Goal: Task Accomplishment & Management: Manage account settings

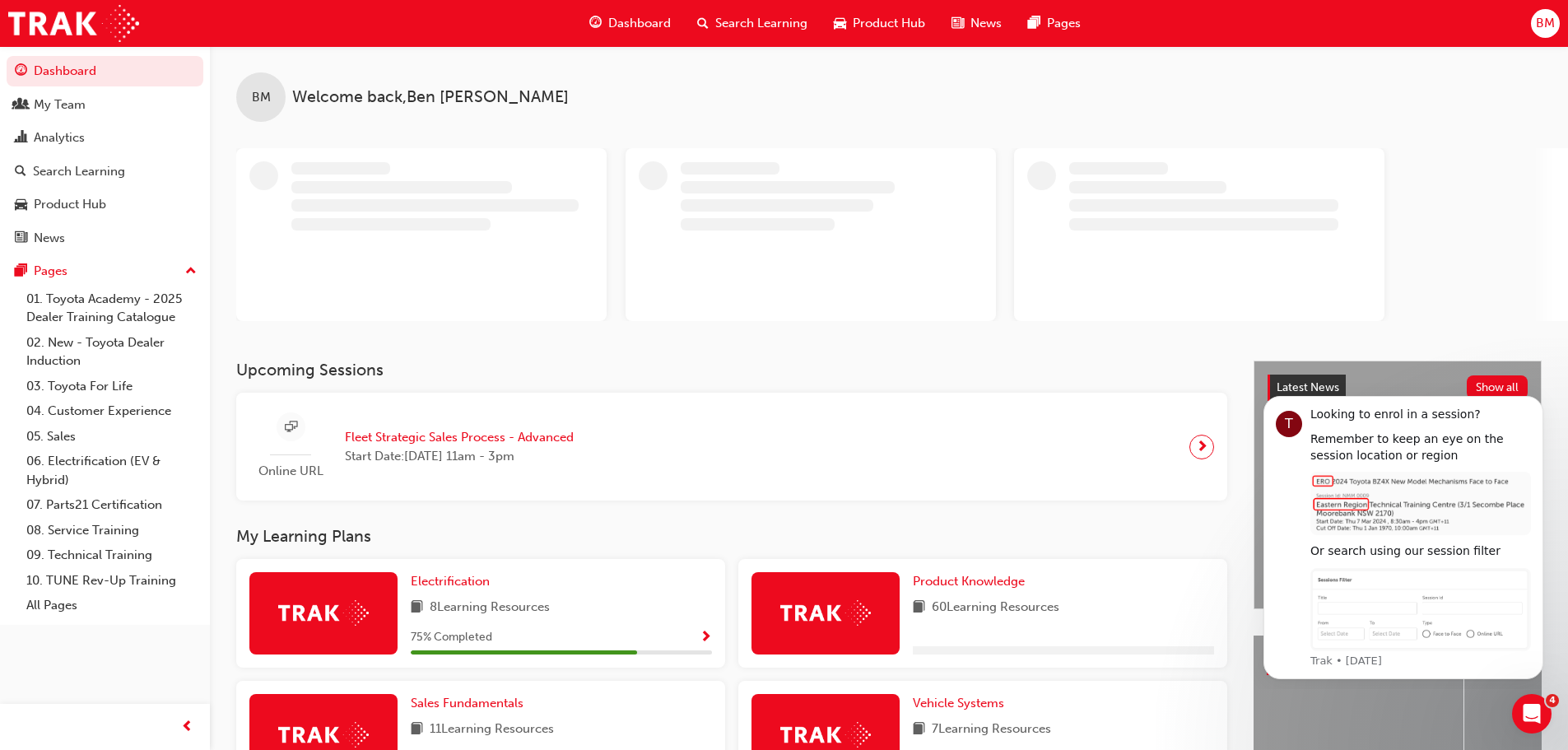
click at [735, 19] on span "Search Learning" at bounding box center [761, 23] width 92 height 19
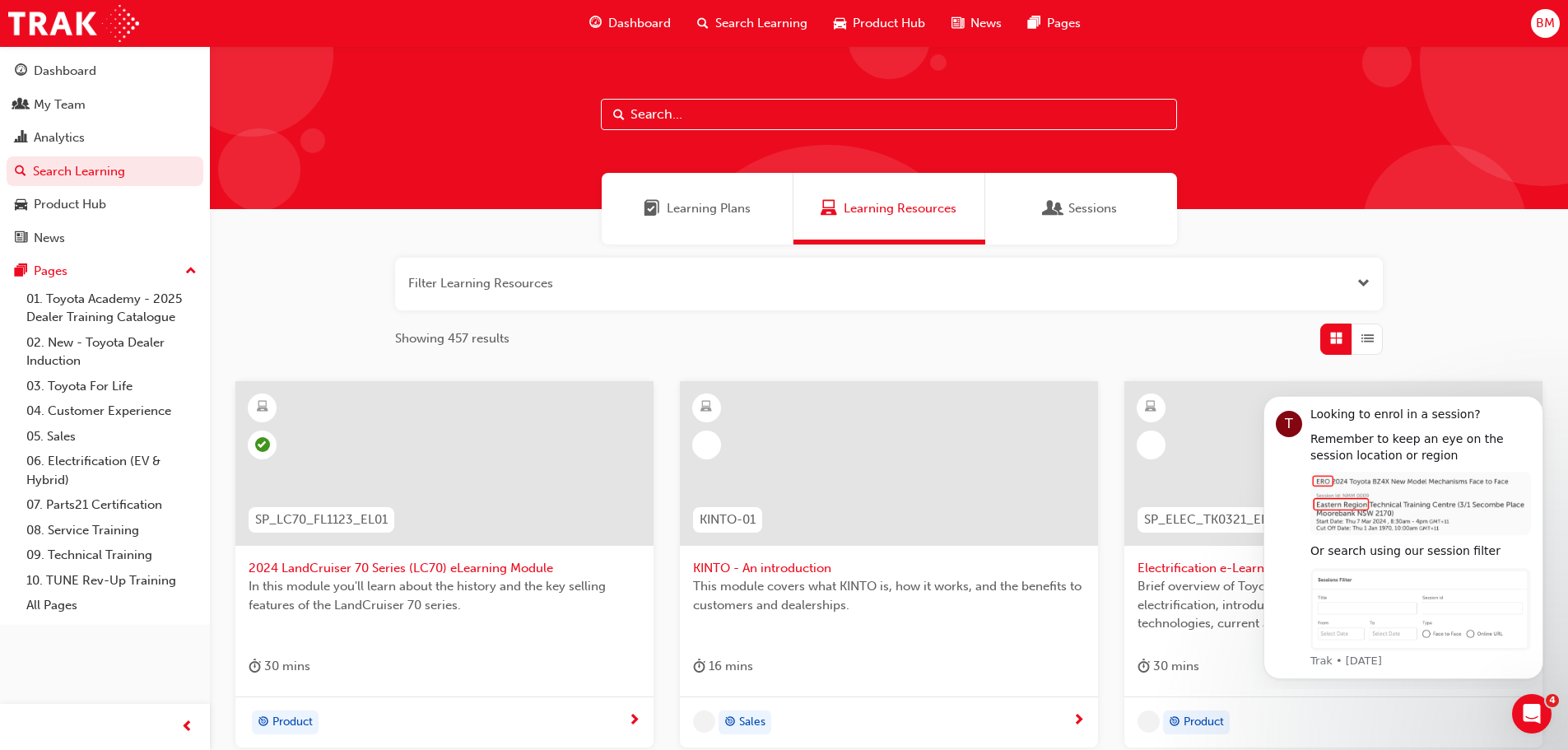
click at [735, 111] on input "text" at bounding box center [888, 114] width 576 height 32
paste input "Virtual Skill Building Course"
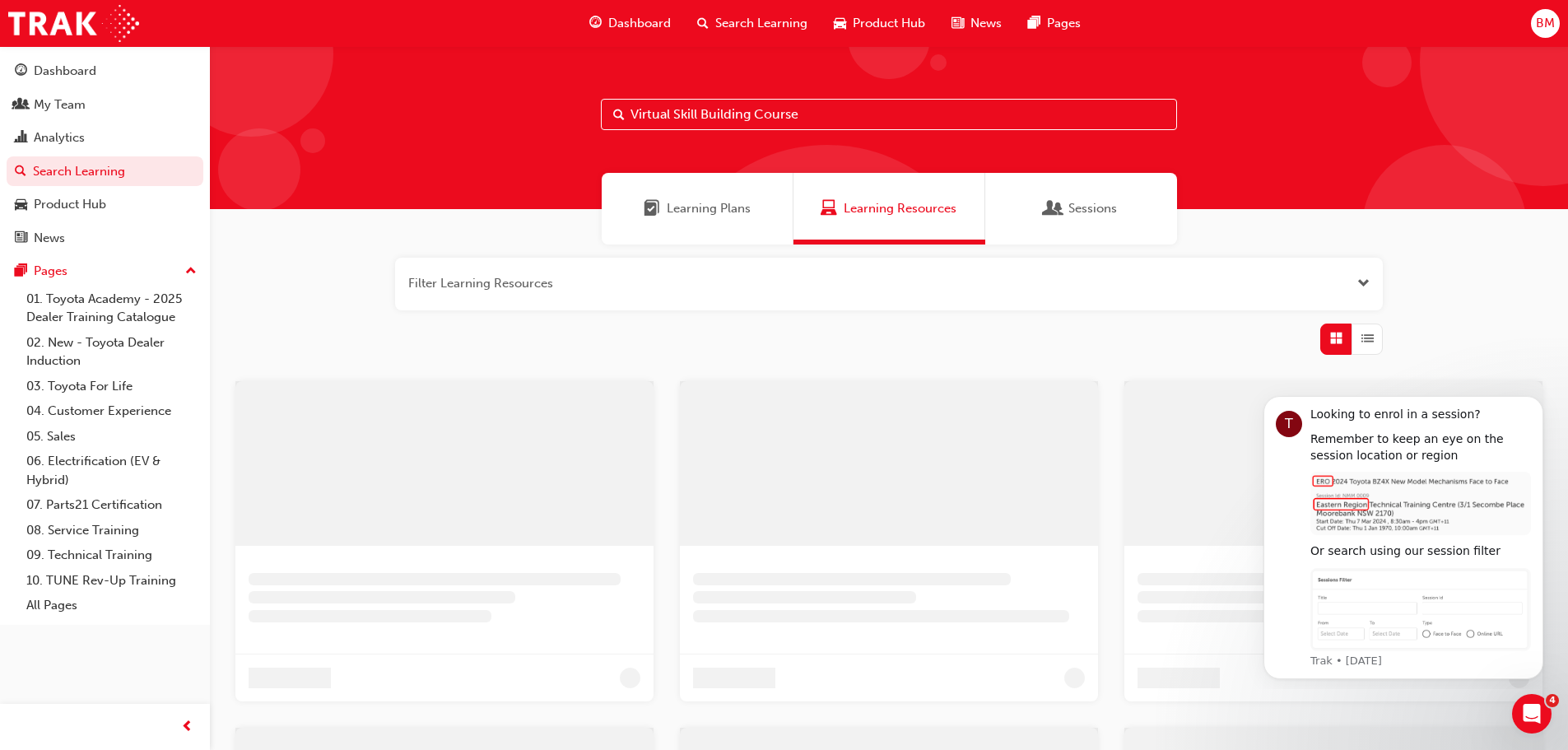
type input "Virtual Skill Building Course"
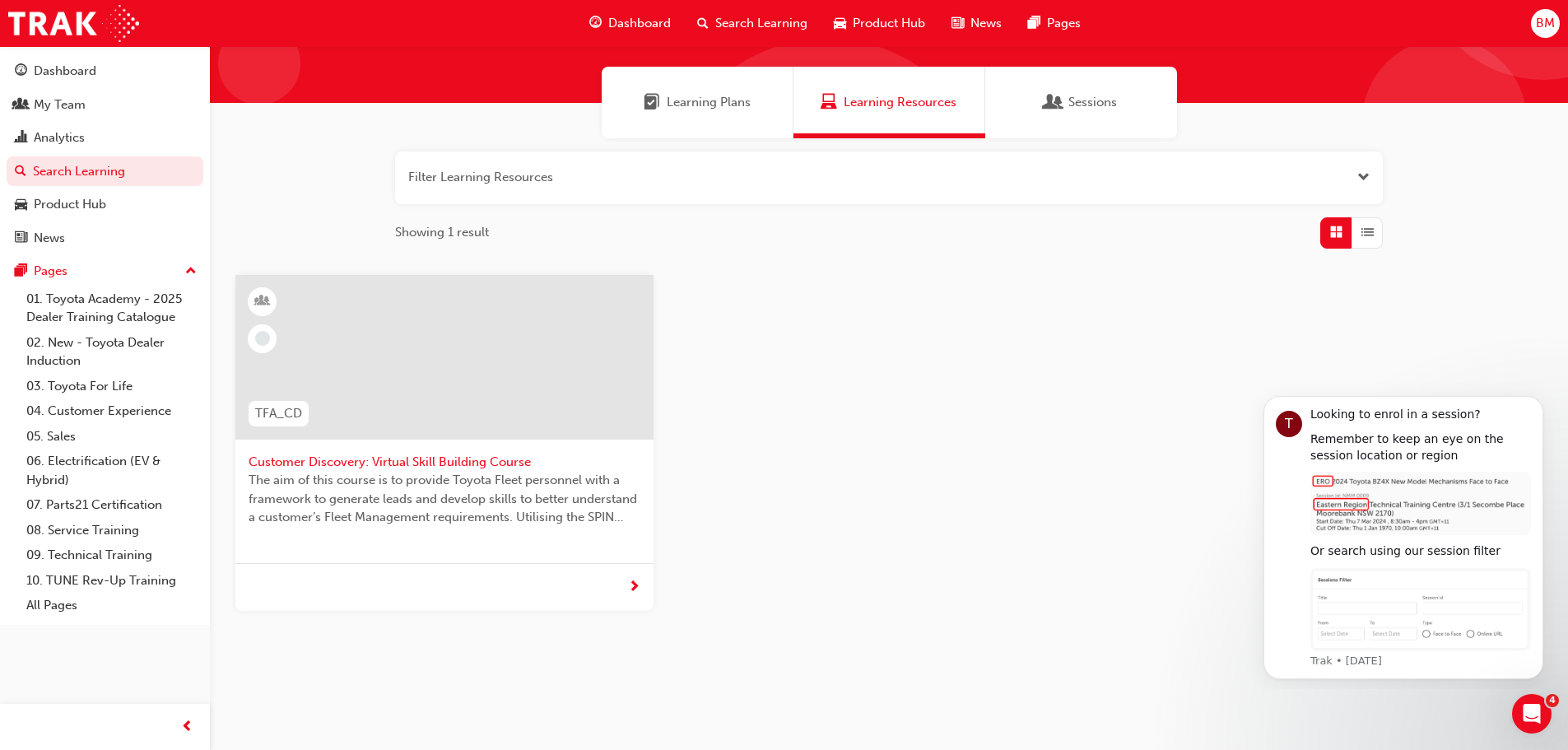
scroll to position [127, 0]
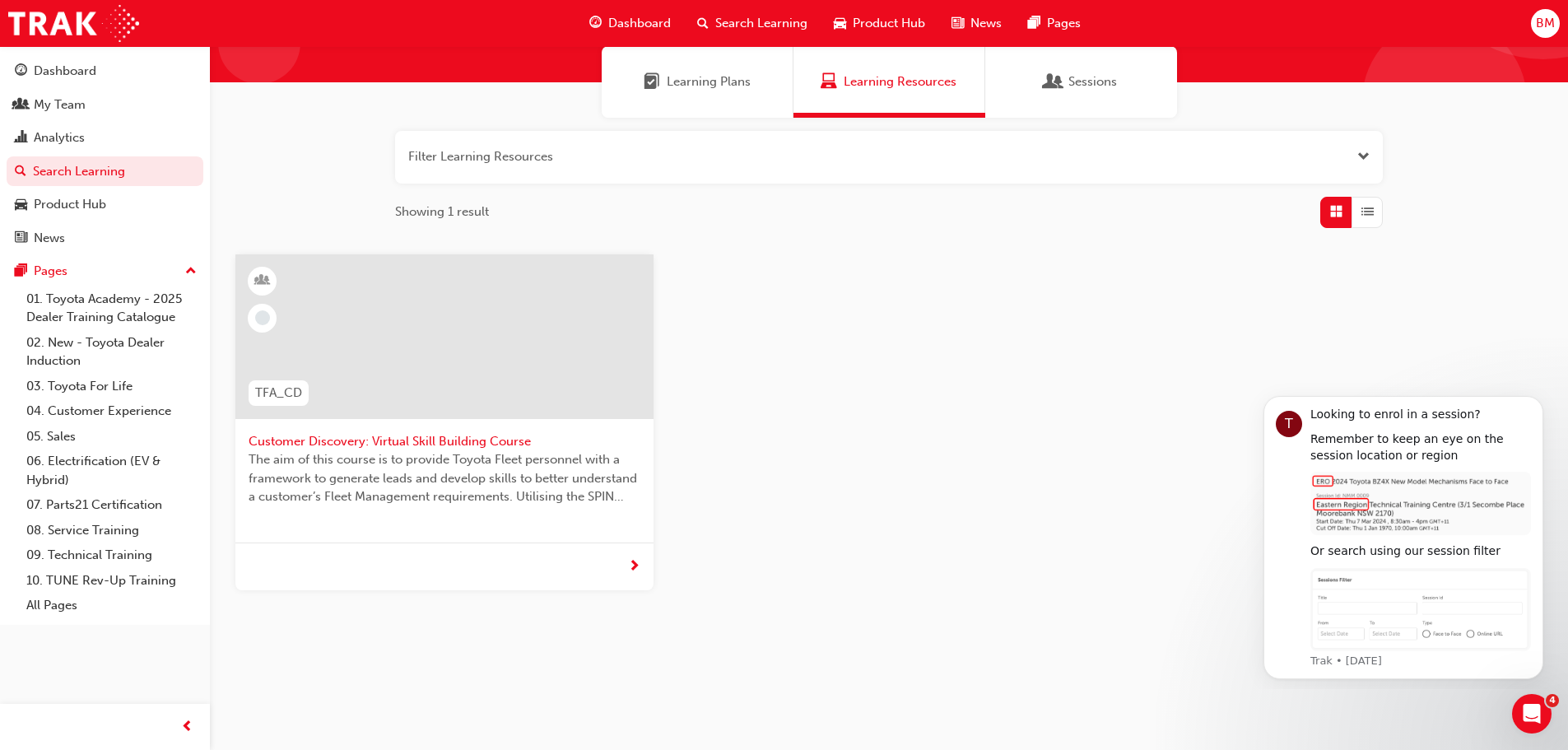
click at [340, 448] on span "Customer Discovery: Virtual Skill Building Course" at bounding box center [444, 442] width 392 height 19
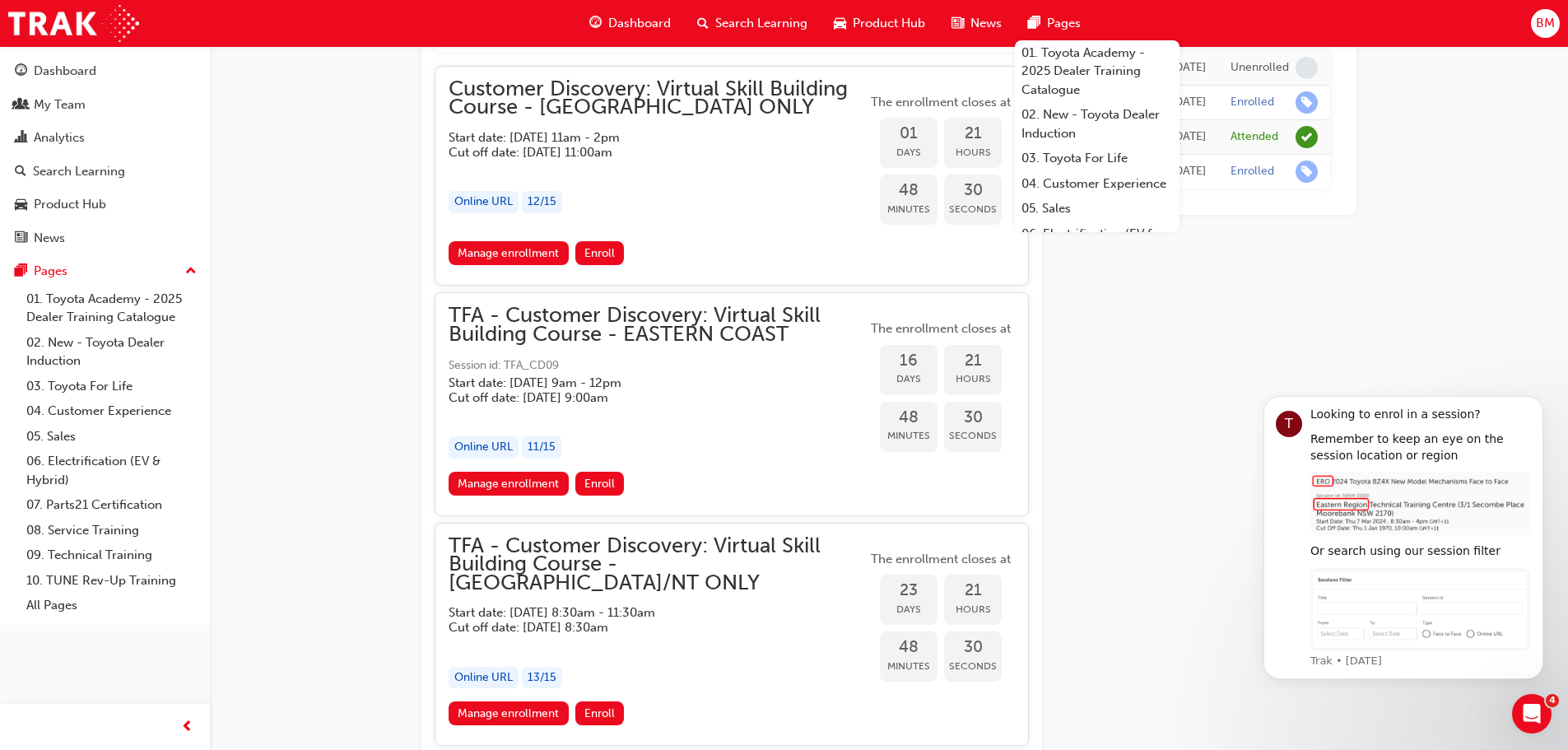
scroll to position [1233, 0]
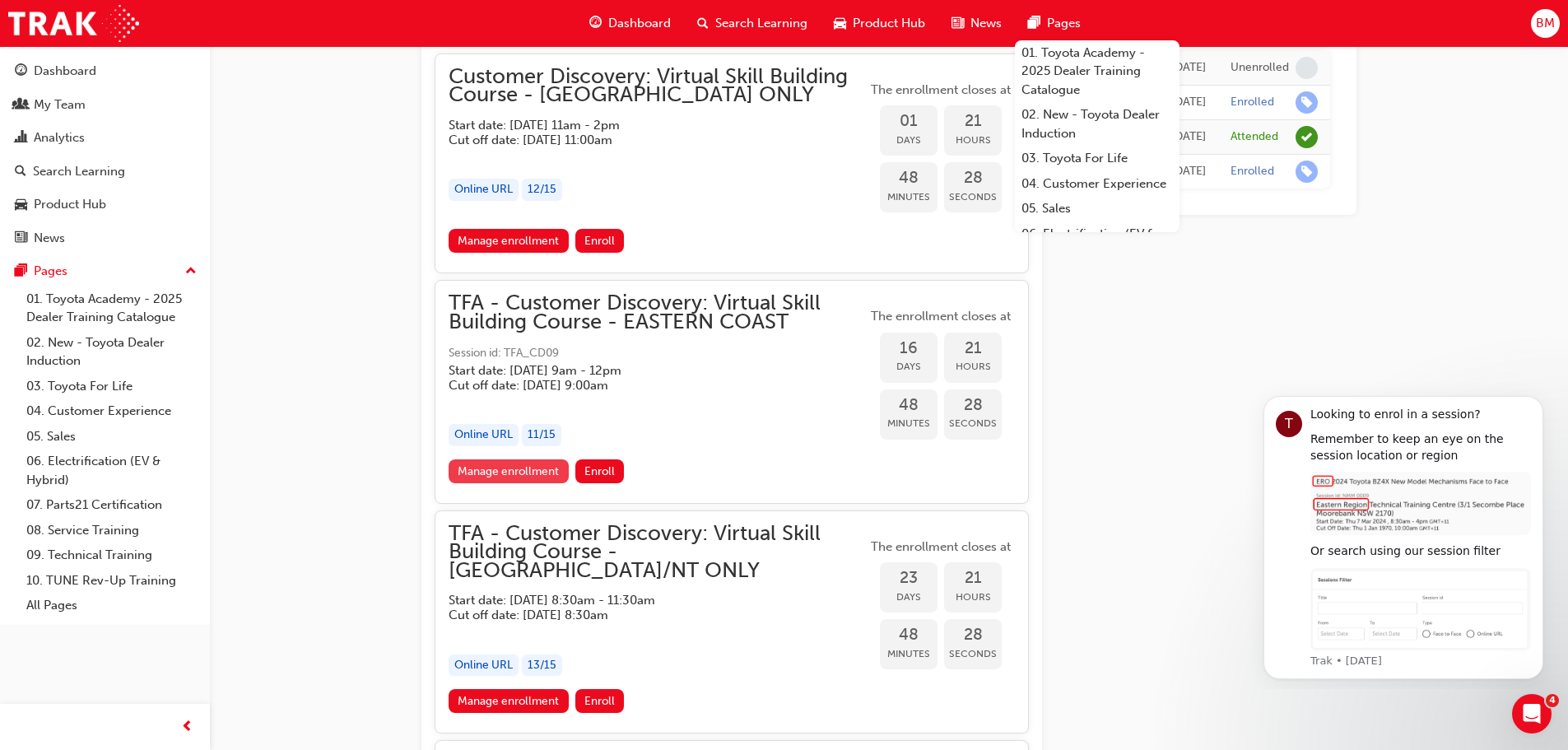
click at [515, 459] on link "Manage enrollment" at bounding box center [508, 471] width 120 height 24
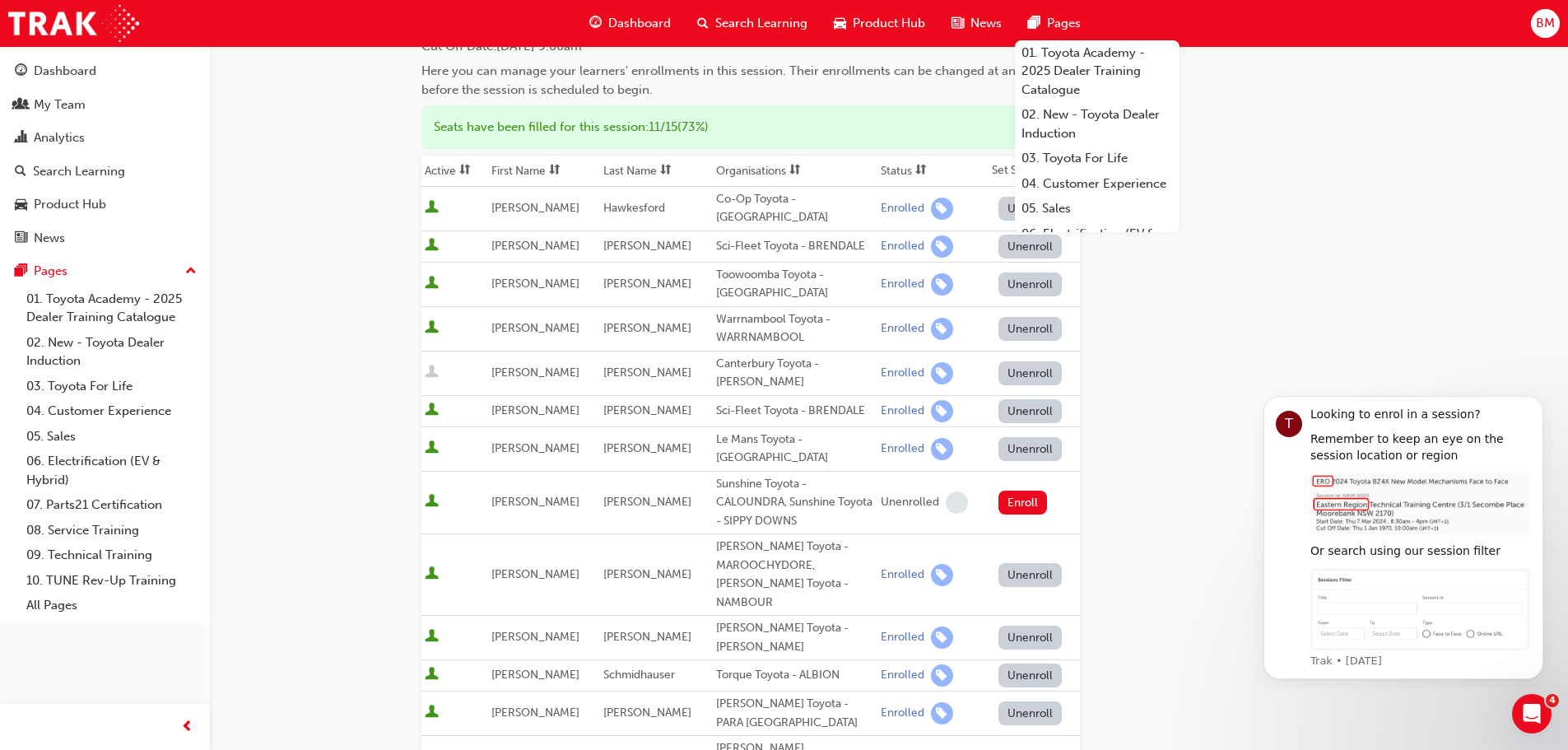
scroll to position [165, 0]
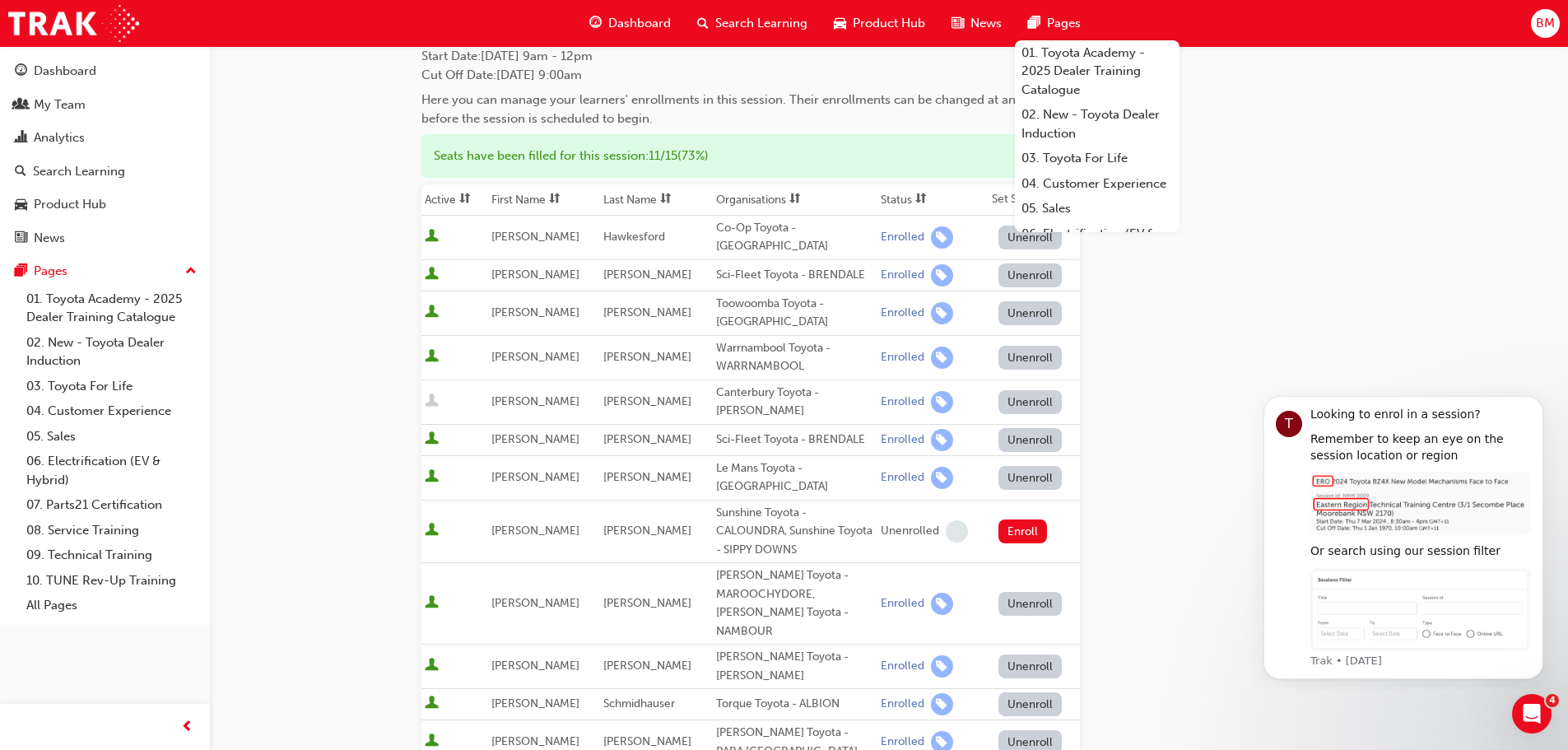
click at [276, 540] on div "Go to session detail page Manage enrollment for TFA - Customer Discovery: Virtu…" at bounding box center [784, 513] width 1568 height 1356
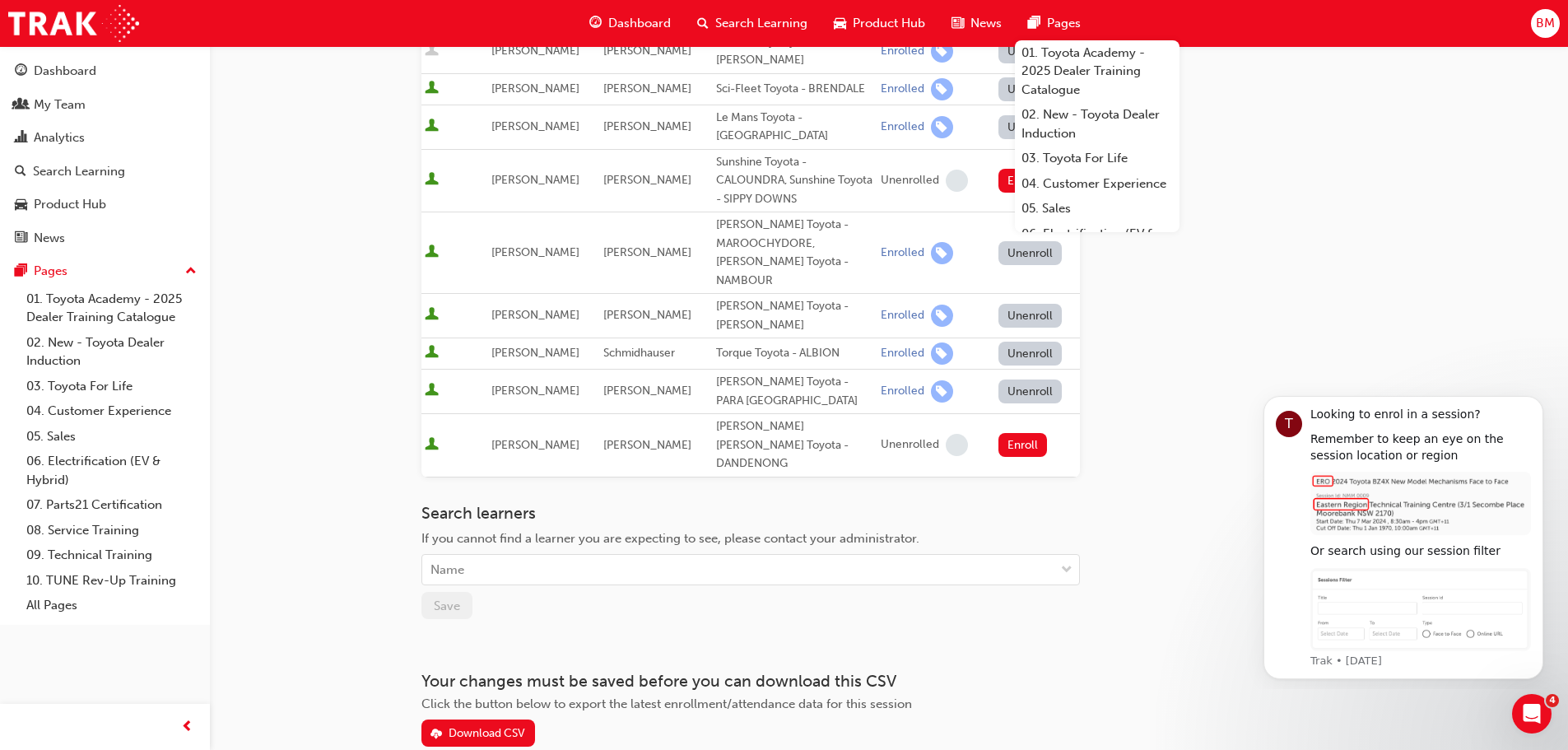
scroll to position [529, 0]
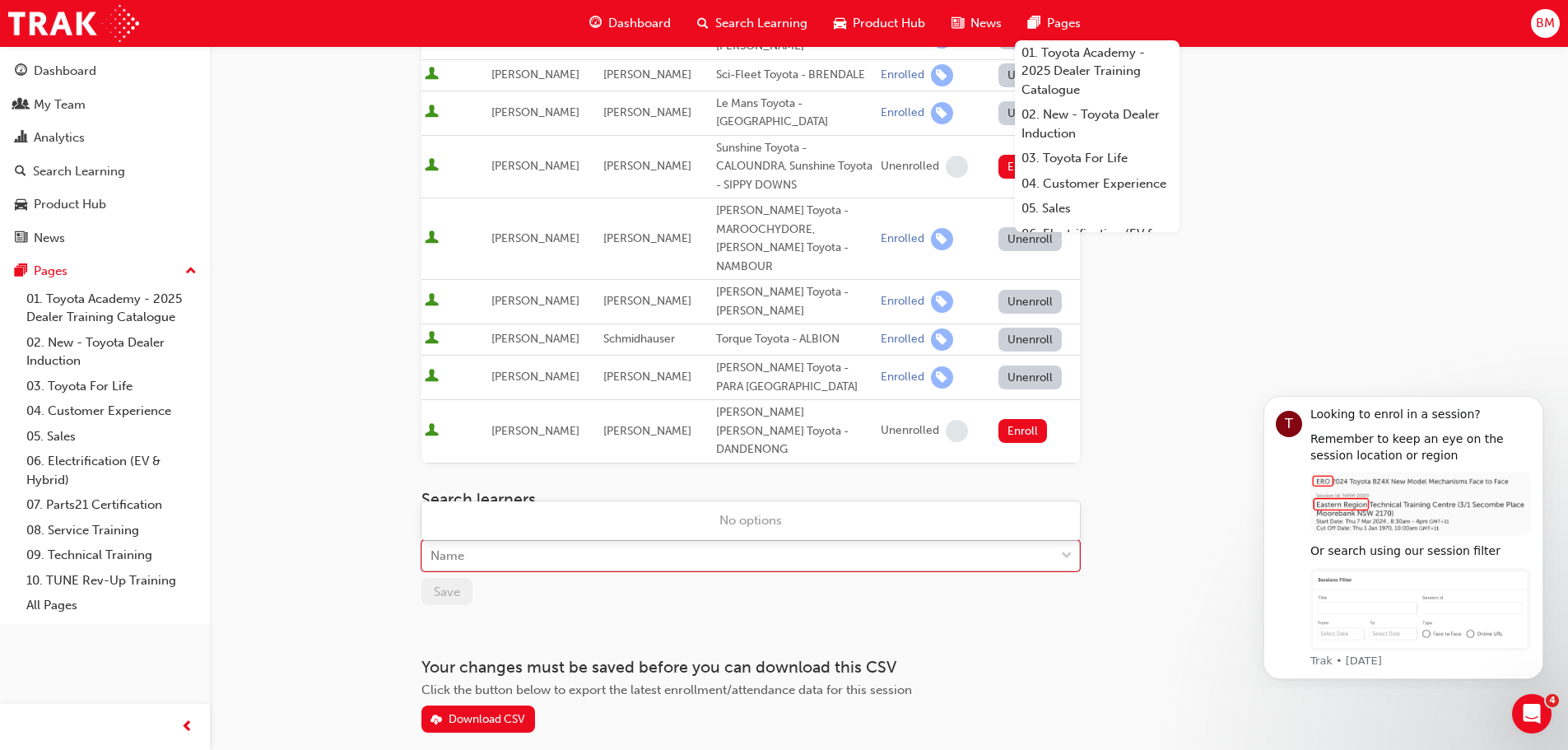
click at [485, 542] on div "Name" at bounding box center [738, 556] width 632 height 29
type input "day"
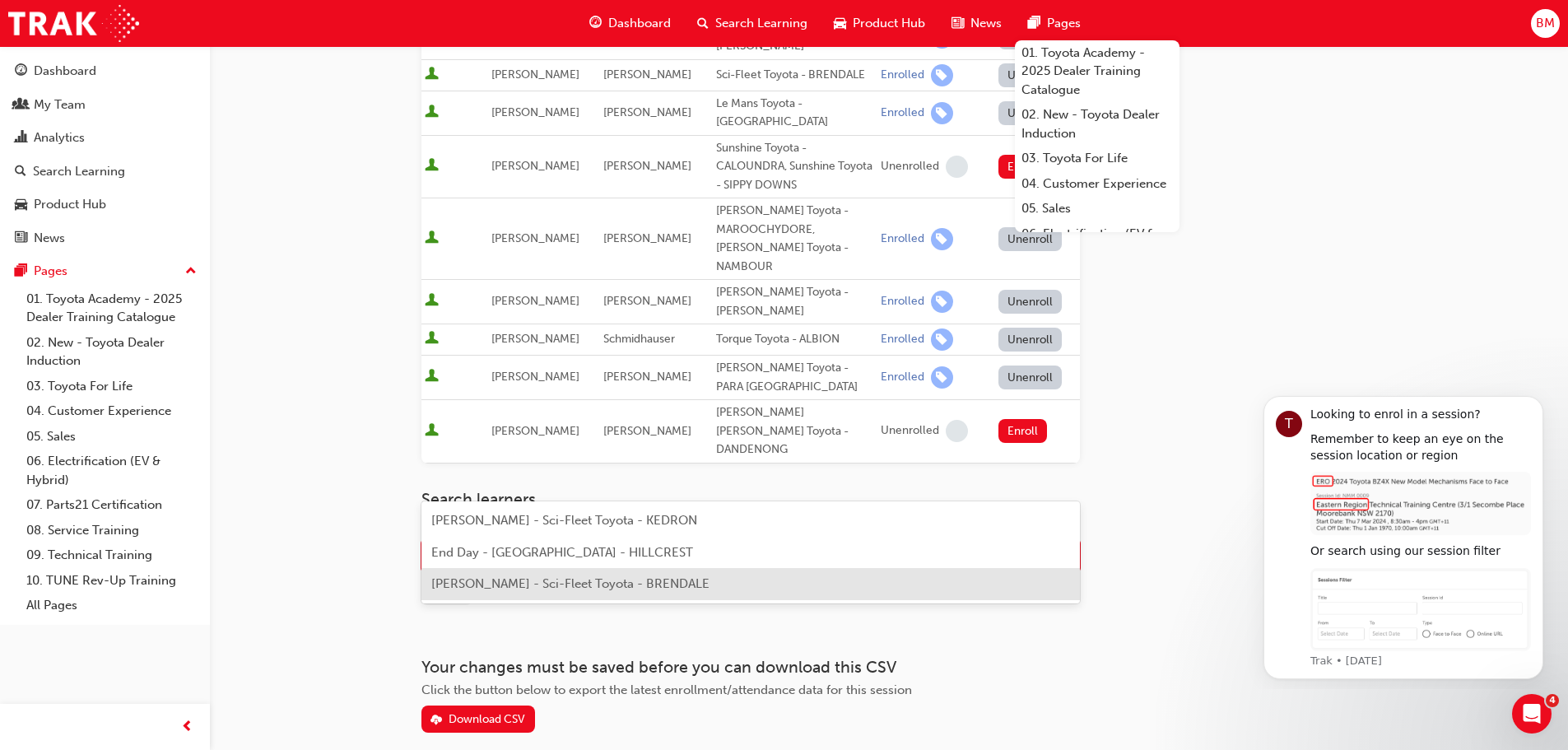
click at [497, 585] on span "[PERSON_NAME] - Sci-Fleet Toyota - BRENDALE" at bounding box center [571, 583] width 278 height 15
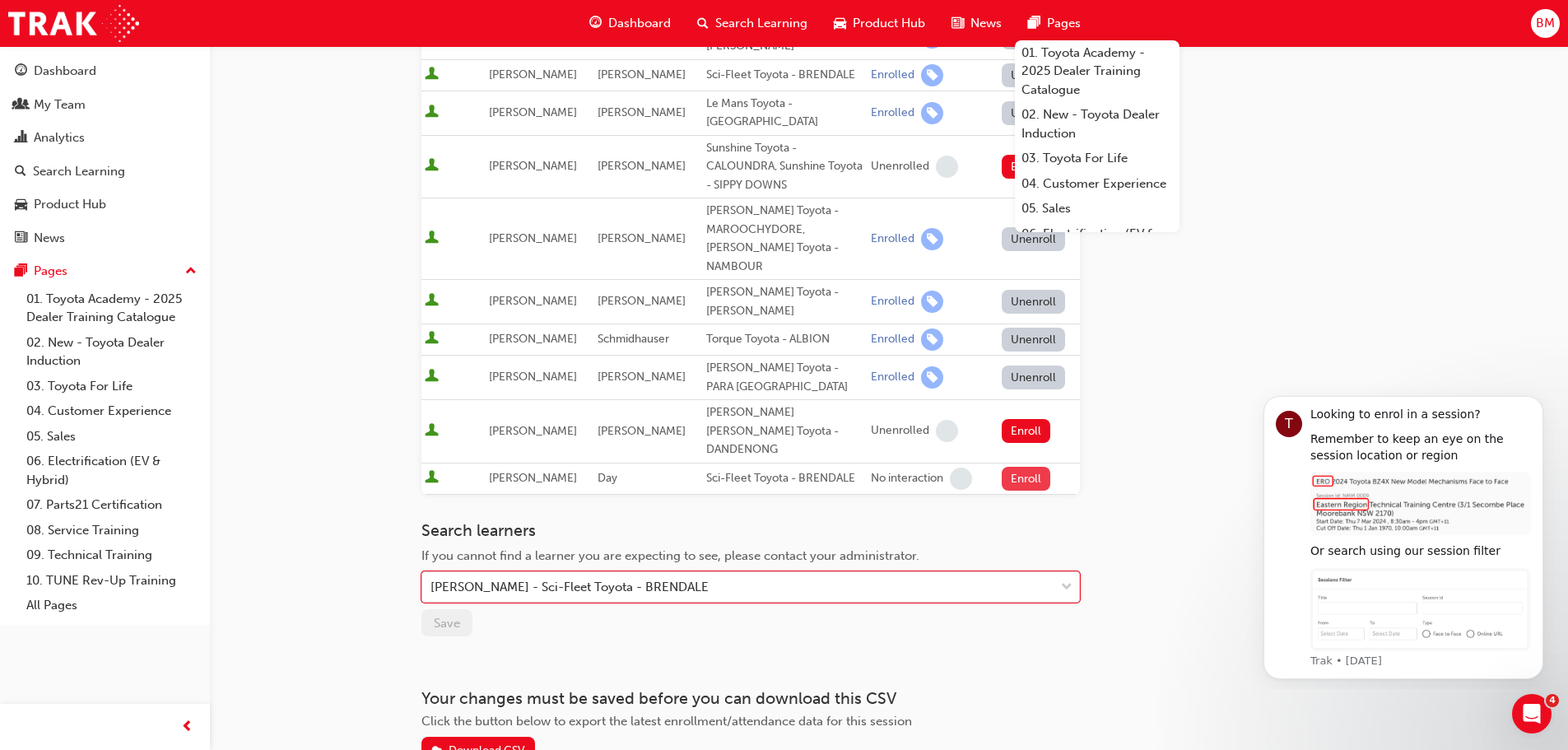
click at [1018, 467] on button "Enroll" at bounding box center [1026, 479] width 49 height 24
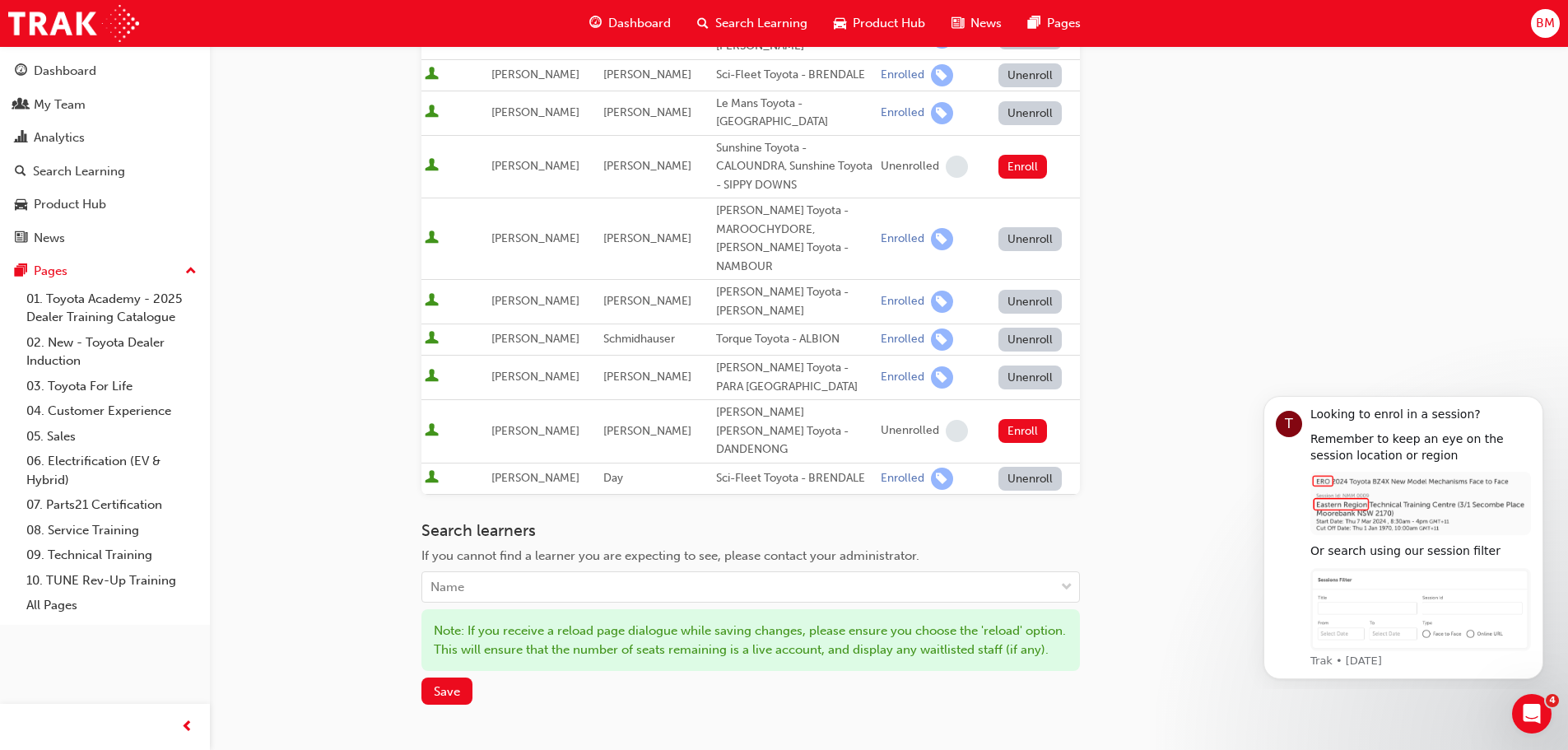
click at [1031, 467] on button "Unenroll" at bounding box center [1030, 479] width 64 height 24
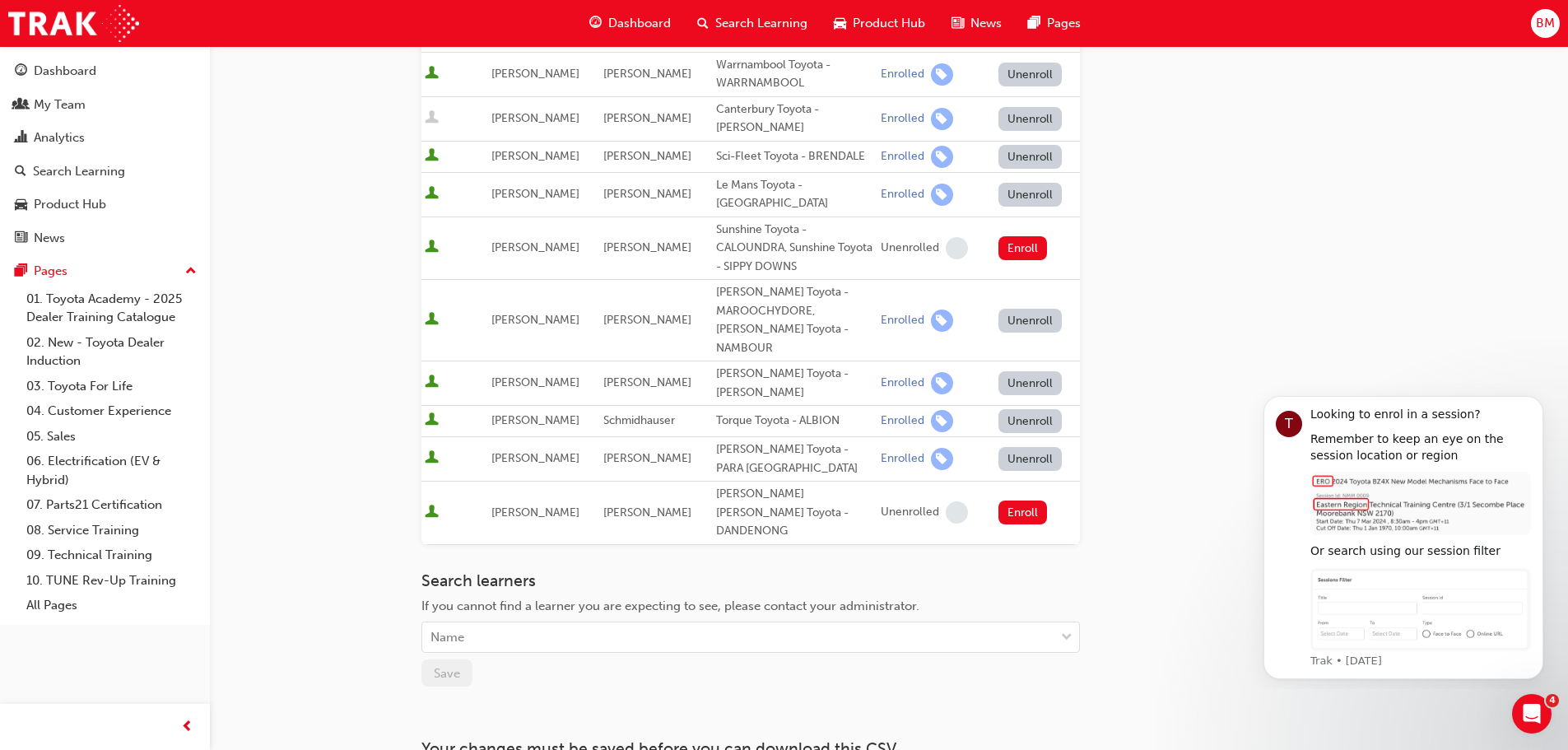
scroll to position [447, 0]
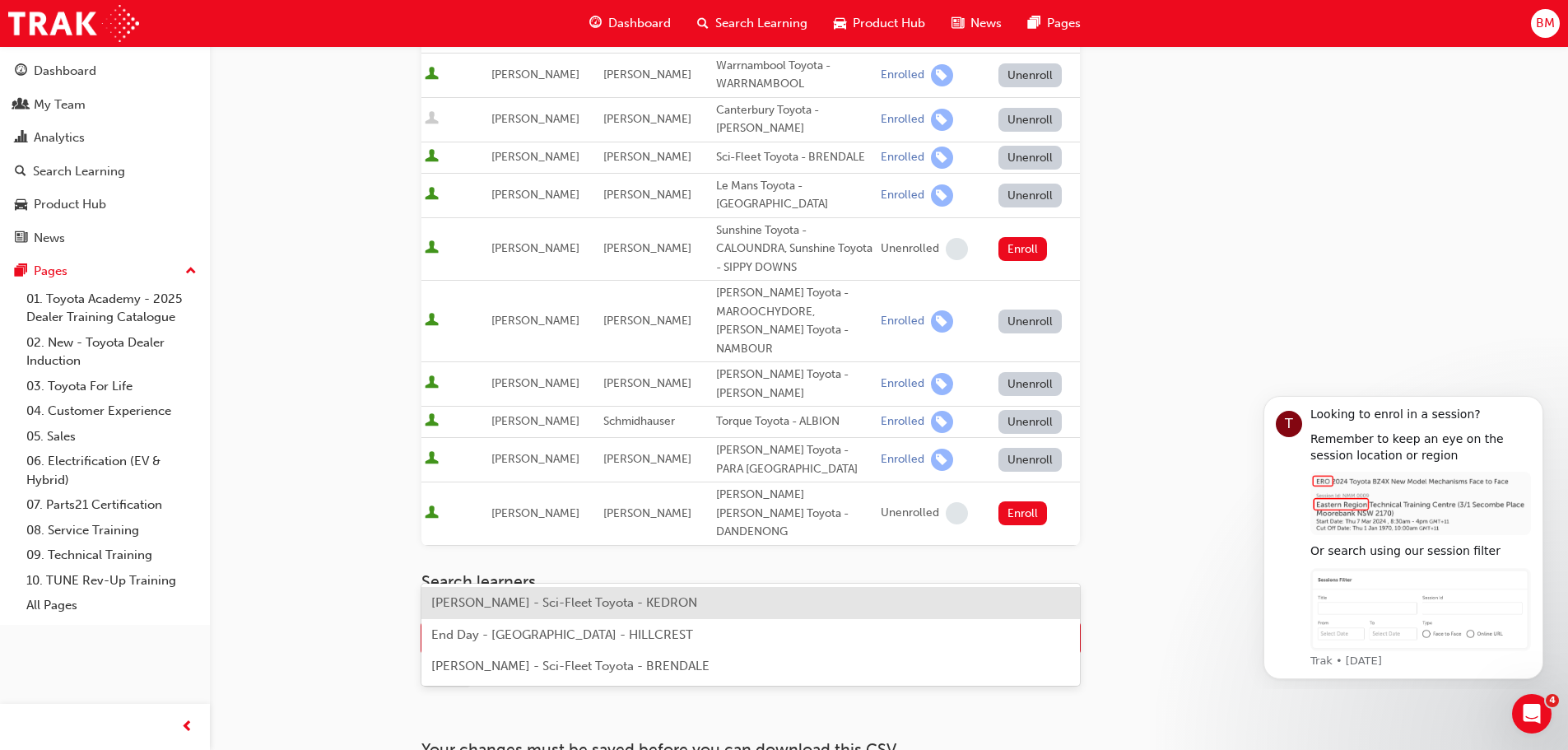
click at [875, 624] on div "Name" at bounding box center [738, 638] width 632 height 29
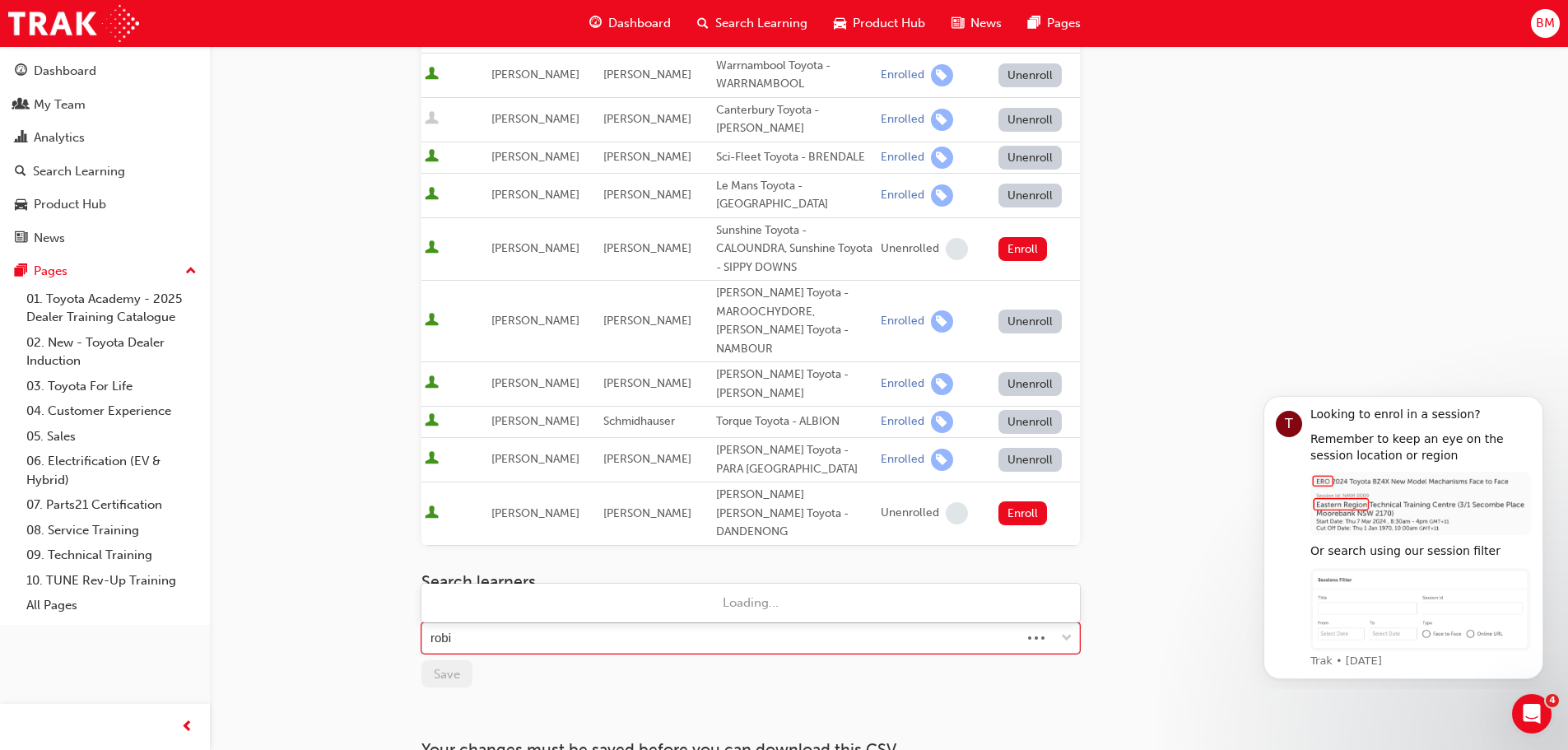
type input "[PERSON_NAME]"
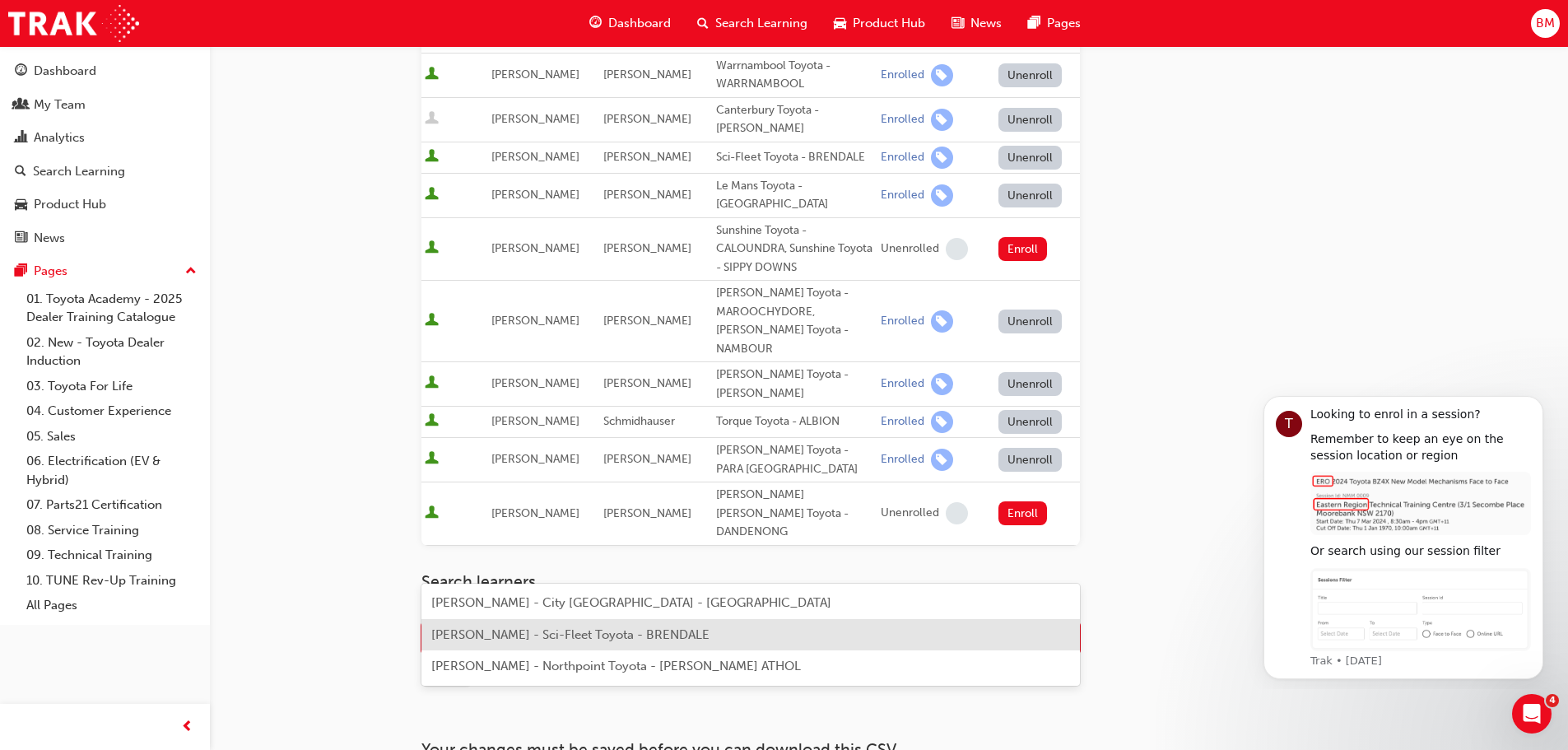
click at [668, 642] on span "[PERSON_NAME] - Sci-Fleet Toyota - BRENDALE" at bounding box center [571, 634] width 278 height 15
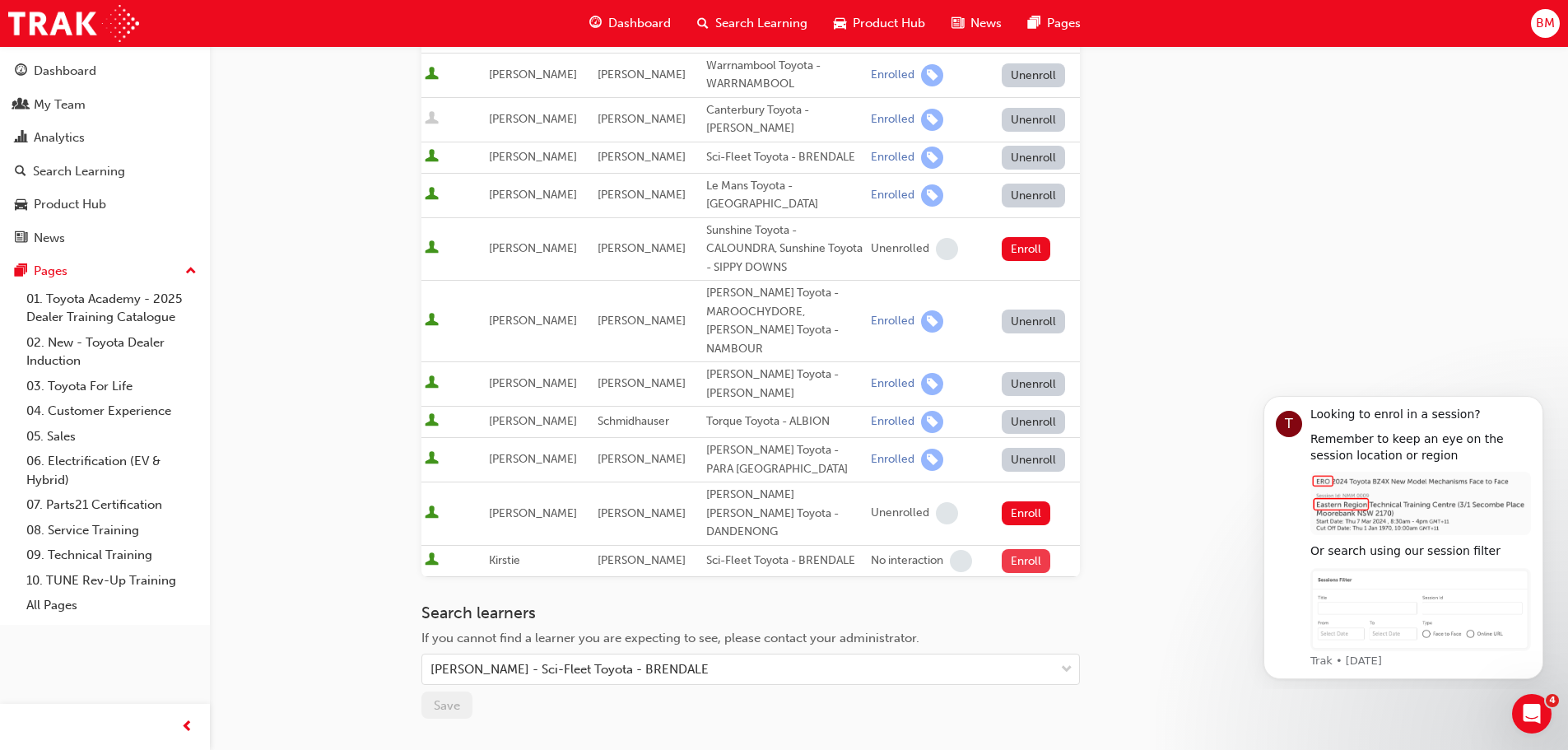
click at [1008, 549] on button "Enroll" at bounding box center [1026, 561] width 49 height 24
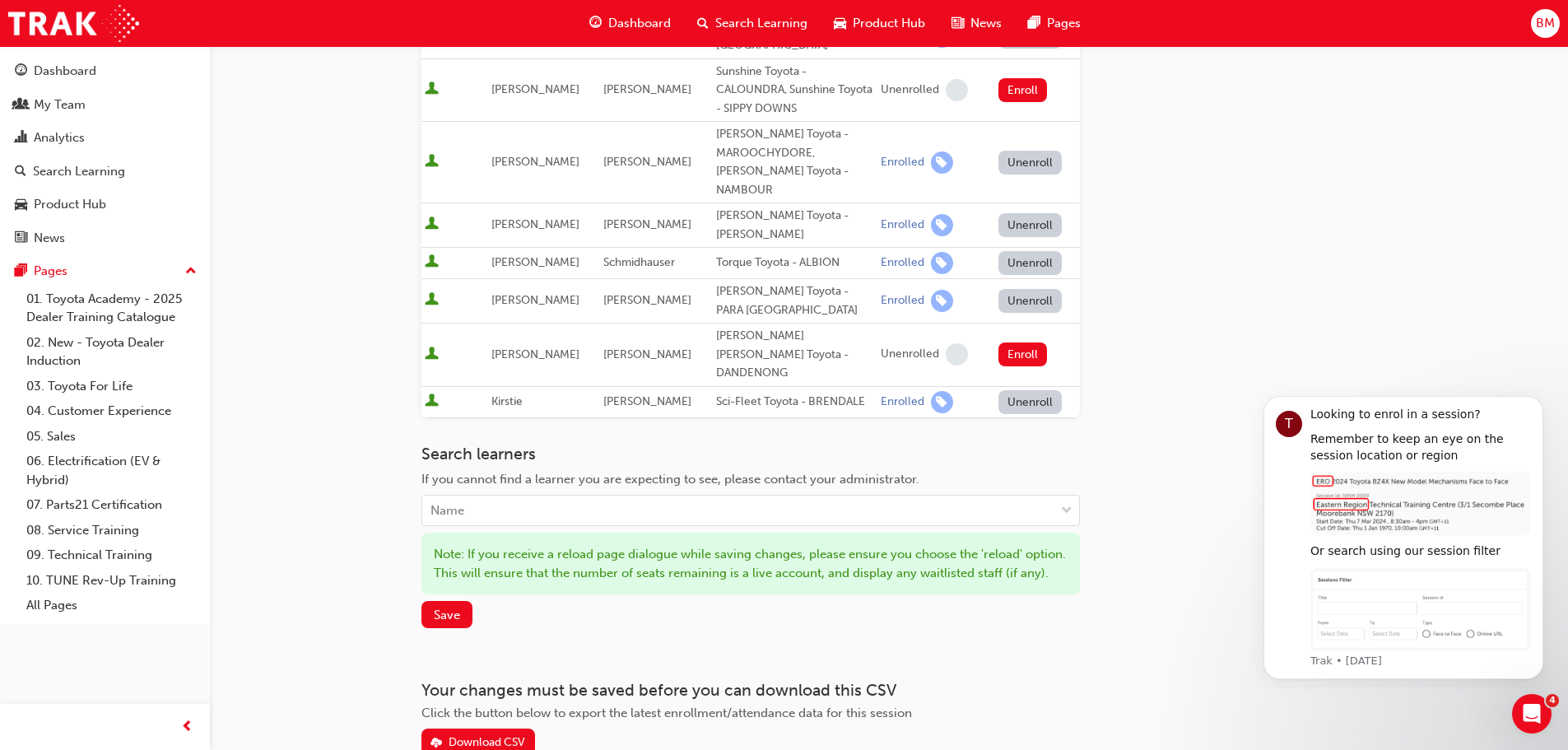
scroll to position [612, 0]
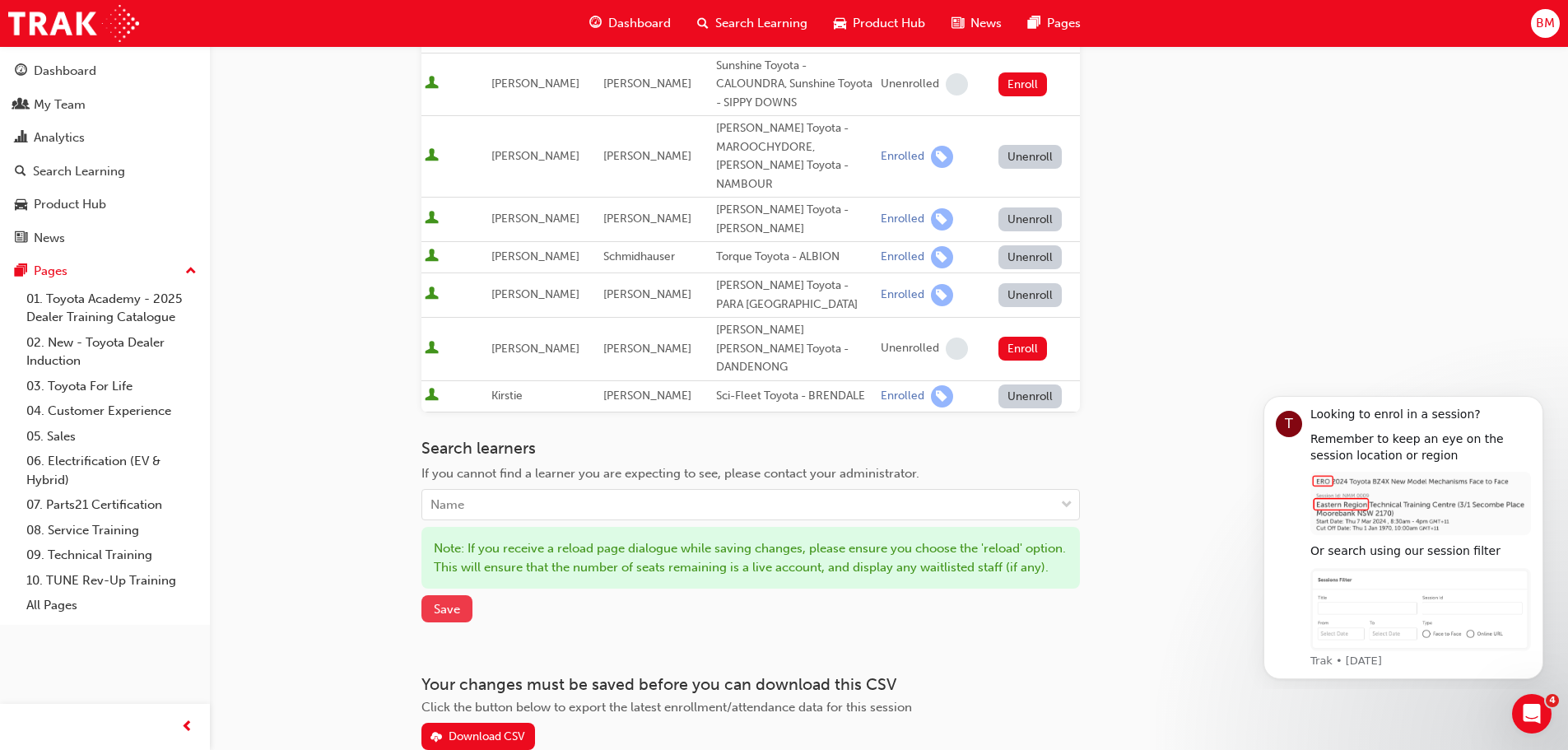
click at [444, 602] on span "Save" at bounding box center [446, 608] width 26 height 15
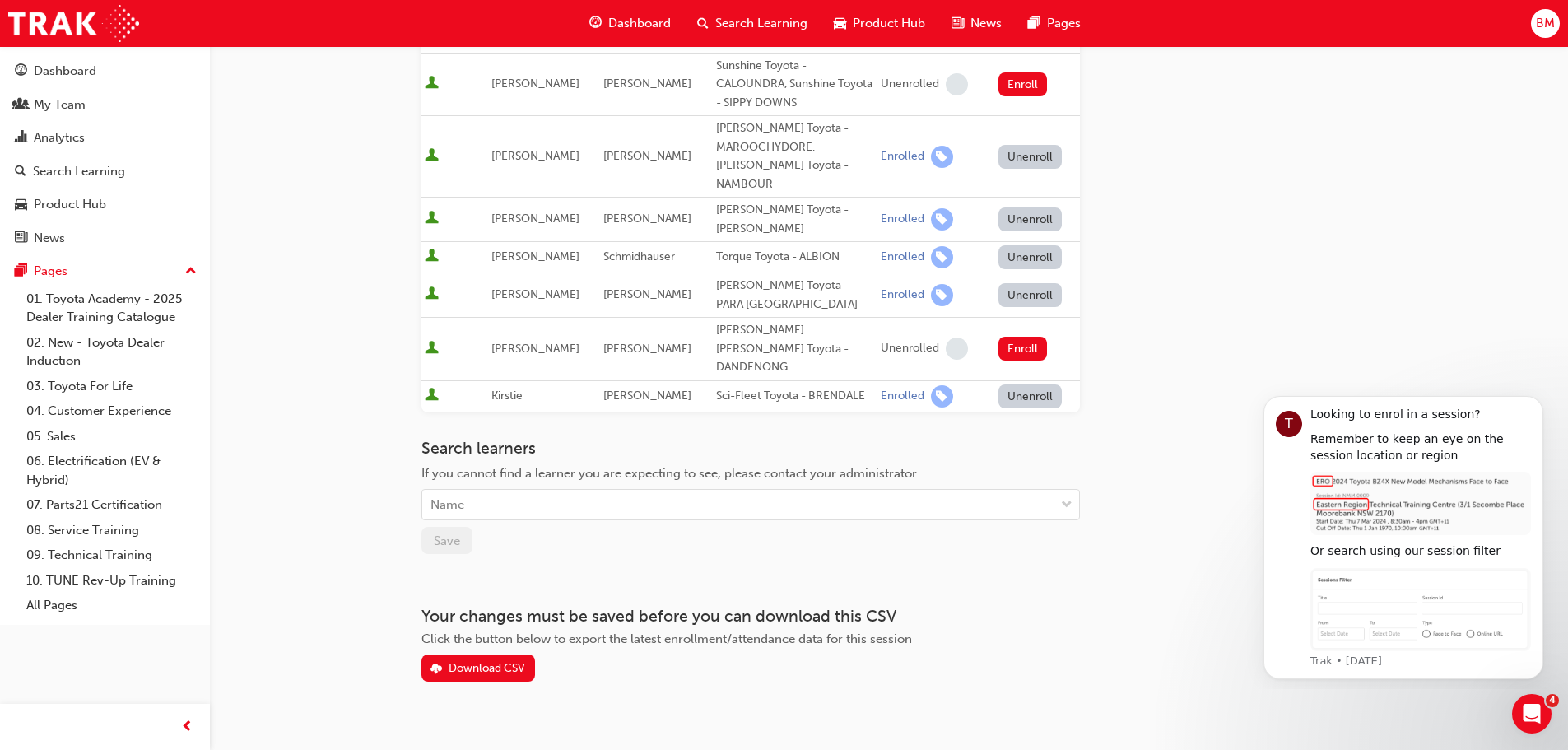
scroll to position [561, 0]
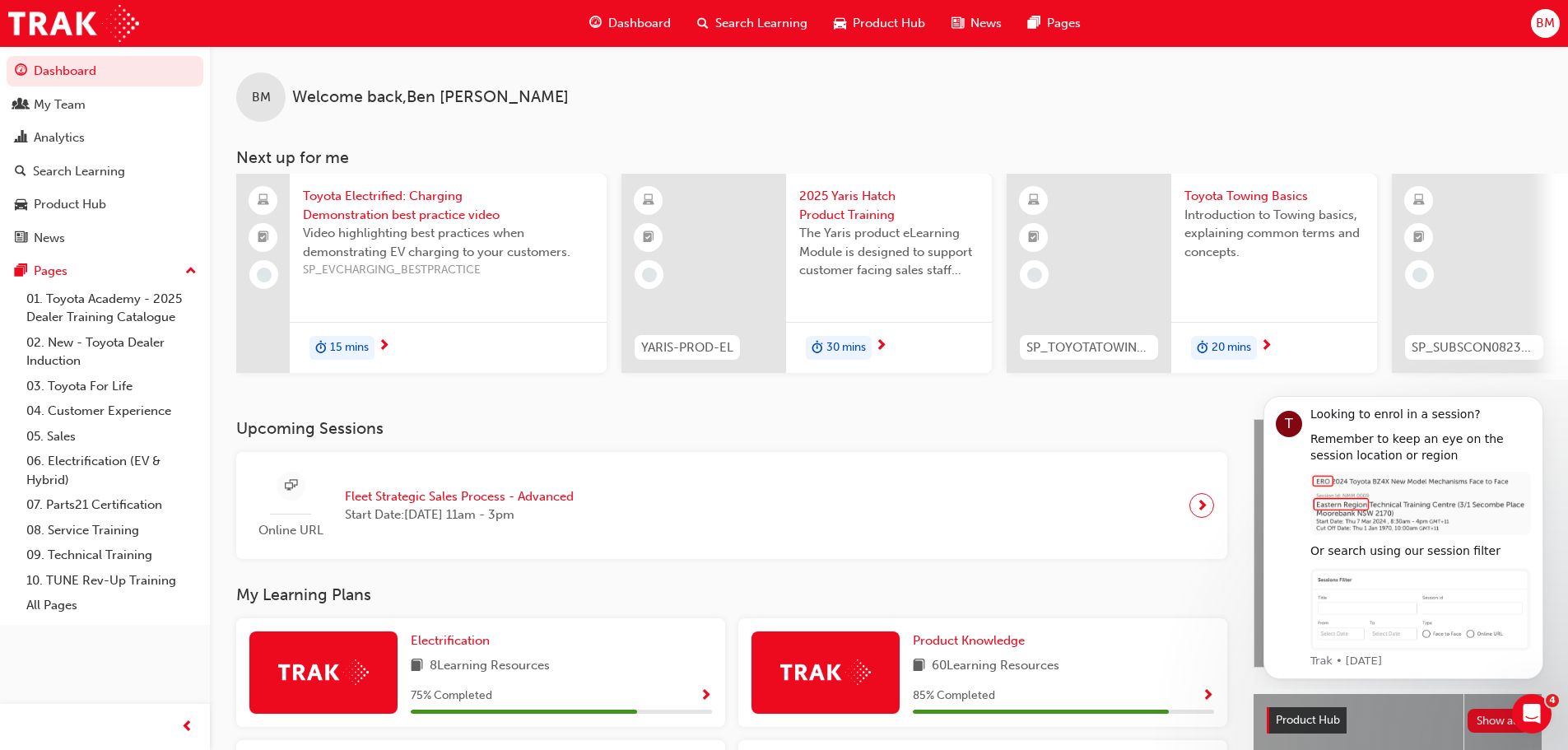
click at [756, 20] on span "Search Learning" at bounding box center [761, 23] width 92 height 19
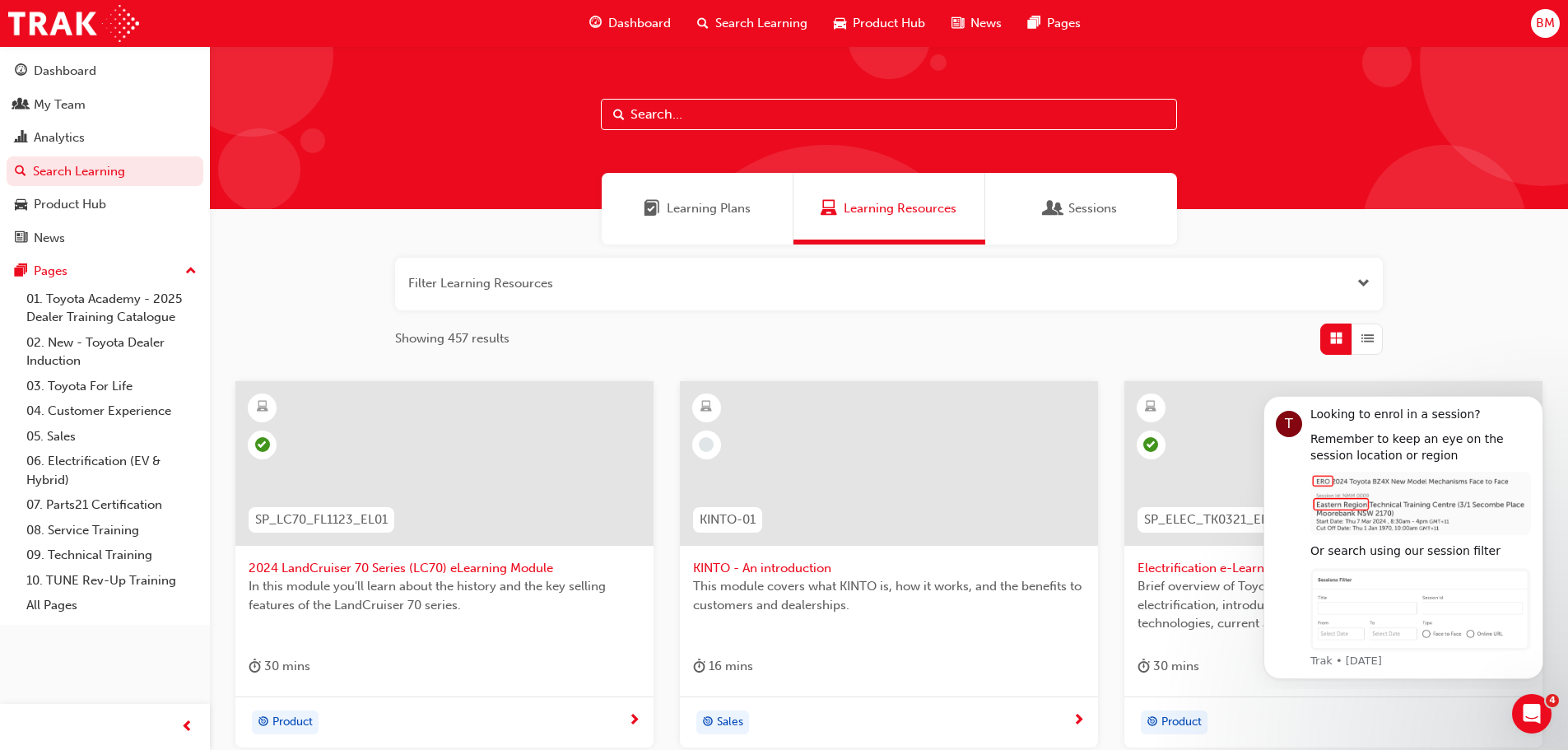
click at [788, 117] on input "text" at bounding box center [888, 114] width 576 height 32
paste input "Advanced Fleet Strategic Sales Process"
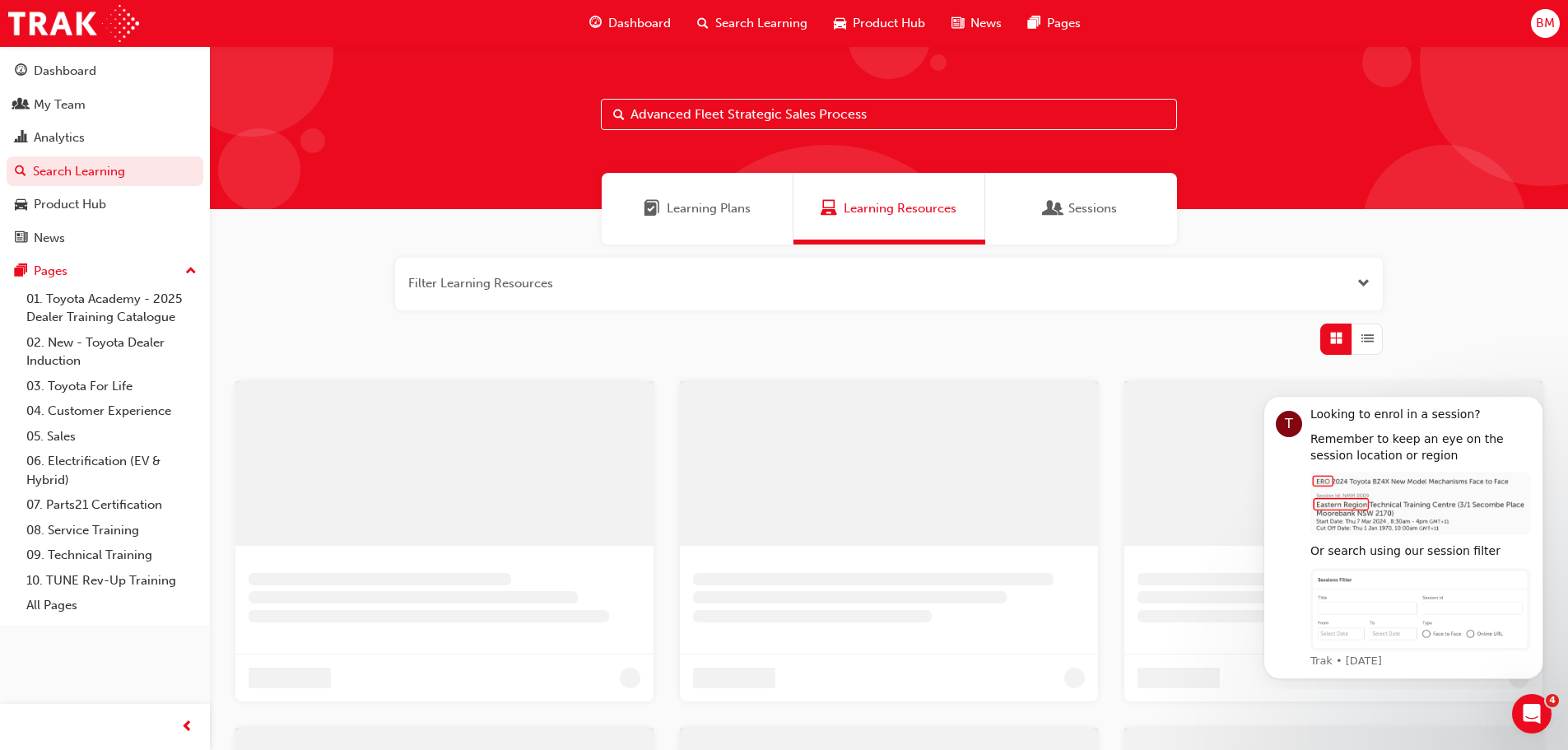
type input "Advanced Fleet Strategic Sales Process"
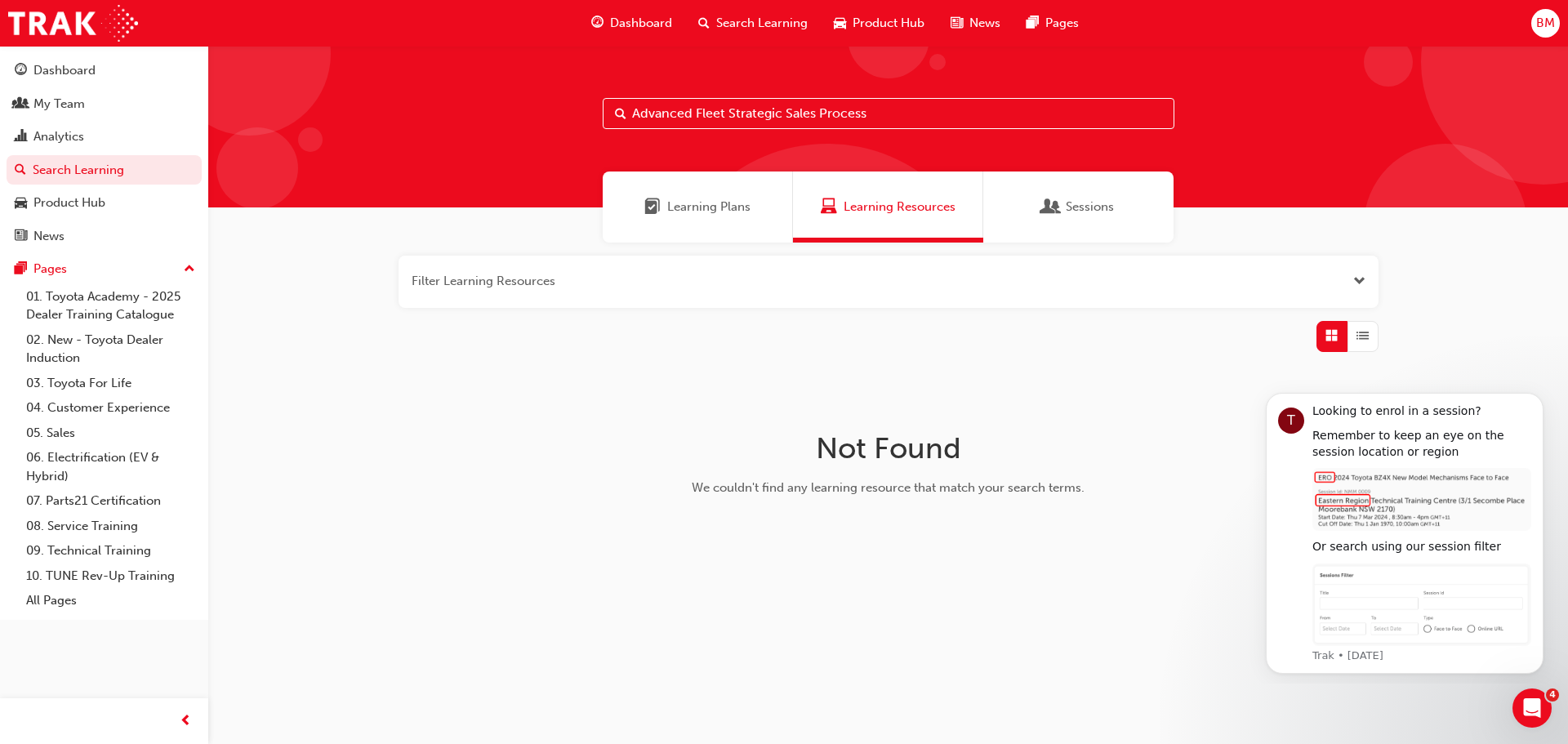
click at [713, 20] on div "Search Learning" at bounding box center [753, 24] width 135 height 34
click at [870, 117] on input "Advanced Fleet Strategic Sales Process" at bounding box center [888, 113] width 571 height 31
click at [504, 289] on button "button" at bounding box center [889, 282] width 980 height 52
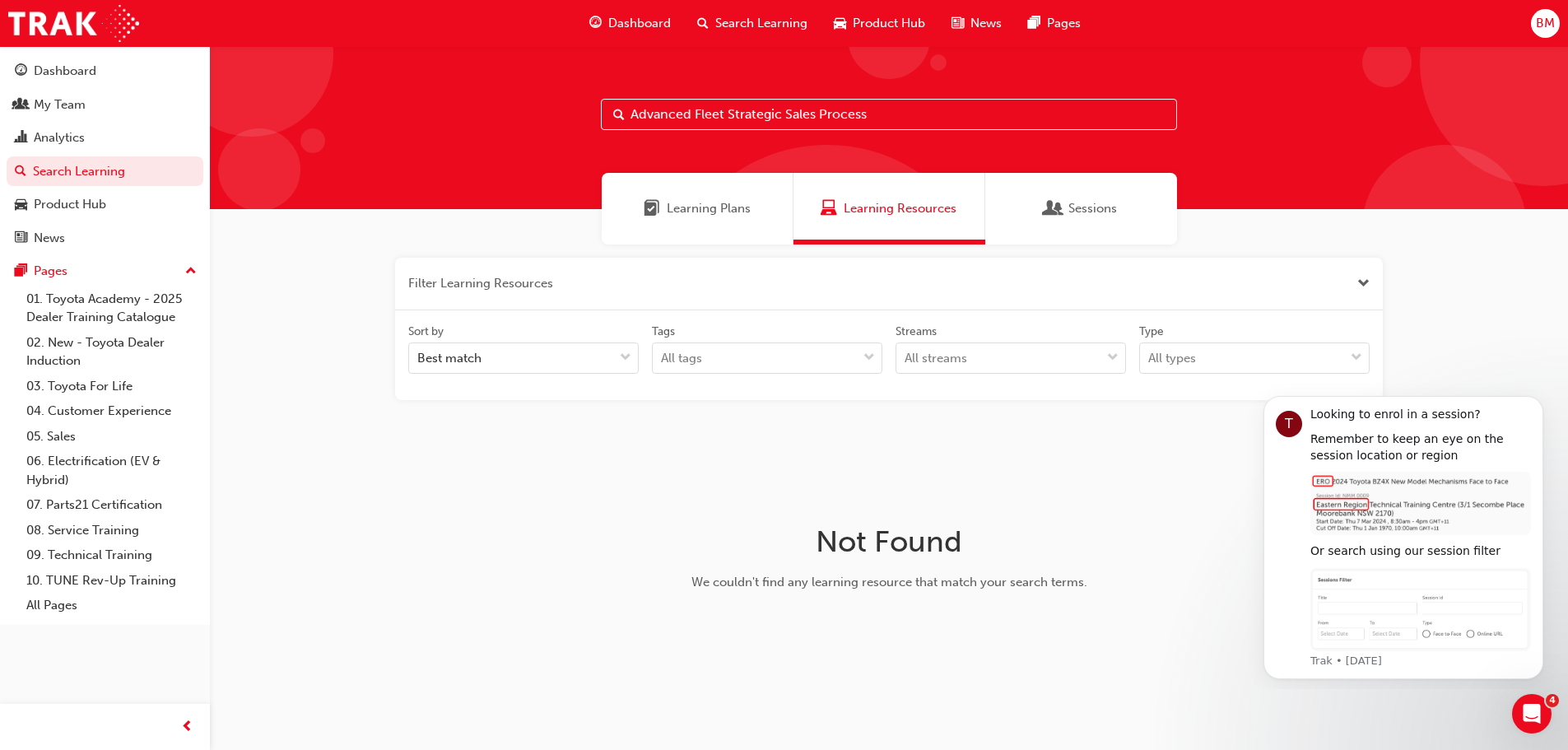
click at [778, 119] on input "Advanced Fleet Strategic Sales Process" at bounding box center [888, 114] width 576 height 32
click at [615, 112] on span "Search" at bounding box center [619, 115] width 12 height 19
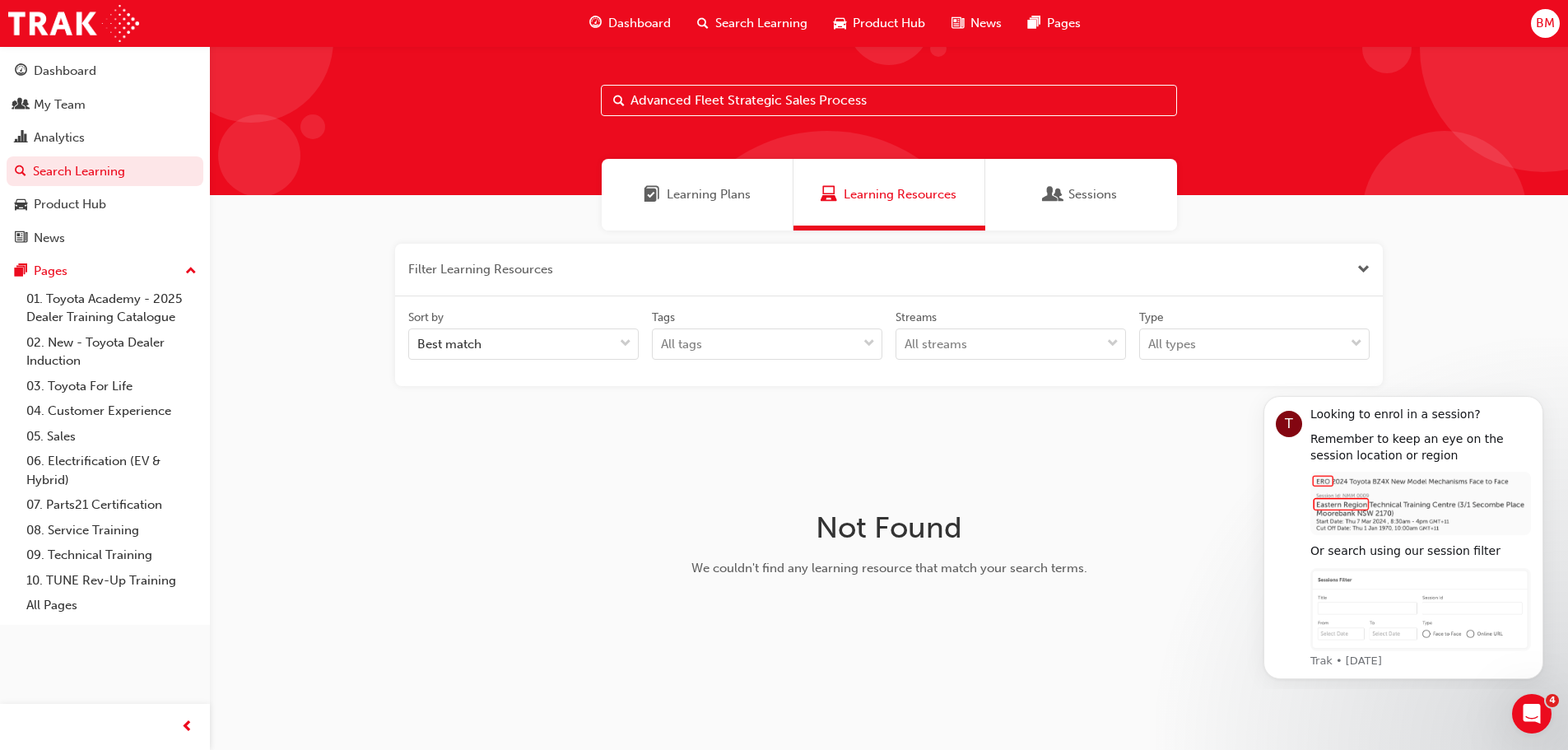
click at [465, 541] on div "Filter Learning Resources Sort by Best match Tags All tags Streams All streams …" at bounding box center [889, 444] width 1358 height 427
click at [71, 76] on div "Dashboard" at bounding box center [65, 71] width 62 height 19
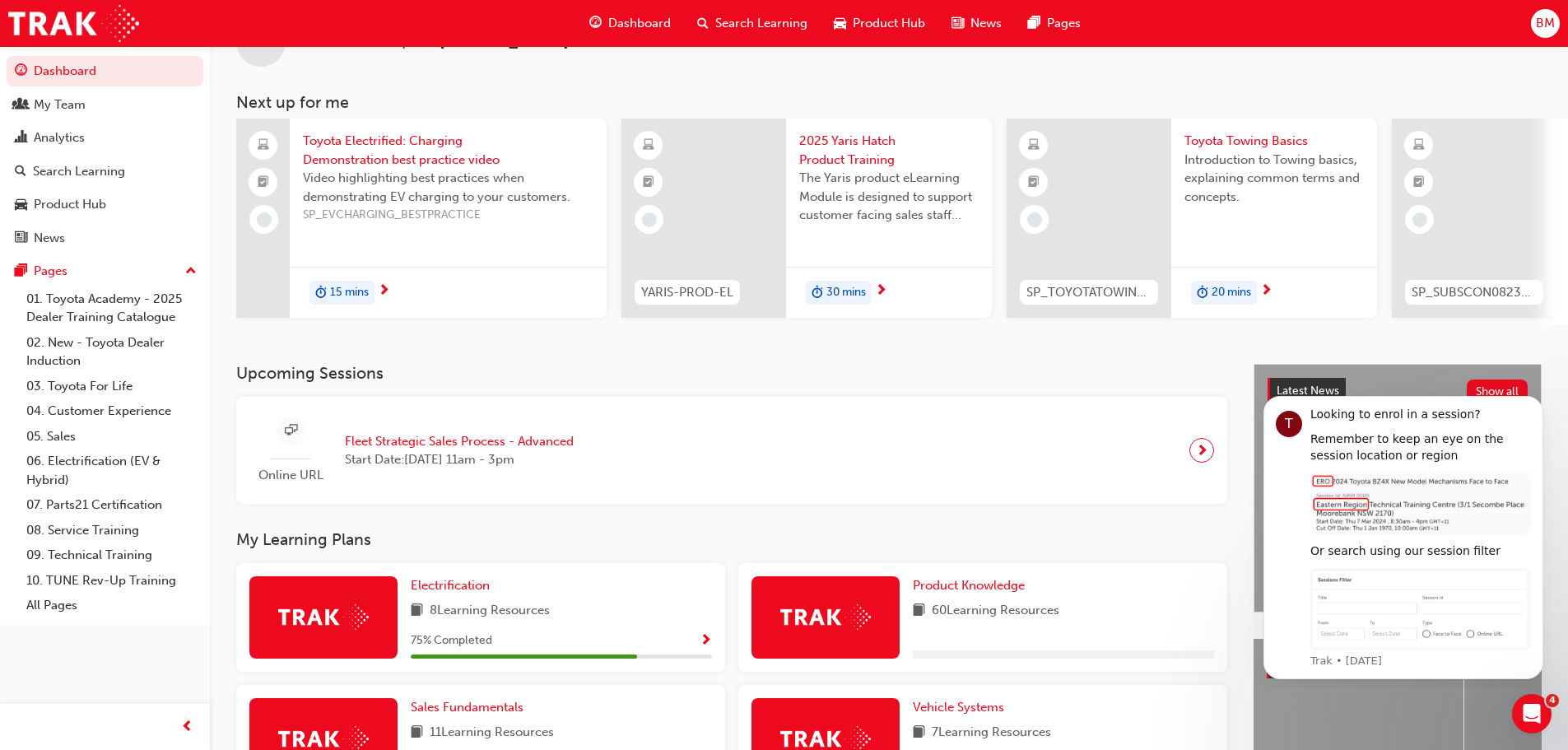
scroll to position [82, 0]
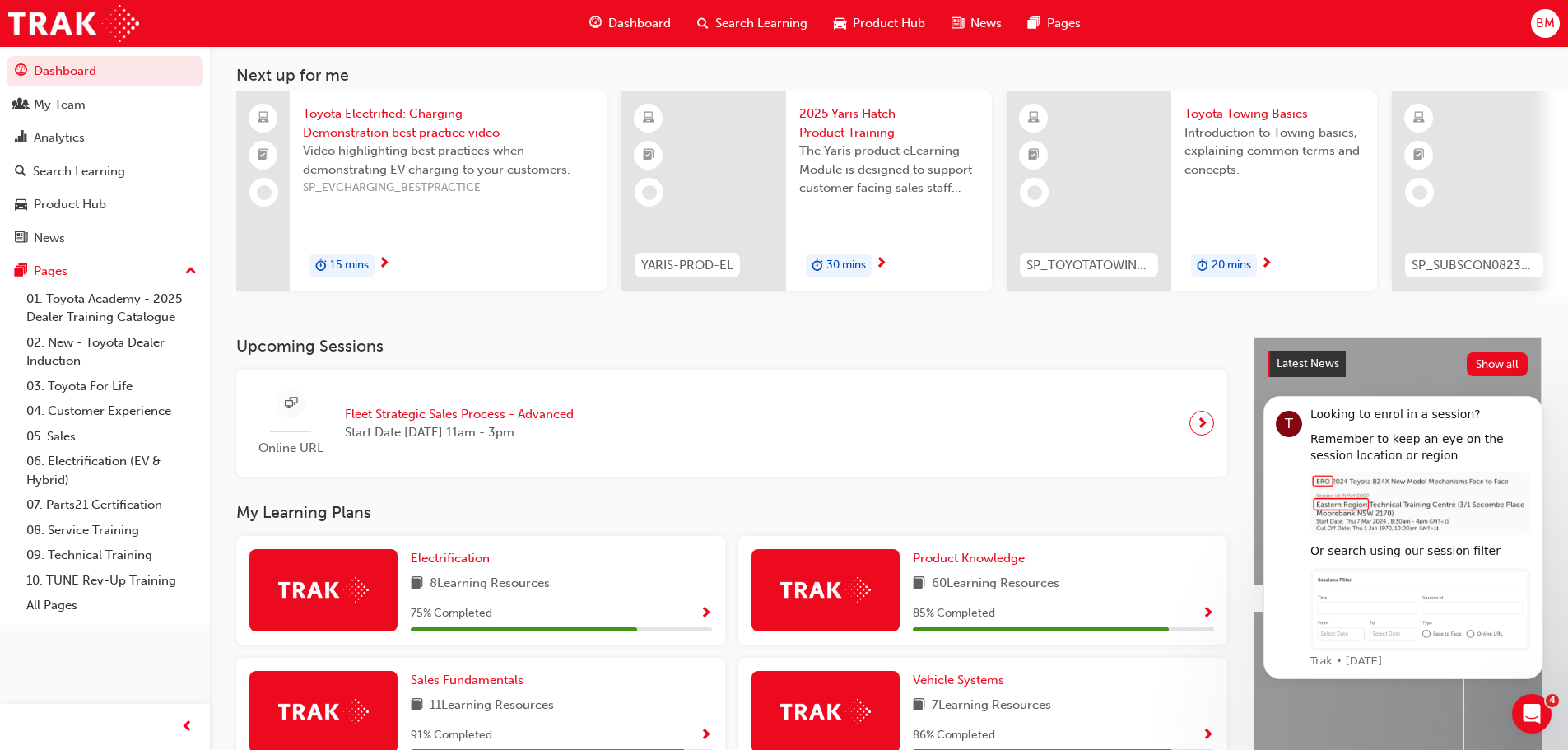
click at [447, 416] on span "Fleet Strategic Sales Process - Advanced" at bounding box center [459, 415] width 229 height 19
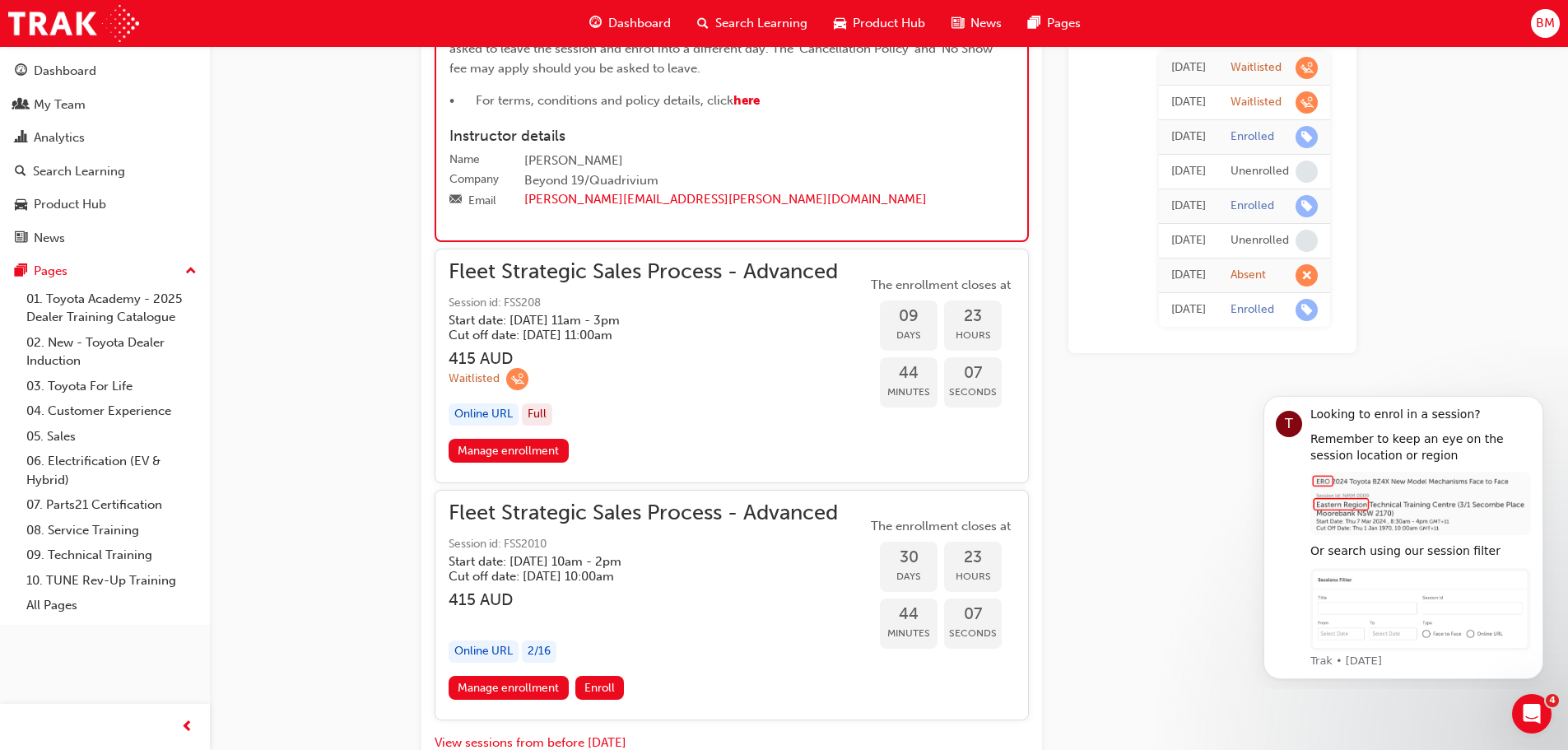
scroll to position [2990, 0]
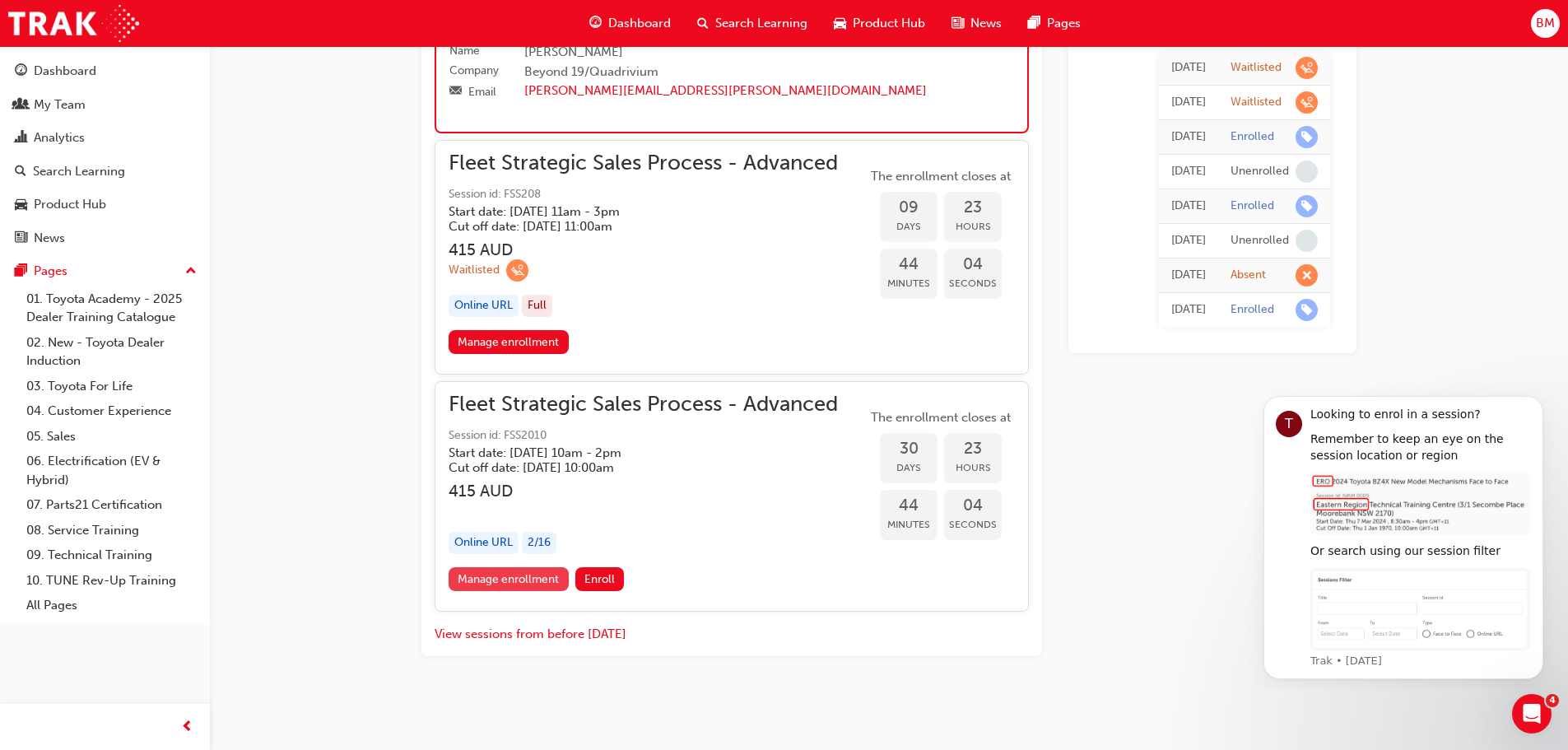
click at [494, 578] on link "Manage enrollment" at bounding box center [508, 579] width 120 height 24
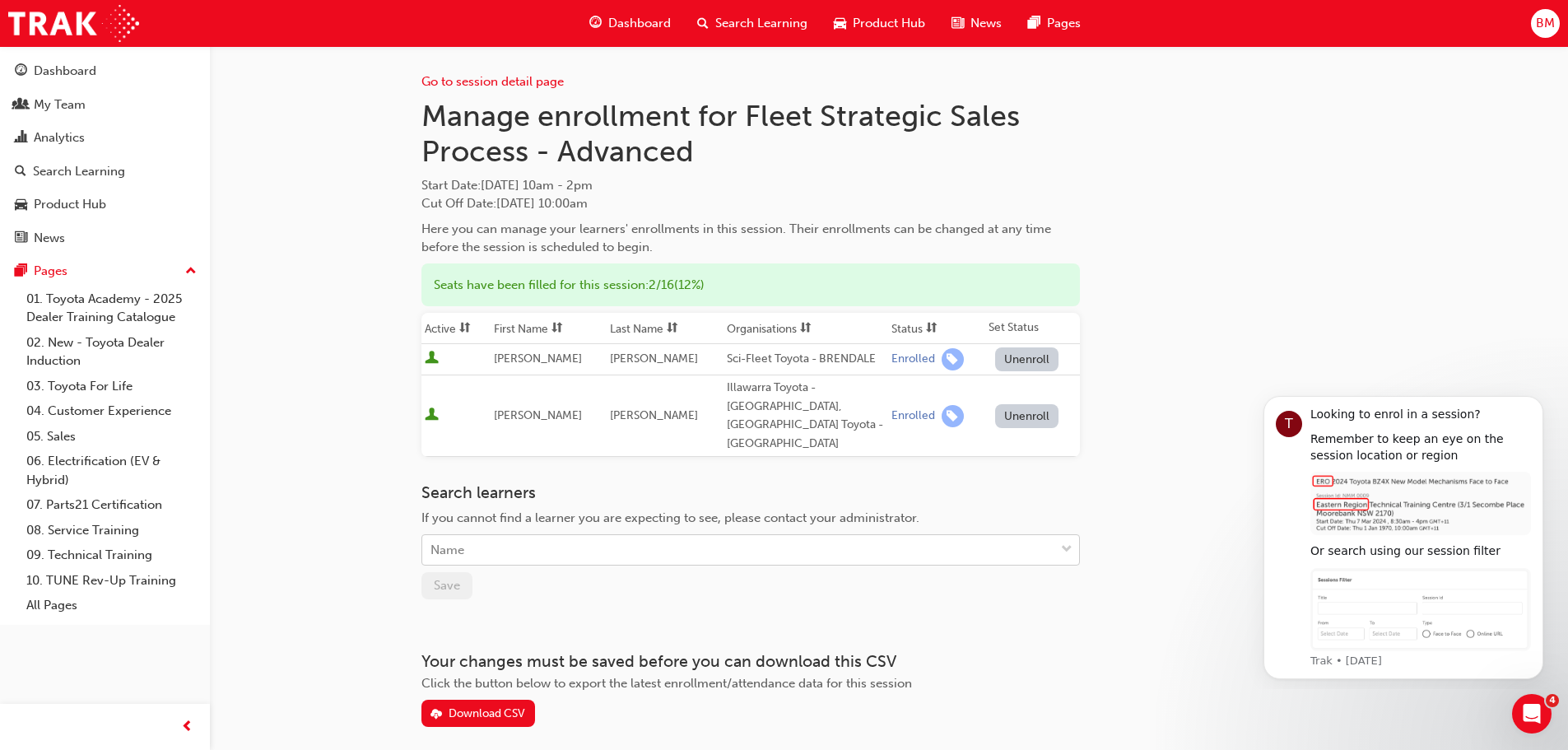
click at [790, 536] on div "Name" at bounding box center [738, 550] width 632 height 29
type input "mcd"
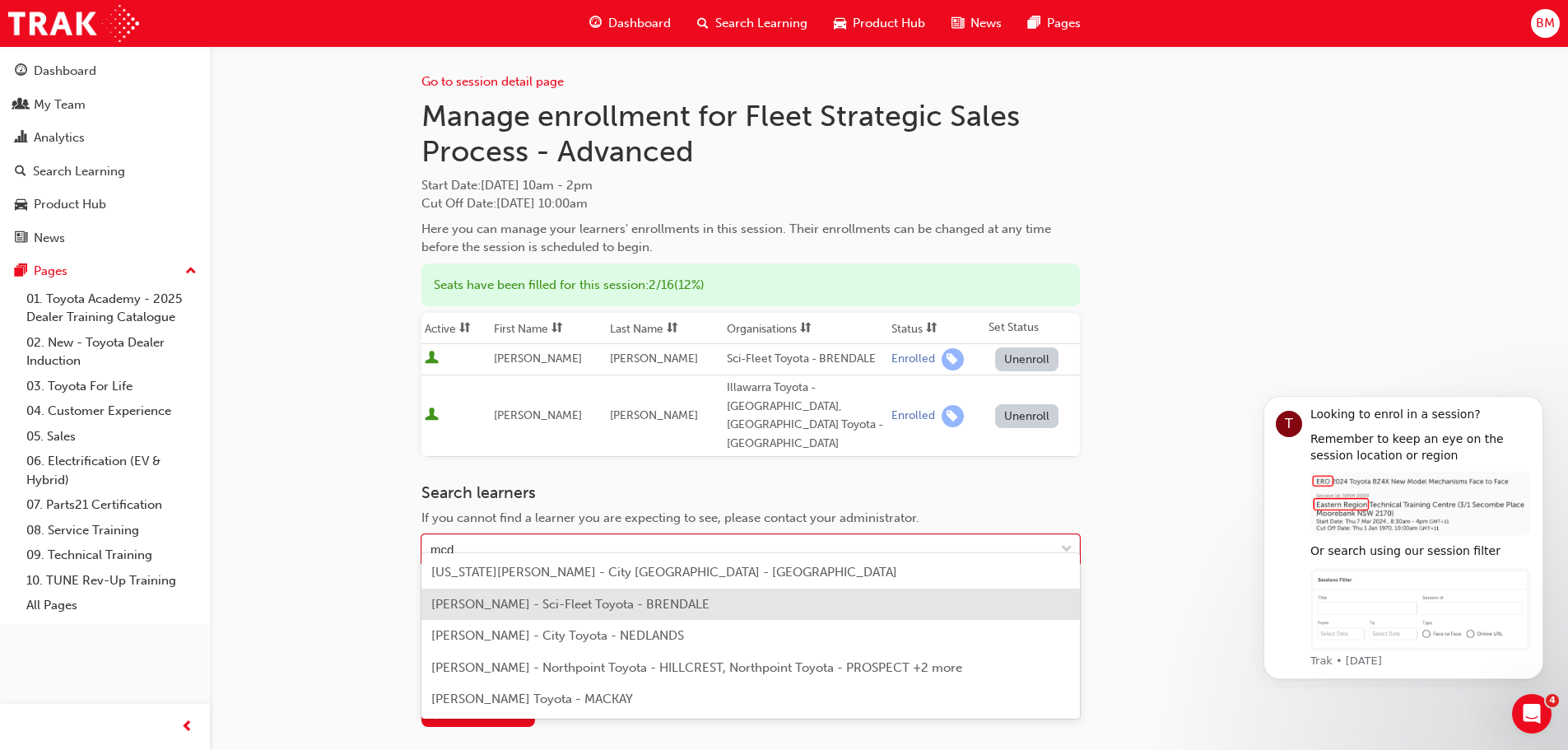
click at [725, 604] on div "Ben McDonald - Sci-Fleet Toyota - BRENDALE" at bounding box center [751, 605] width 659 height 32
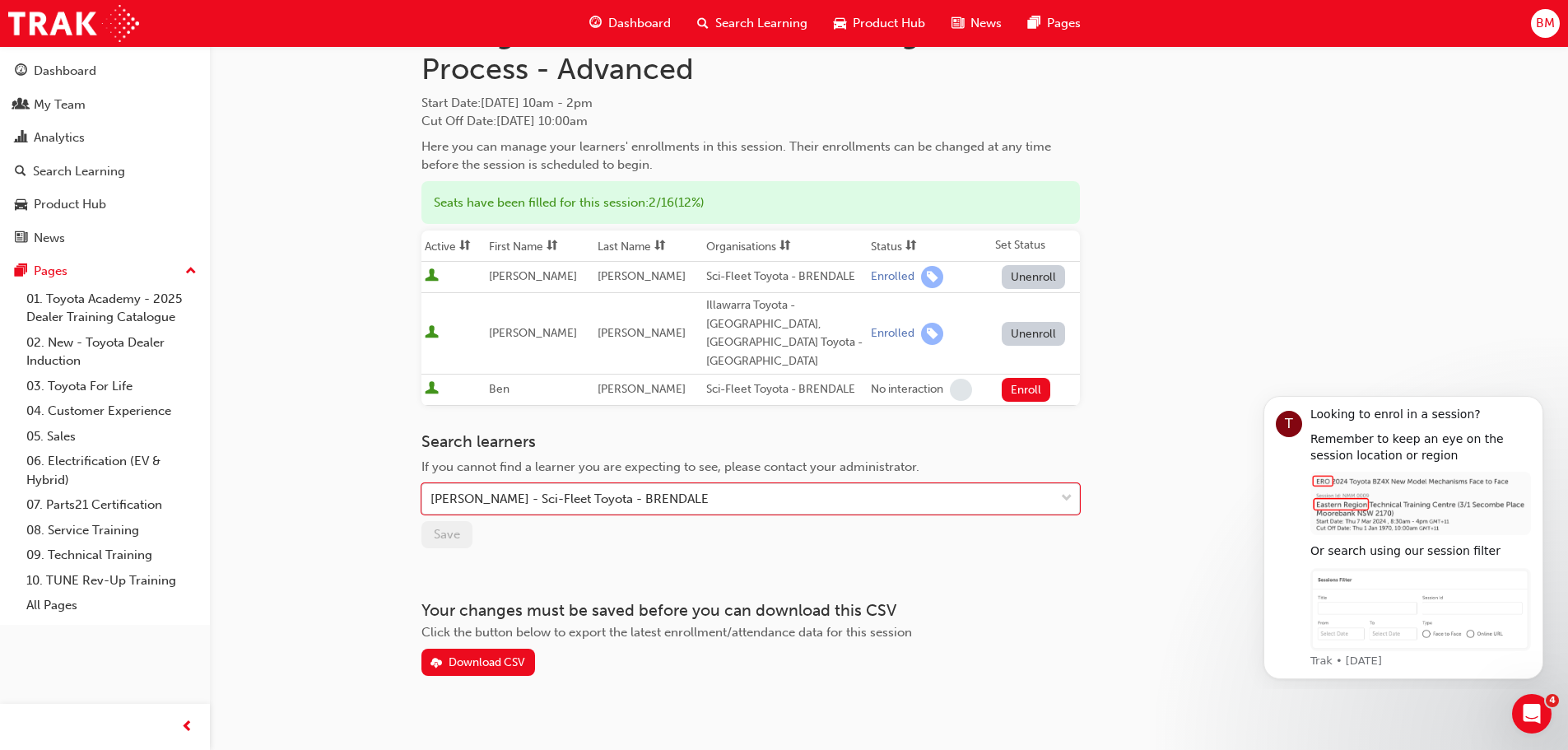
scroll to position [83, 0]
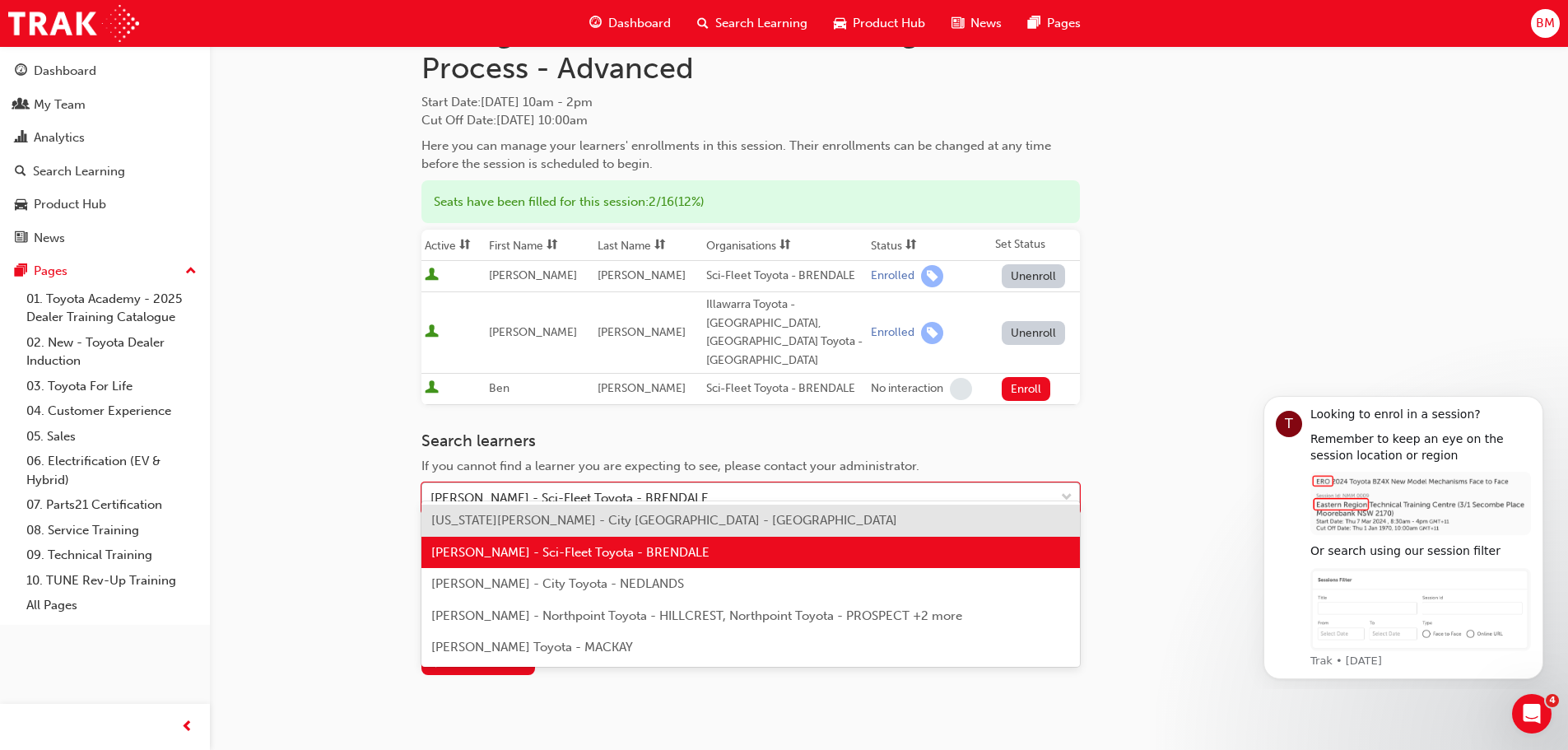
drag, startPoint x: 733, startPoint y: 480, endPoint x: 593, endPoint y: 477, distance: 140.0
click at [593, 484] on div "Ben McDonald - Sci-Fleet Toyota - BRENDALE" at bounding box center [738, 498] width 632 height 29
click at [1001, 484] on div "Ben McDonald - Sci-Fleet Toyota - BRENDALE" at bounding box center [738, 498] width 632 height 29
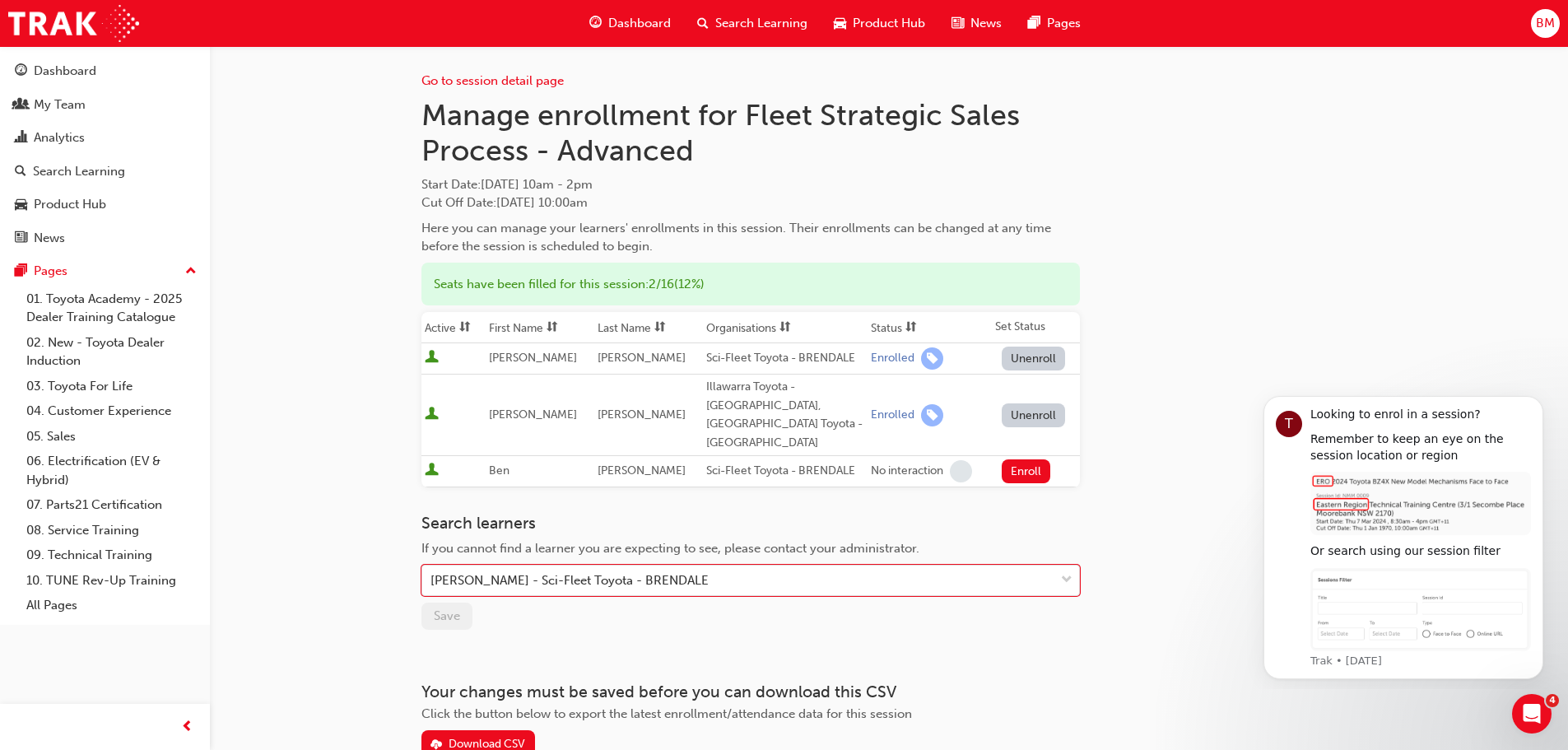
scroll to position [0, 0]
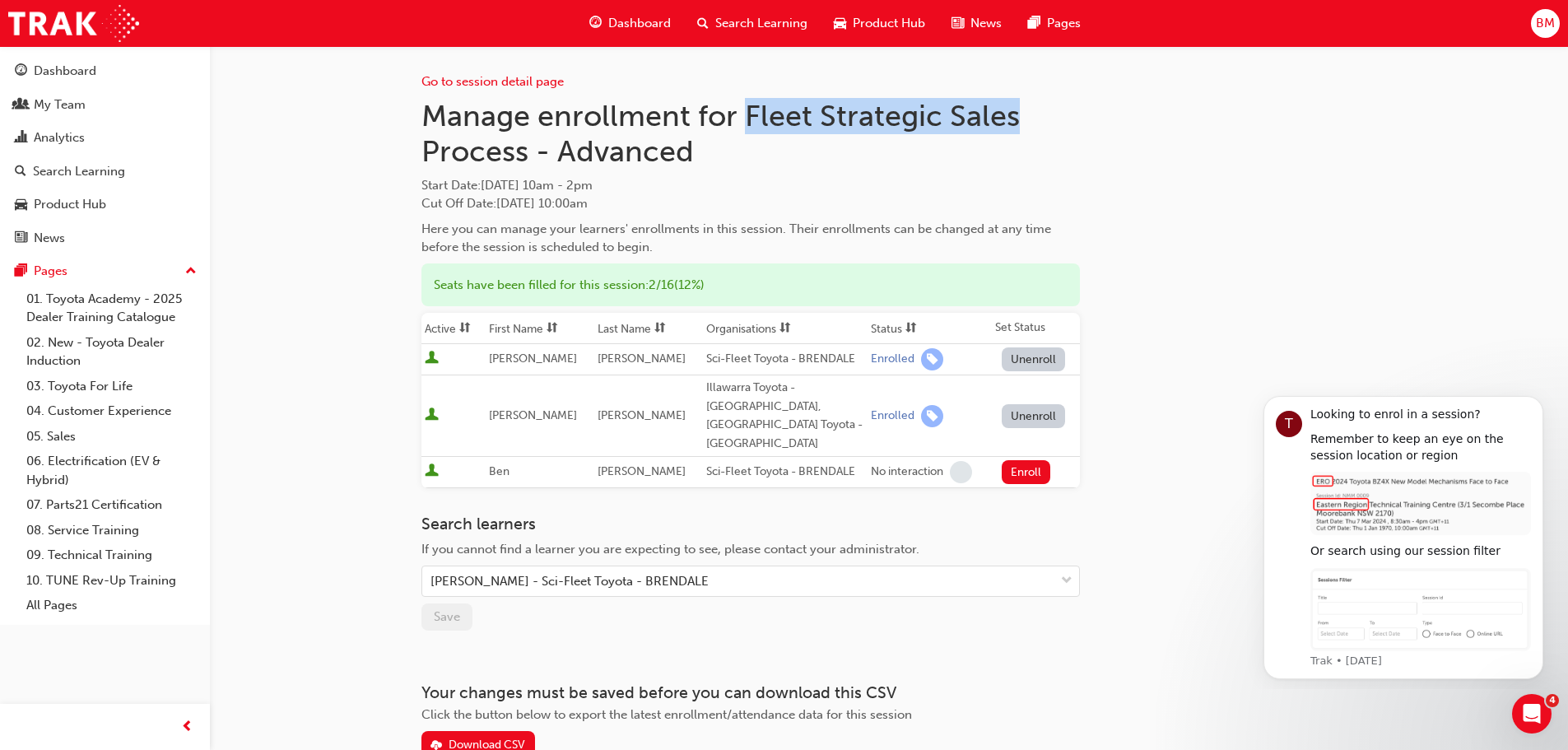
drag, startPoint x: 750, startPoint y: 114, endPoint x: 1019, endPoint y: 113, distance: 269.0
click at [1019, 113] on h1 "Manage enrollment for Fleet Strategic Sales Process - Advanced" at bounding box center [751, 134] width 659 height 72
copy h1 "Fleet Strategic Sales"
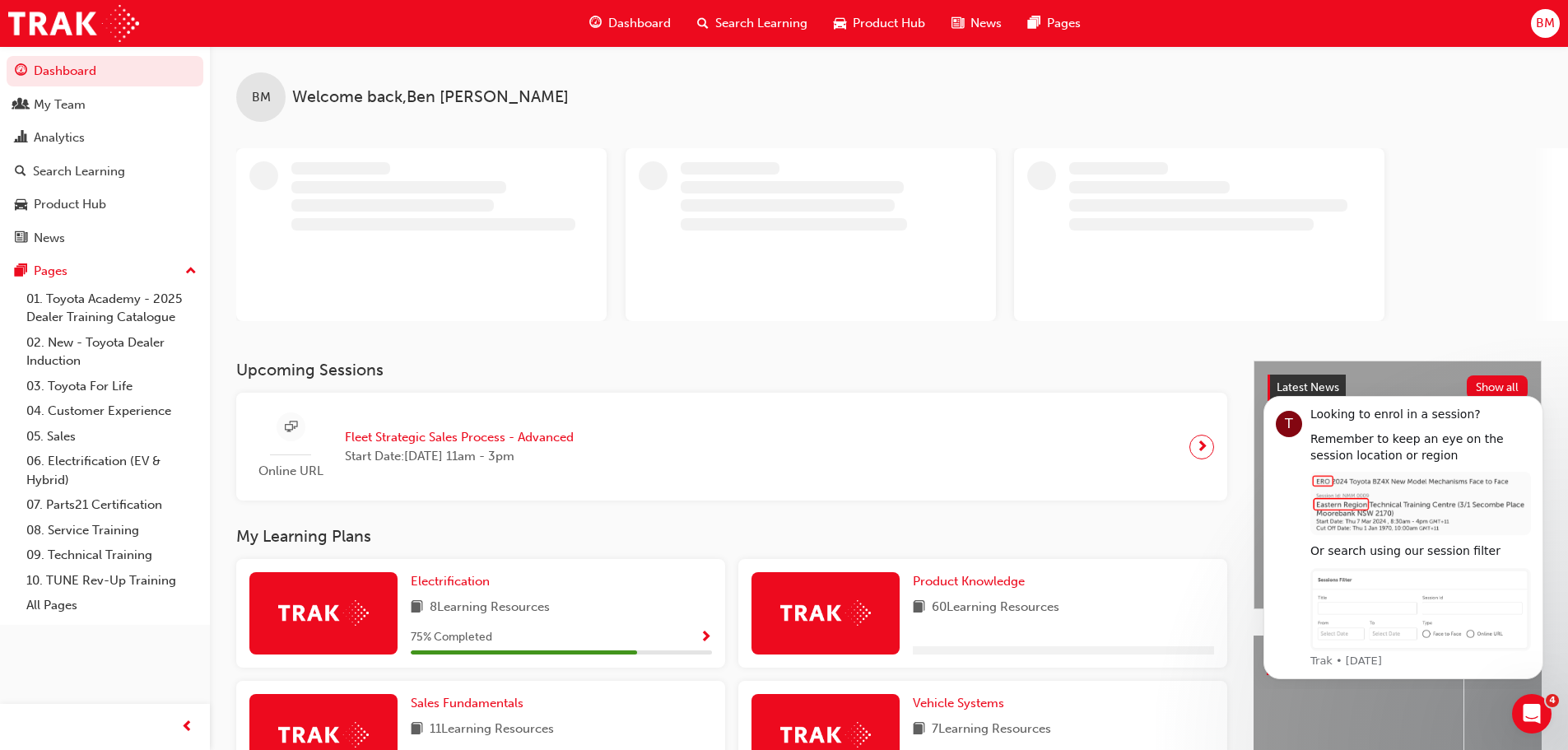
click at [746, 21] on span "Search Learning" at bounding box center [761, 23] width 92 height 19
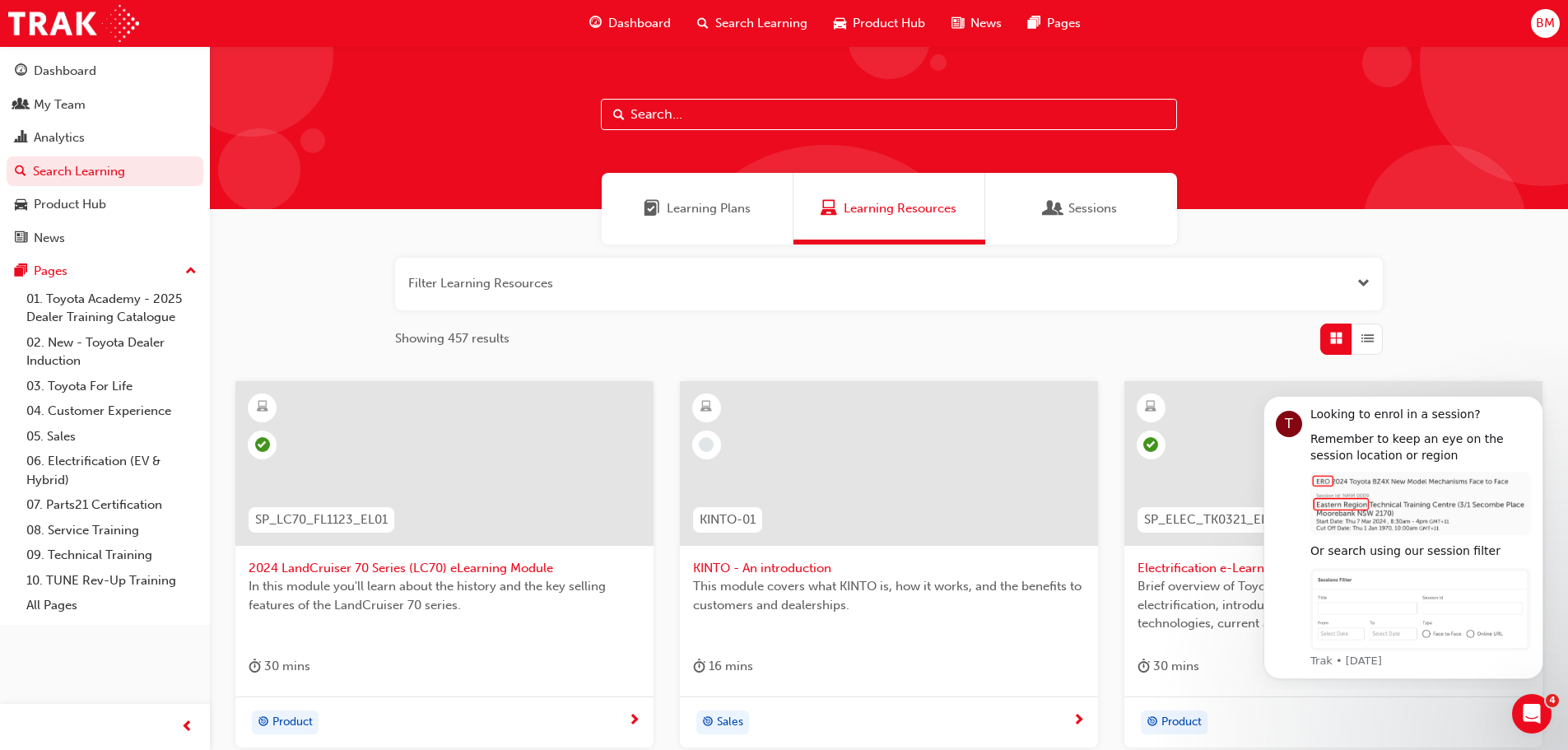
click at [747, 115] on input "text" at bounding box center [888, 114] width 576 height 32
paste input "Fleet Strategic Sales"
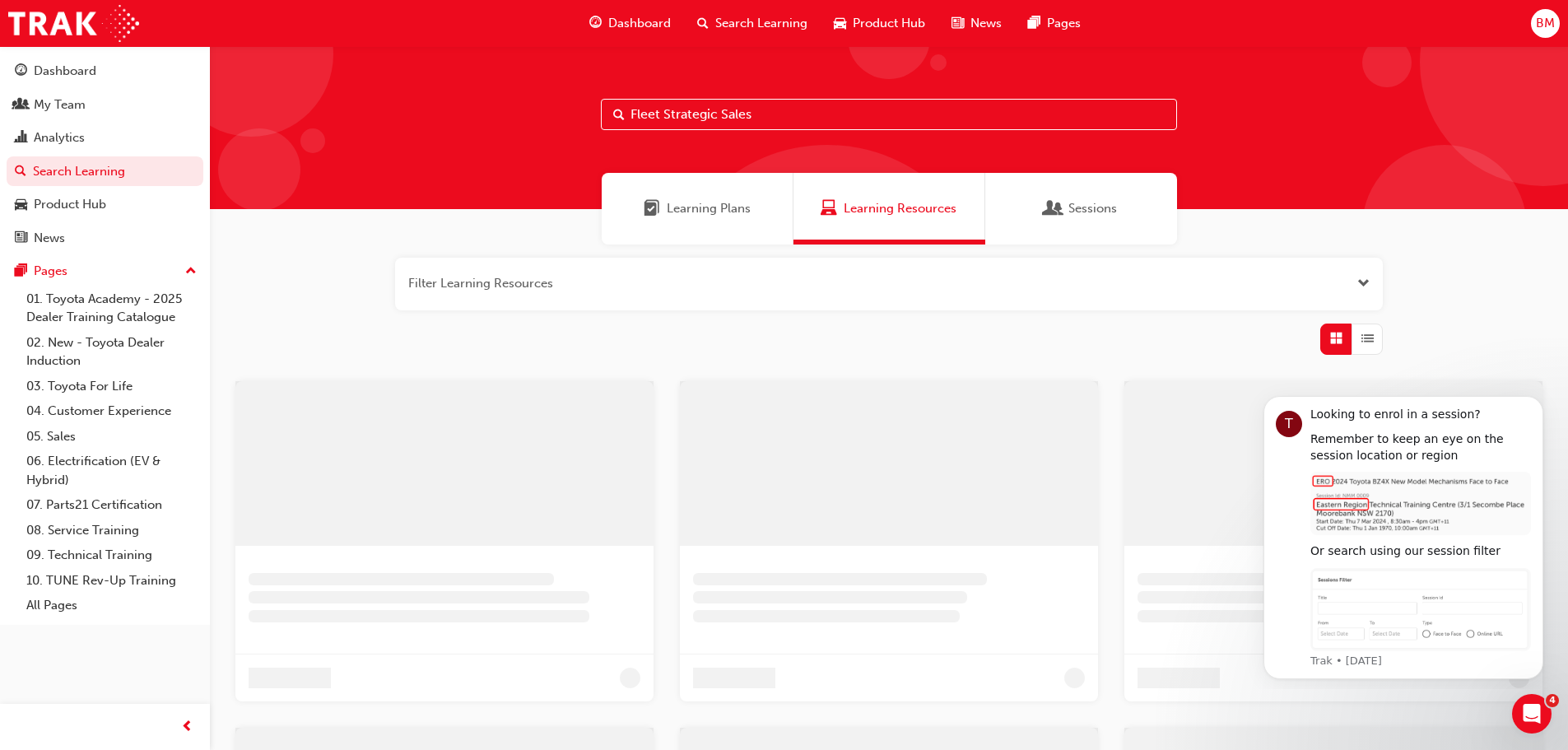
type input "Fleet Strategic Sales"
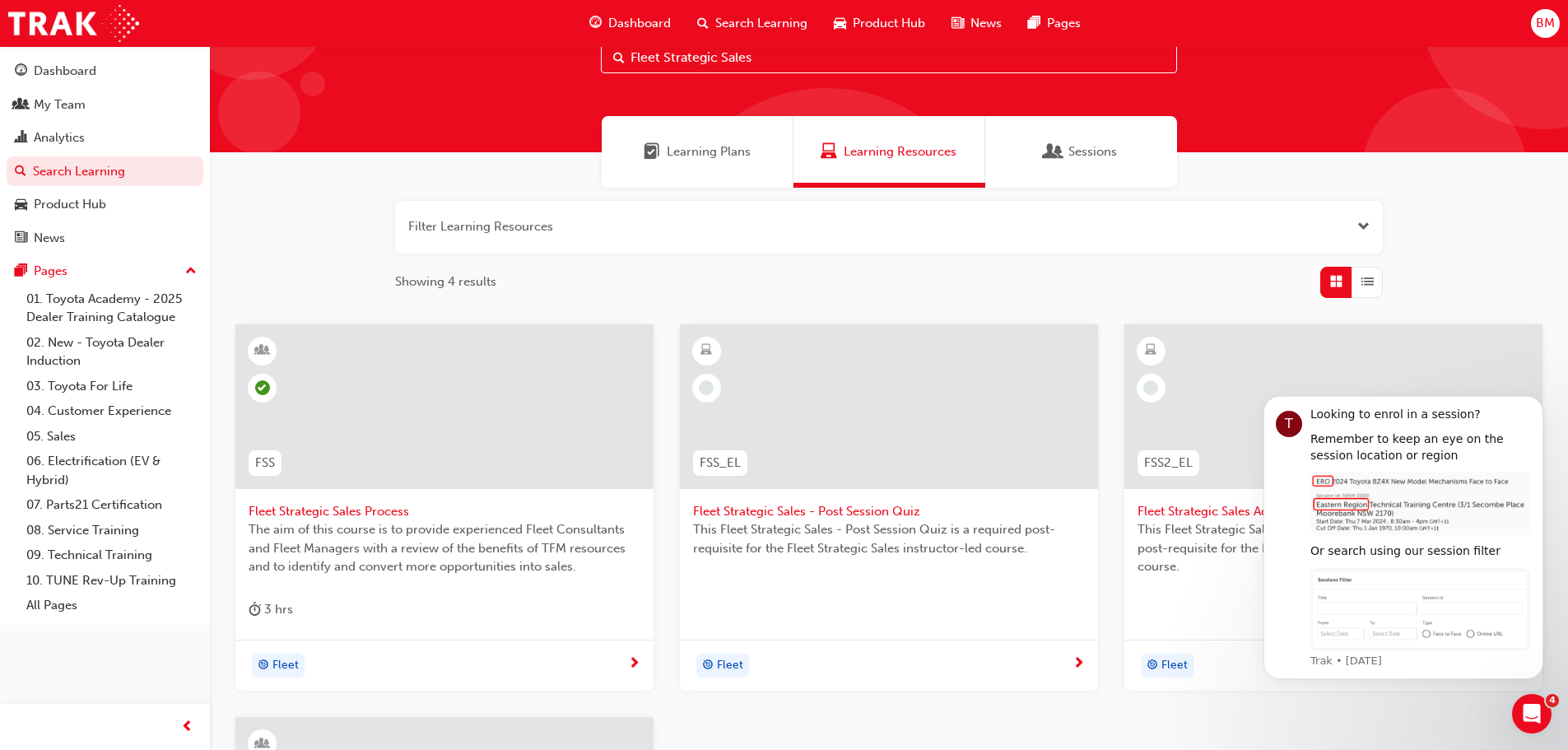
scroll to position [82, 0]
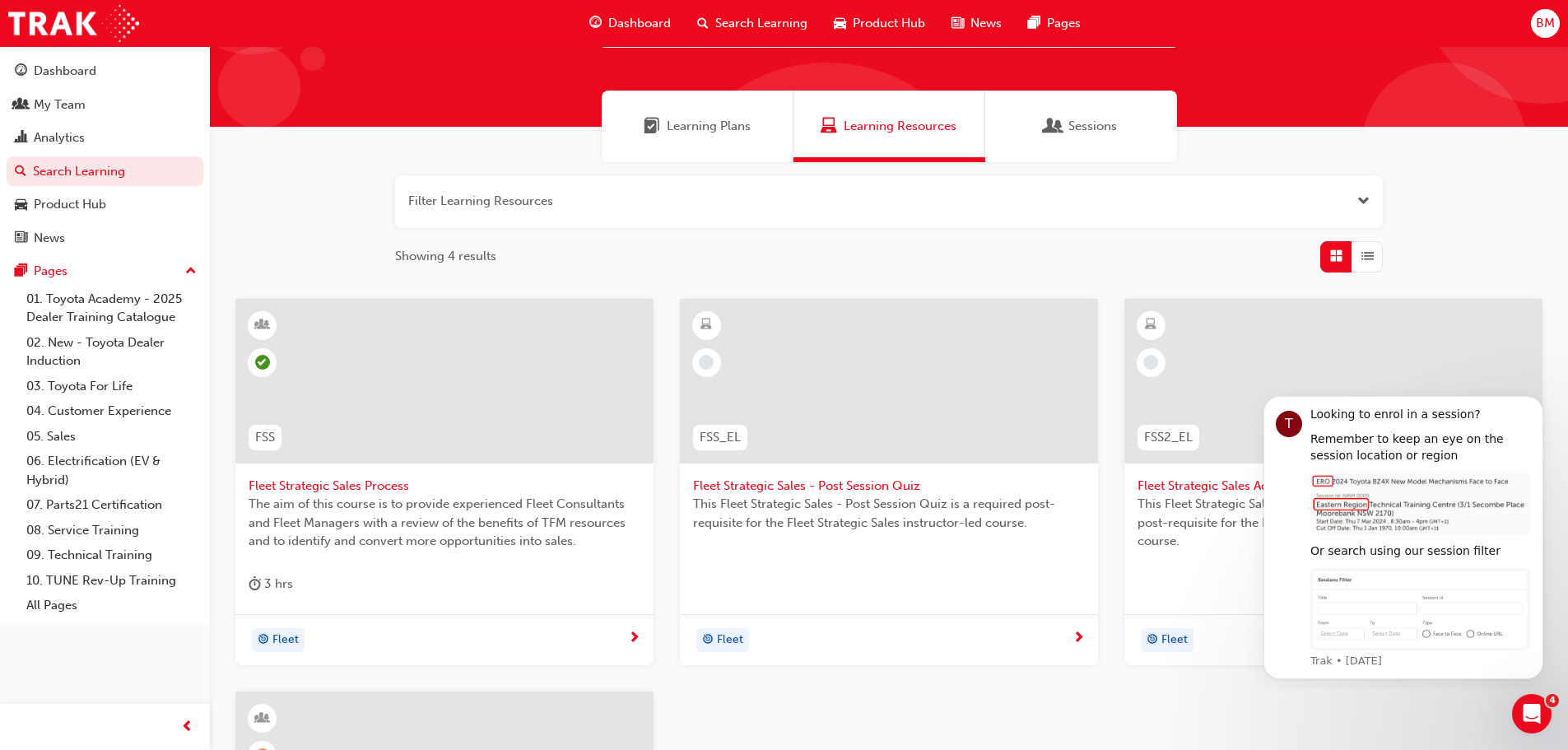
click at [337, 481] on span "Fleet Strategic Sales Process" at bounding box center [444, 486] width 392 height 19
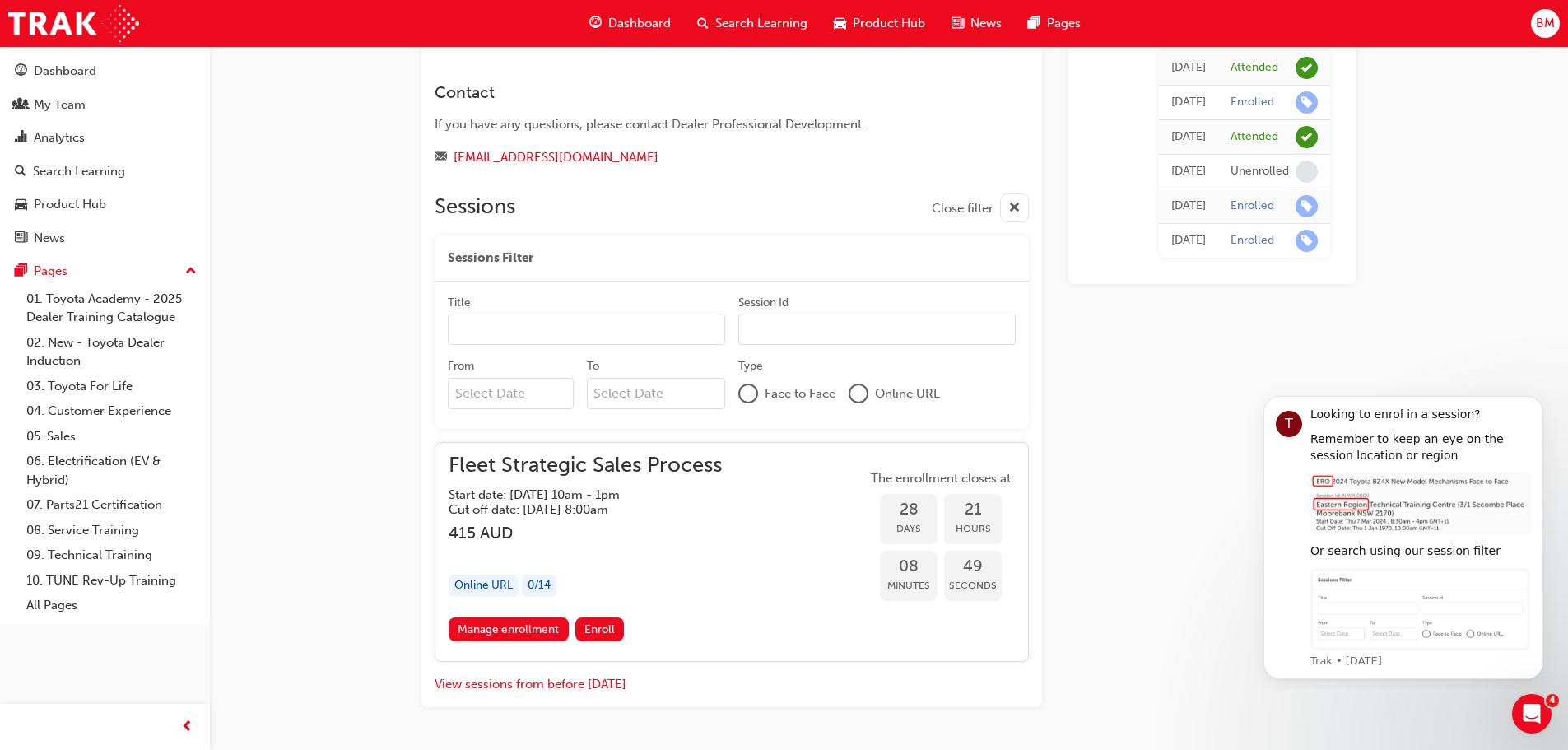
scroll to position [1185, 0]
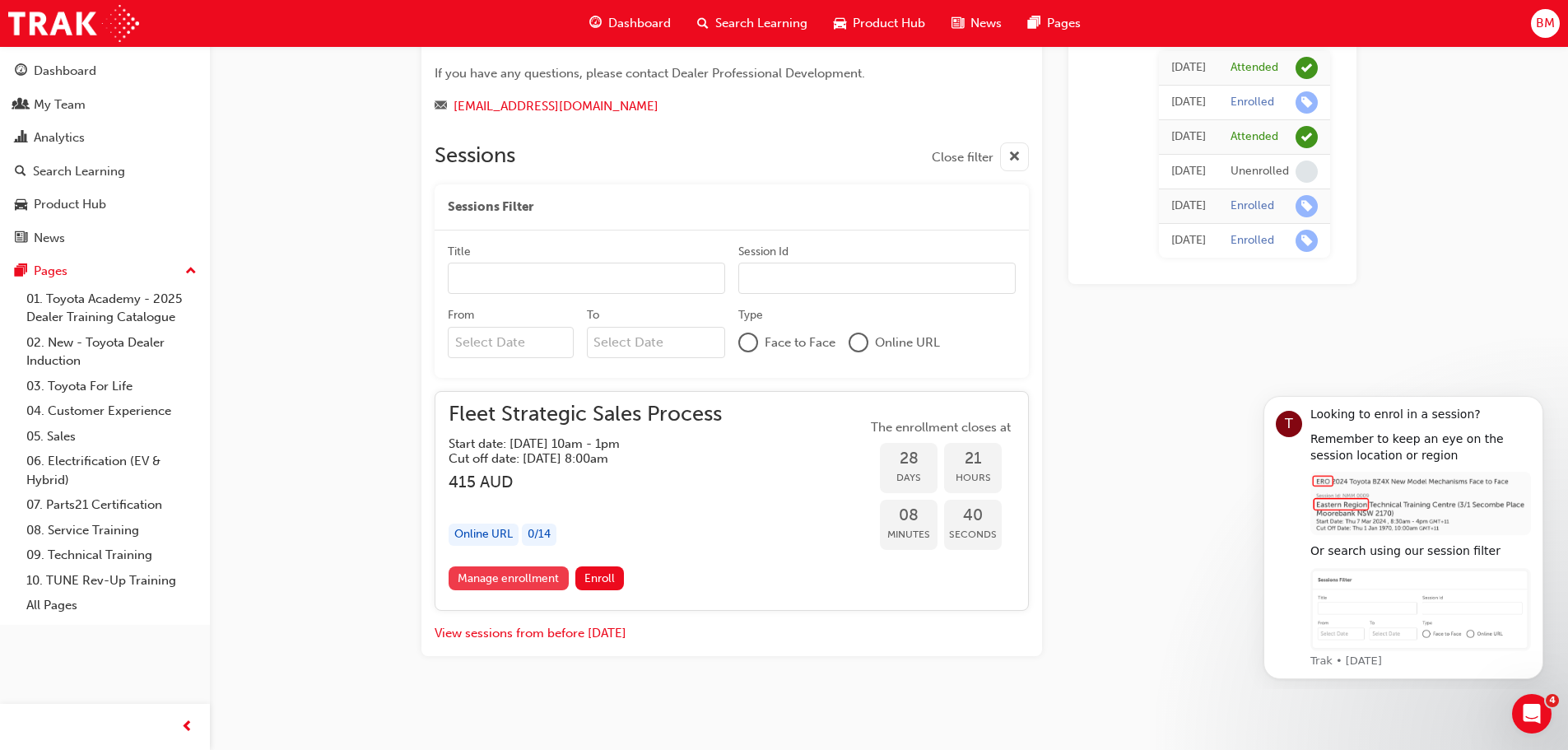
click at [516, 577] on link "Manage enrollment" at bounding box center [508, 578] width 120 height 24
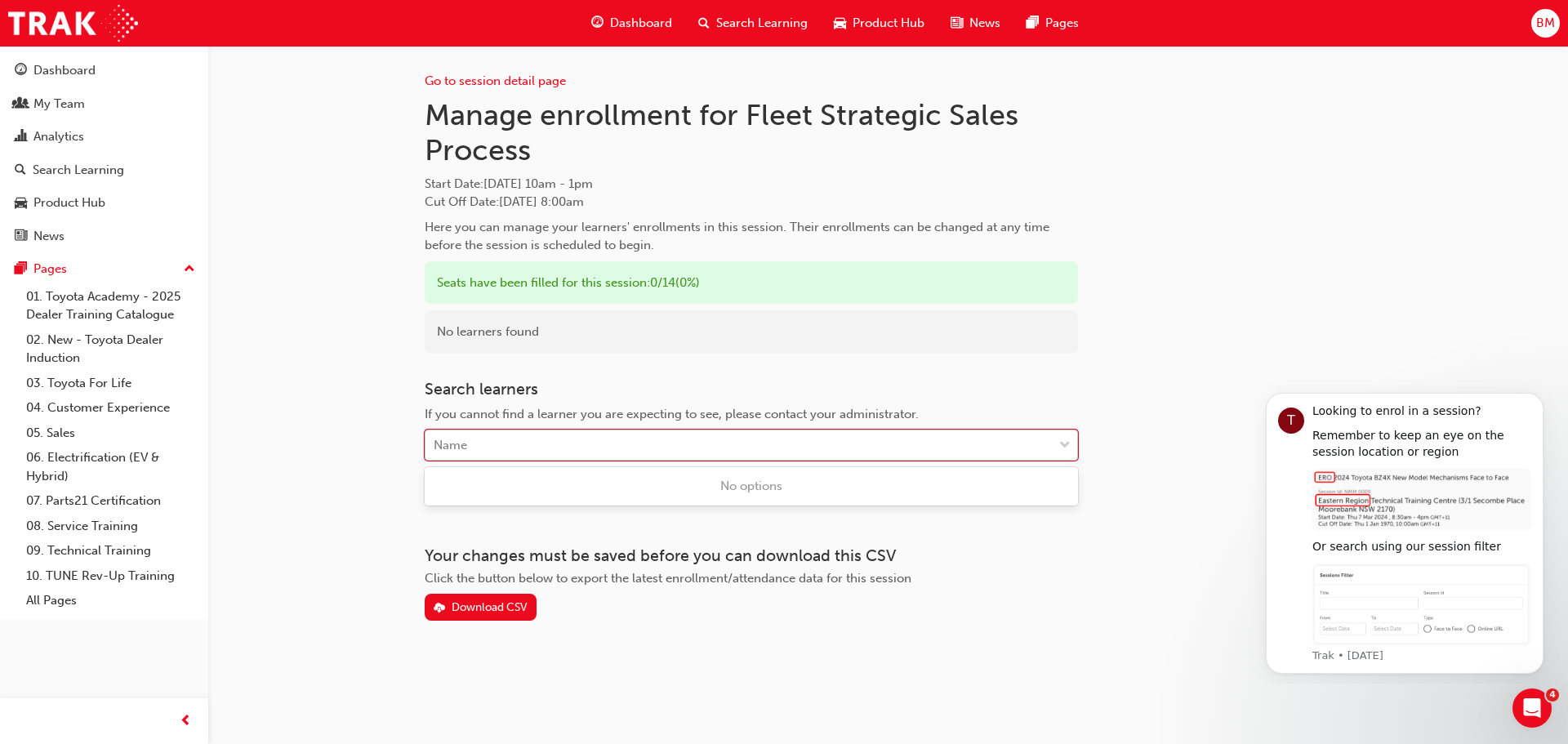
click at [534, 446] on div "Name" at bounding box center [739, 445] width 627 height 29
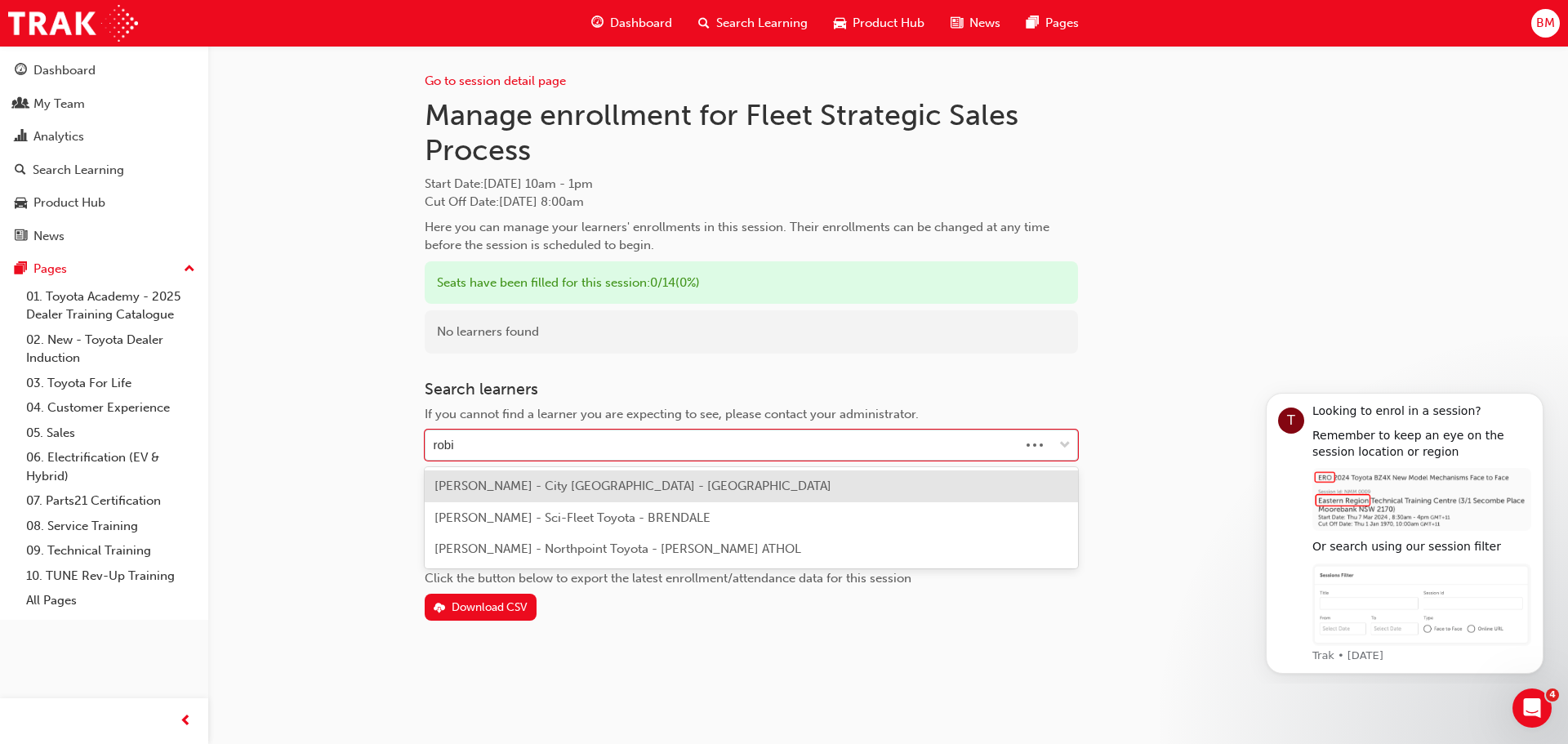
type input "[PERSON_NAME]"
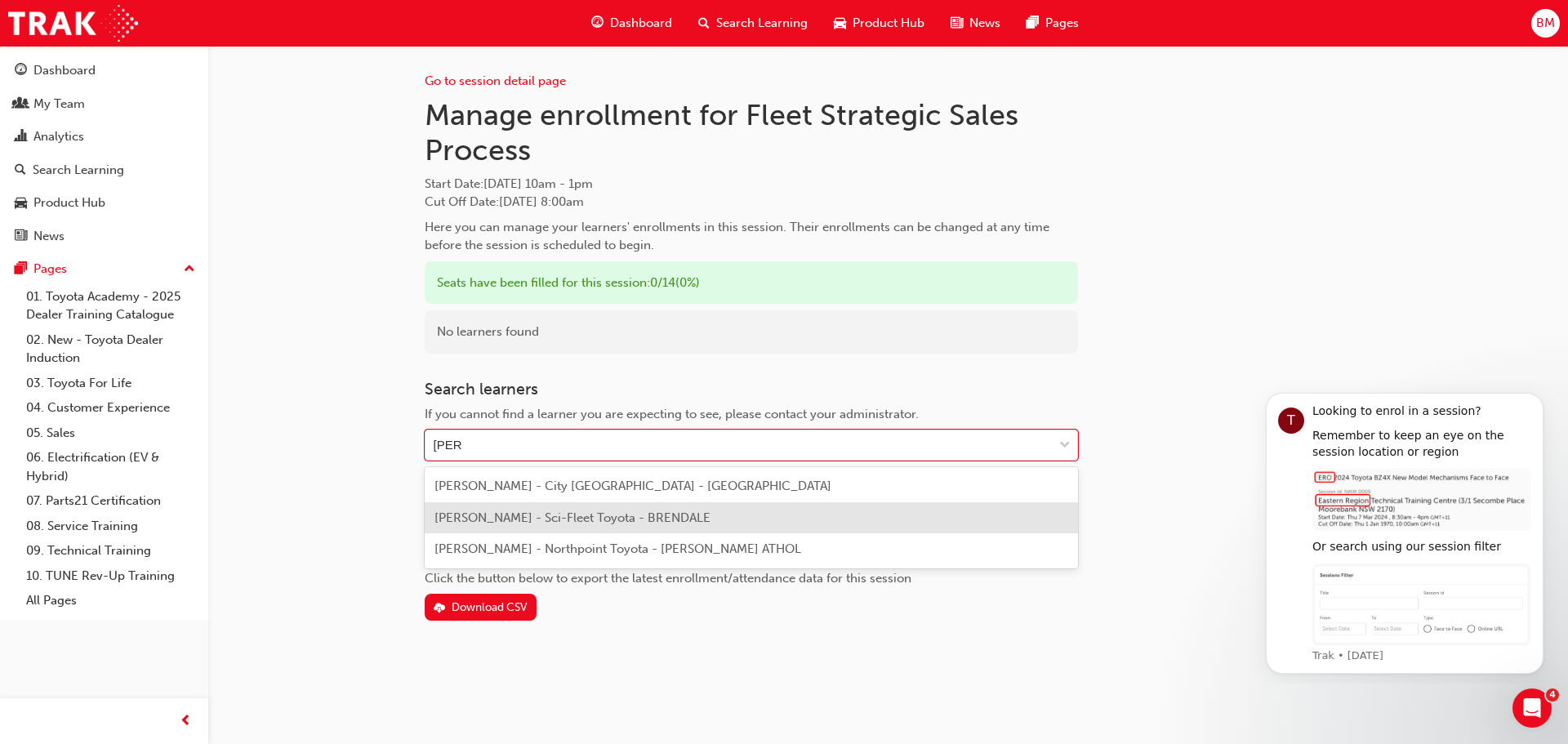
click at [549, 515] on span "[PERSON_NAME] - Sci-Fleet Toyota - BRENDALE" at bounding box center [572, 517] width 276 height 14
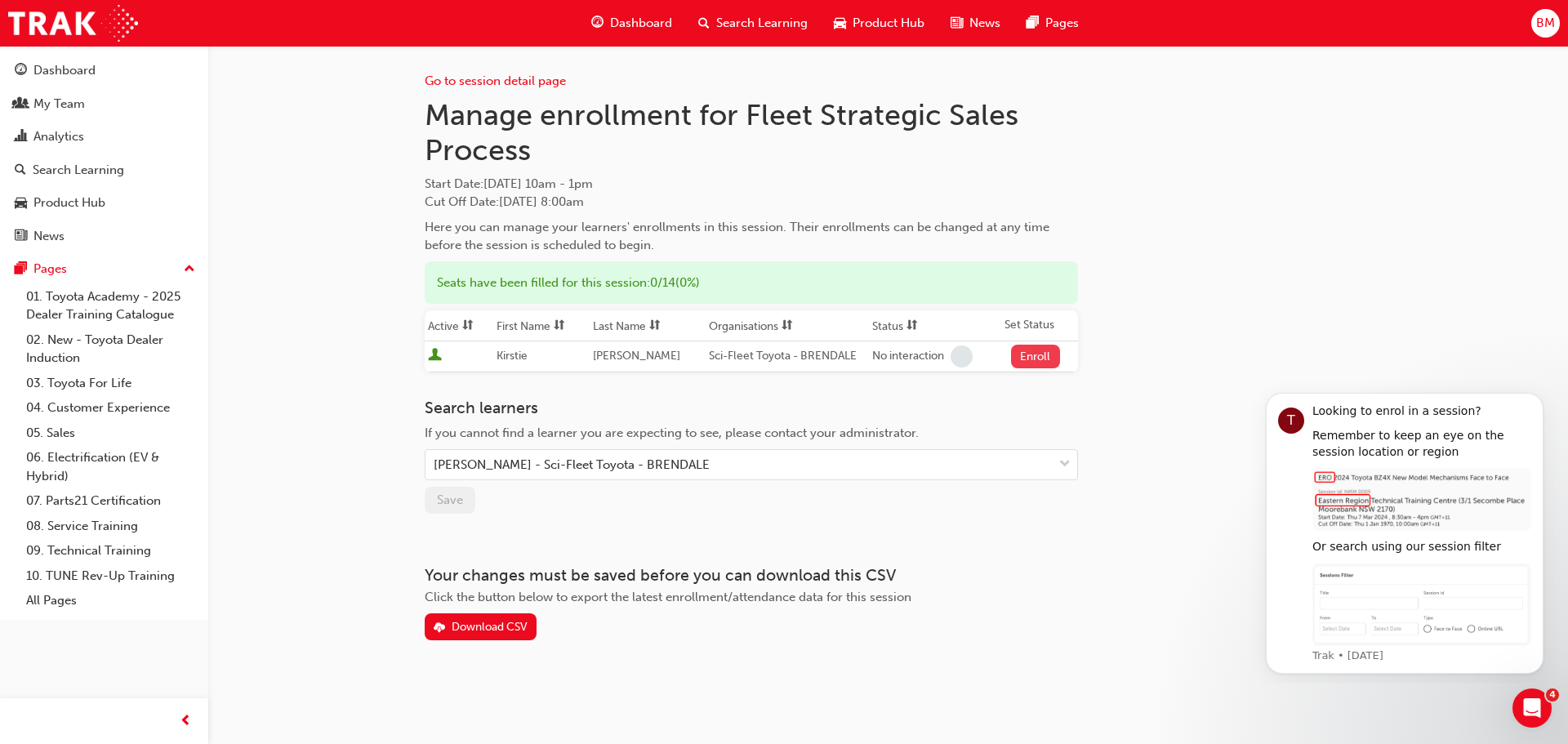
click at [1026, 353] on button "Enroll" at bounding box center [1036, 356] width 49 height 24
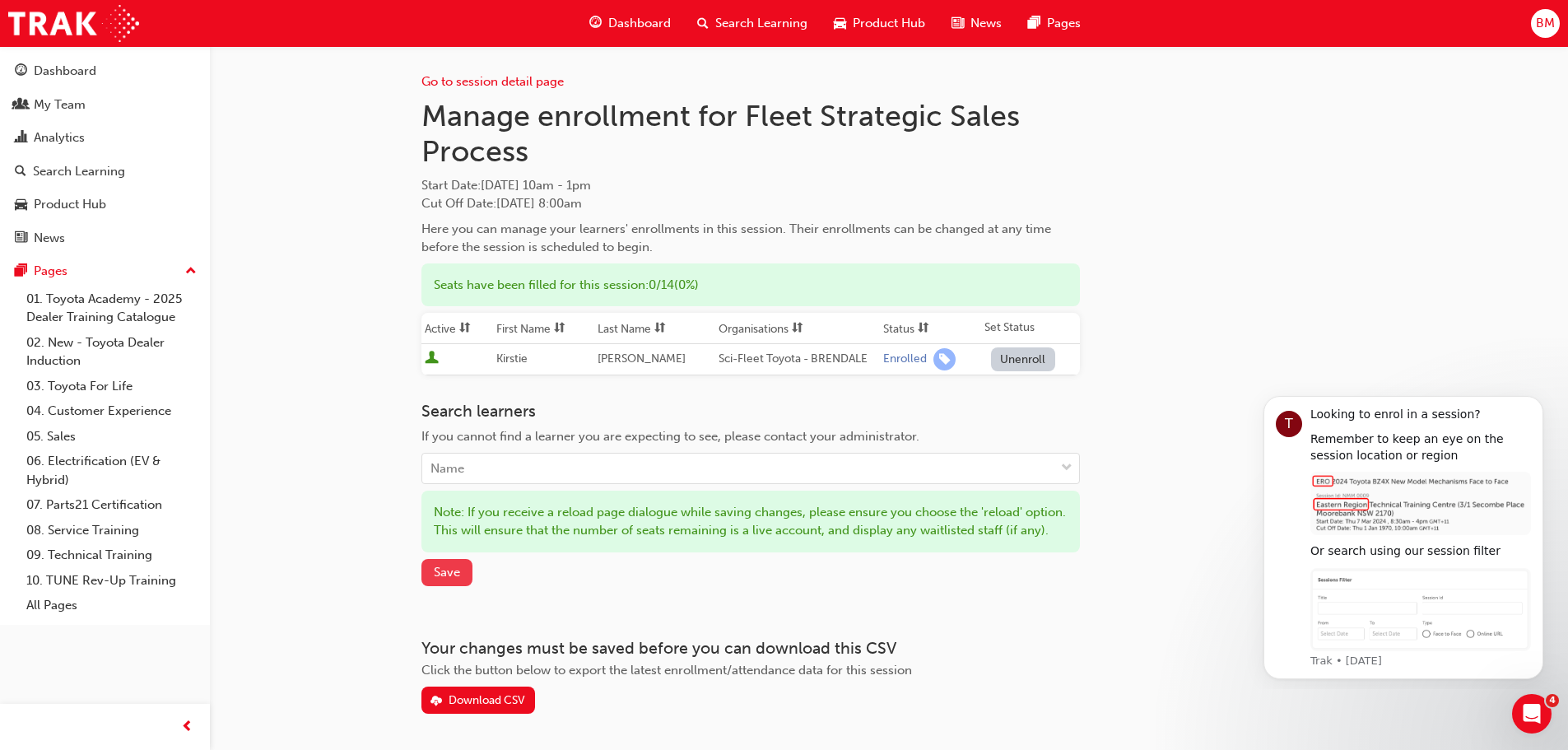
click at [444, 579] on span "Save" at bounding box center [446, 572] width 26 height 15
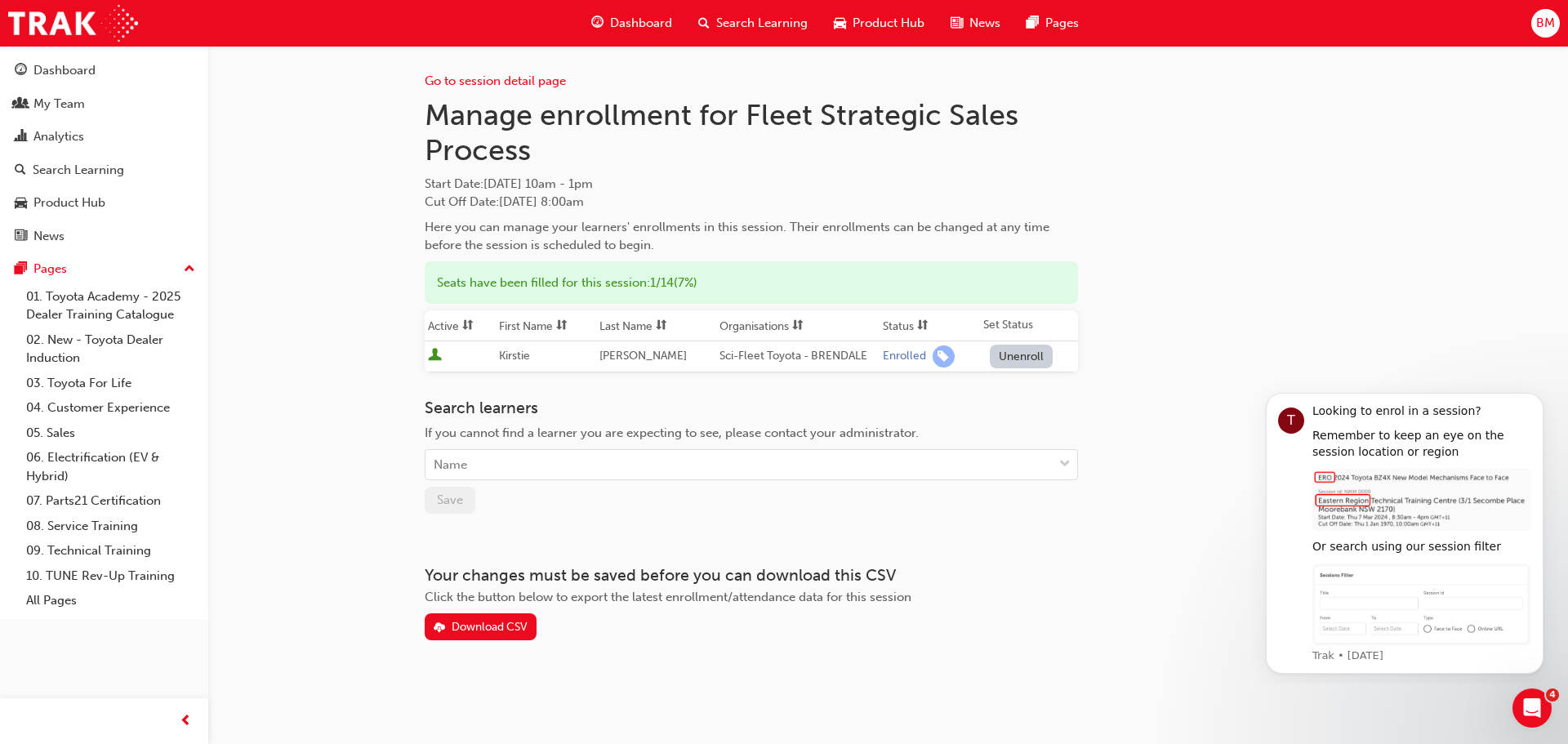
click at [734, 20] on span "Search Learning" at bounding box center [762, 23] width 91 height 19
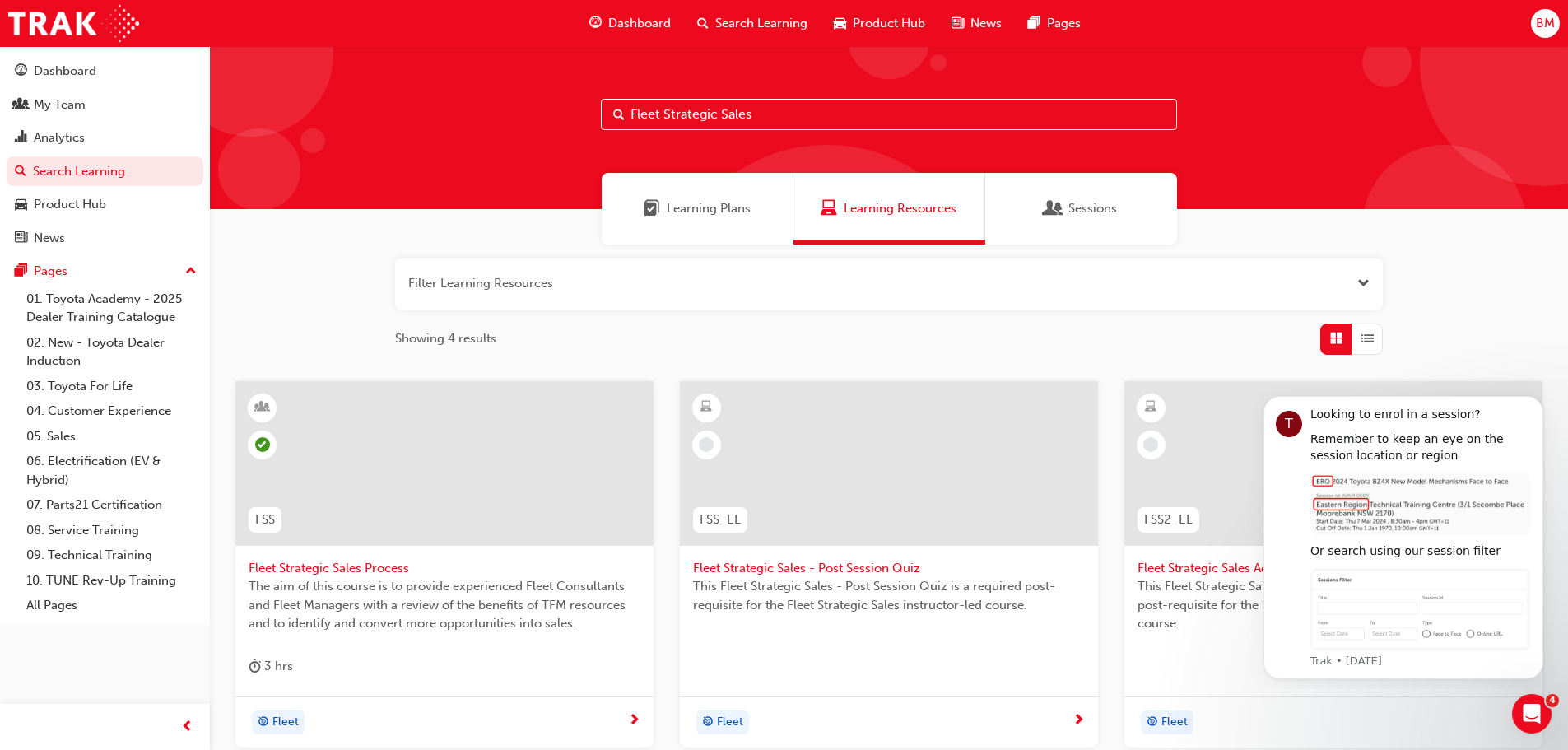
click at [827, 120] on input "Fleet Strategic Sales" at bounding box center [888, 114] width 576 height 32
type input "F"
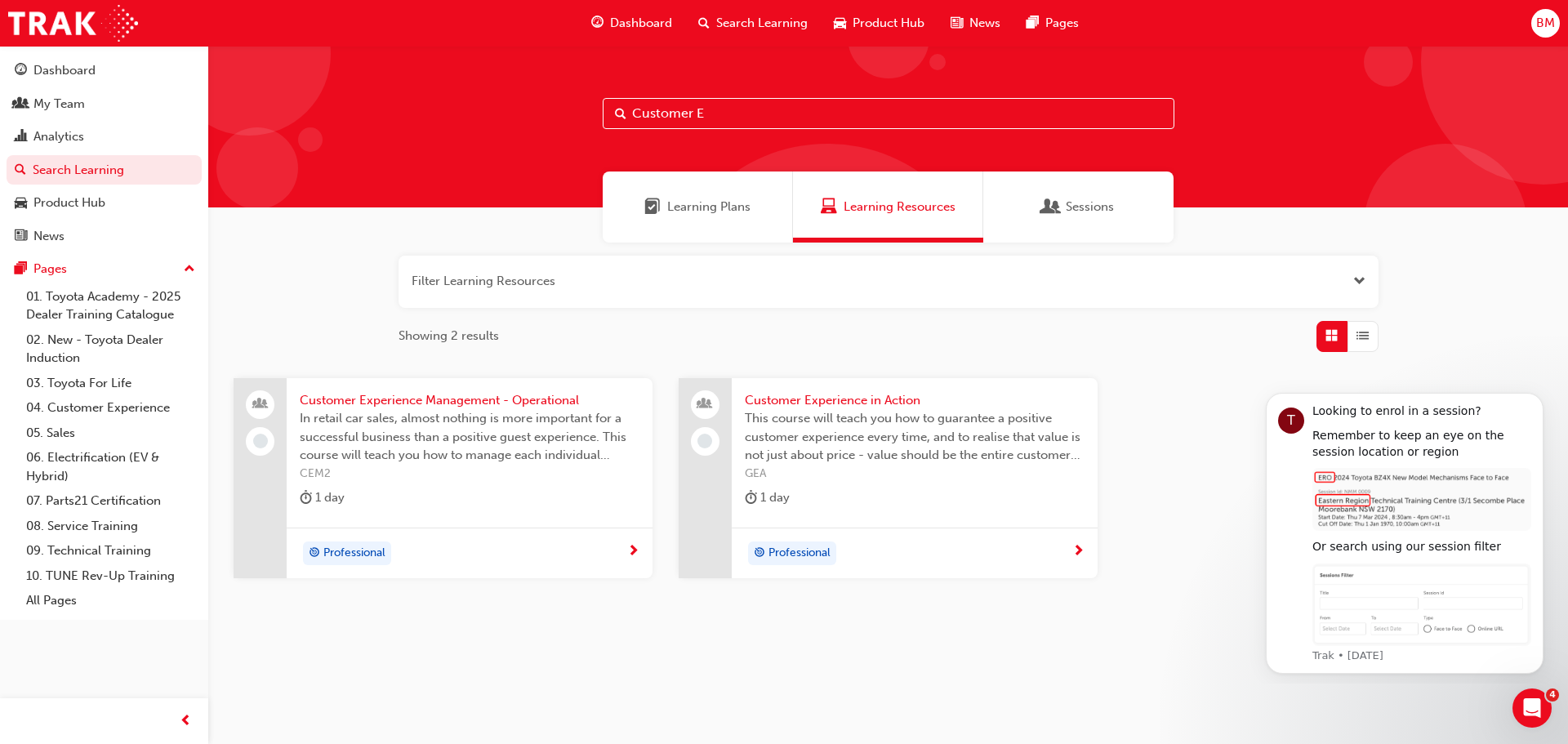
type input "Customer E"
click at [847, 399] on span "Customer Experience in Action" at bounding box center [914, 400] width 339 height 19
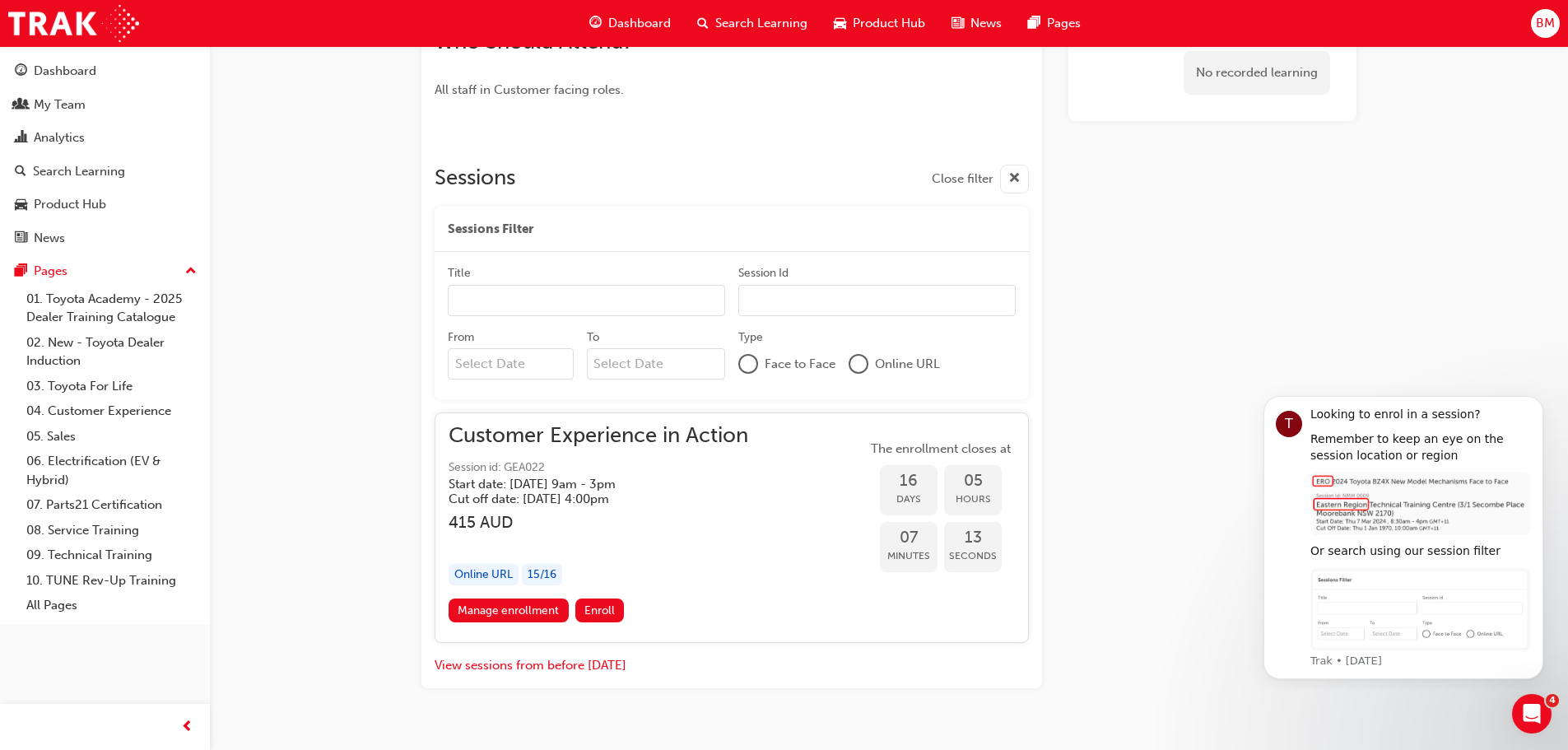
scroll to position [910, 0]
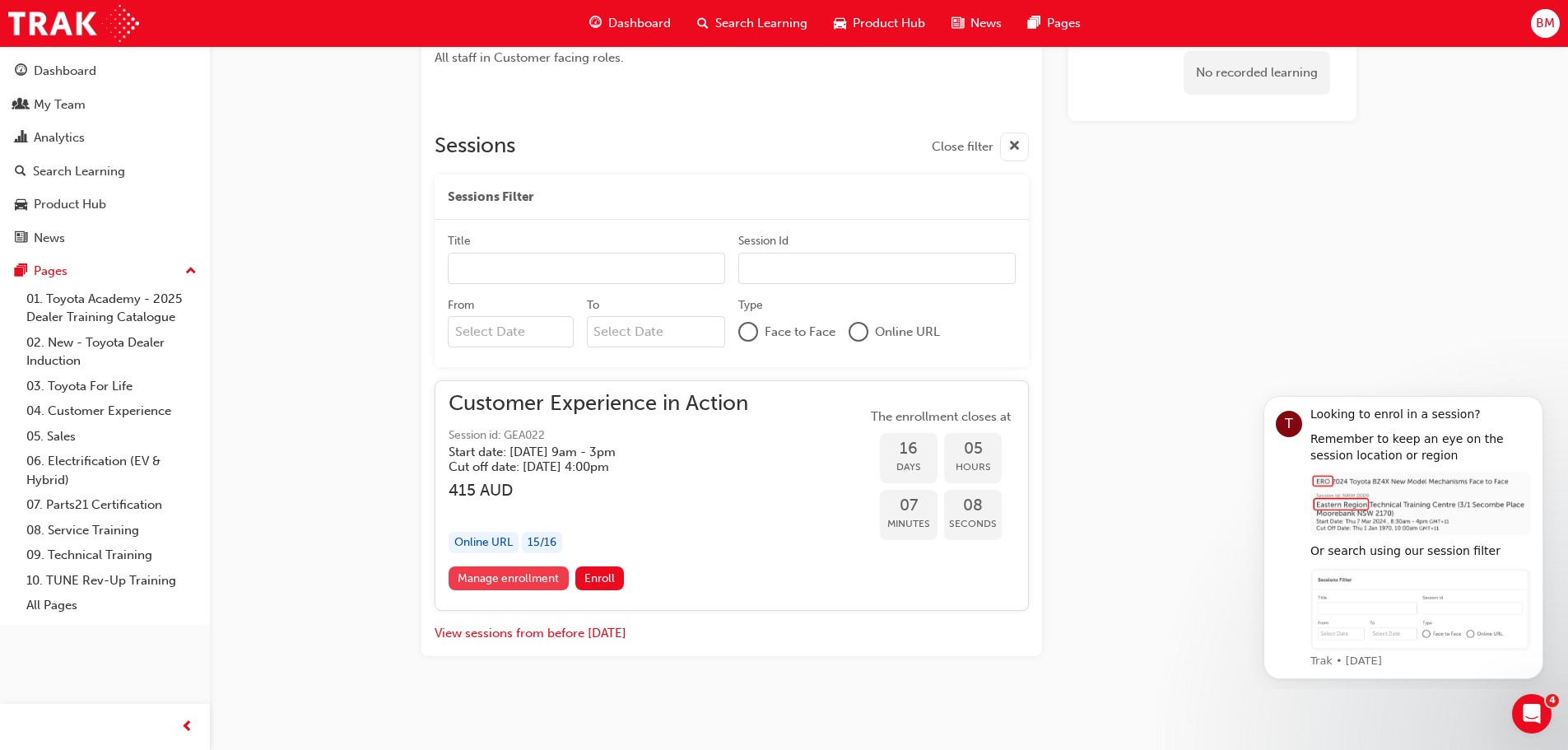
click at [517, 573] on link "Manage enrollment" at bounding box center [508, 578] width 120 height 24
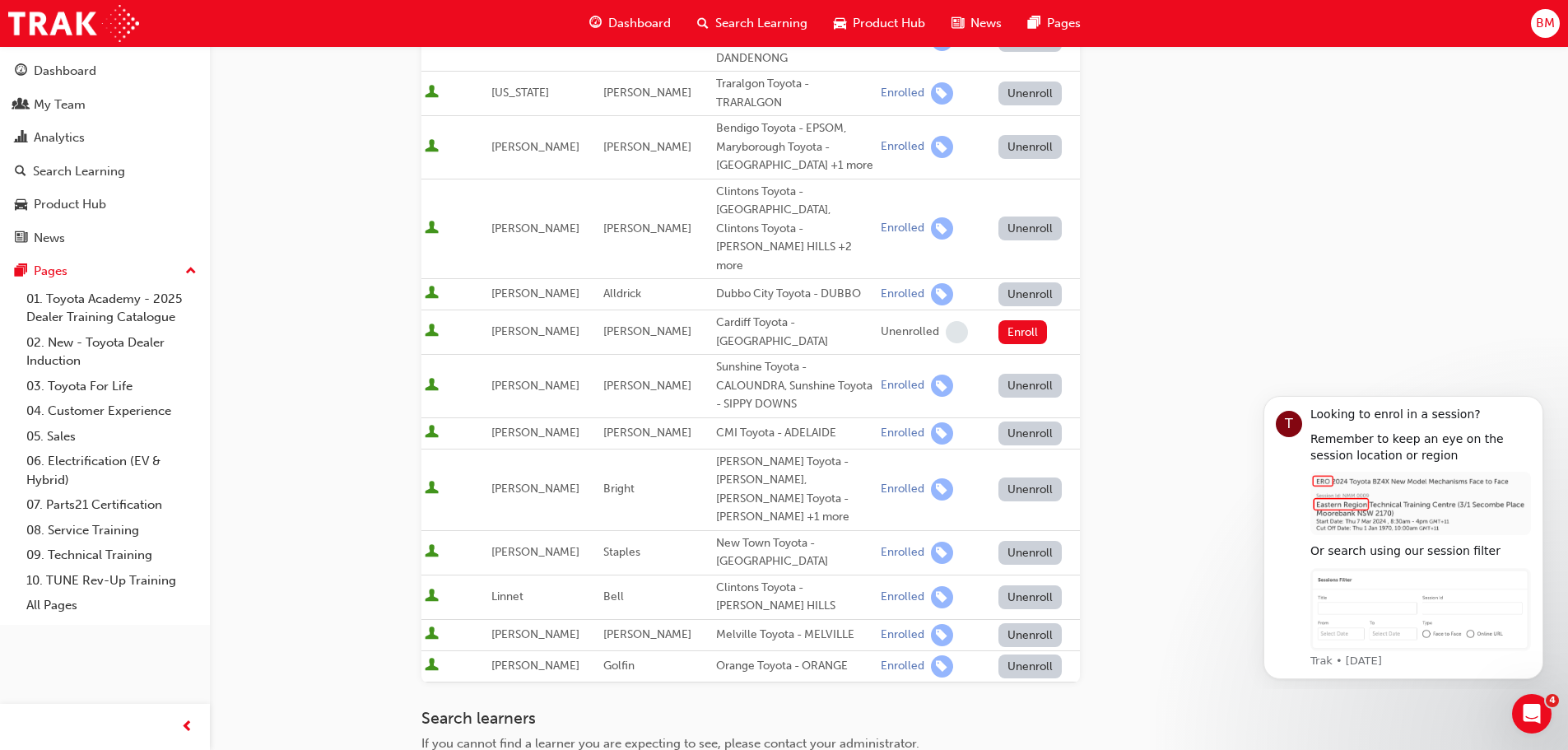
scroll to position [741, 0]
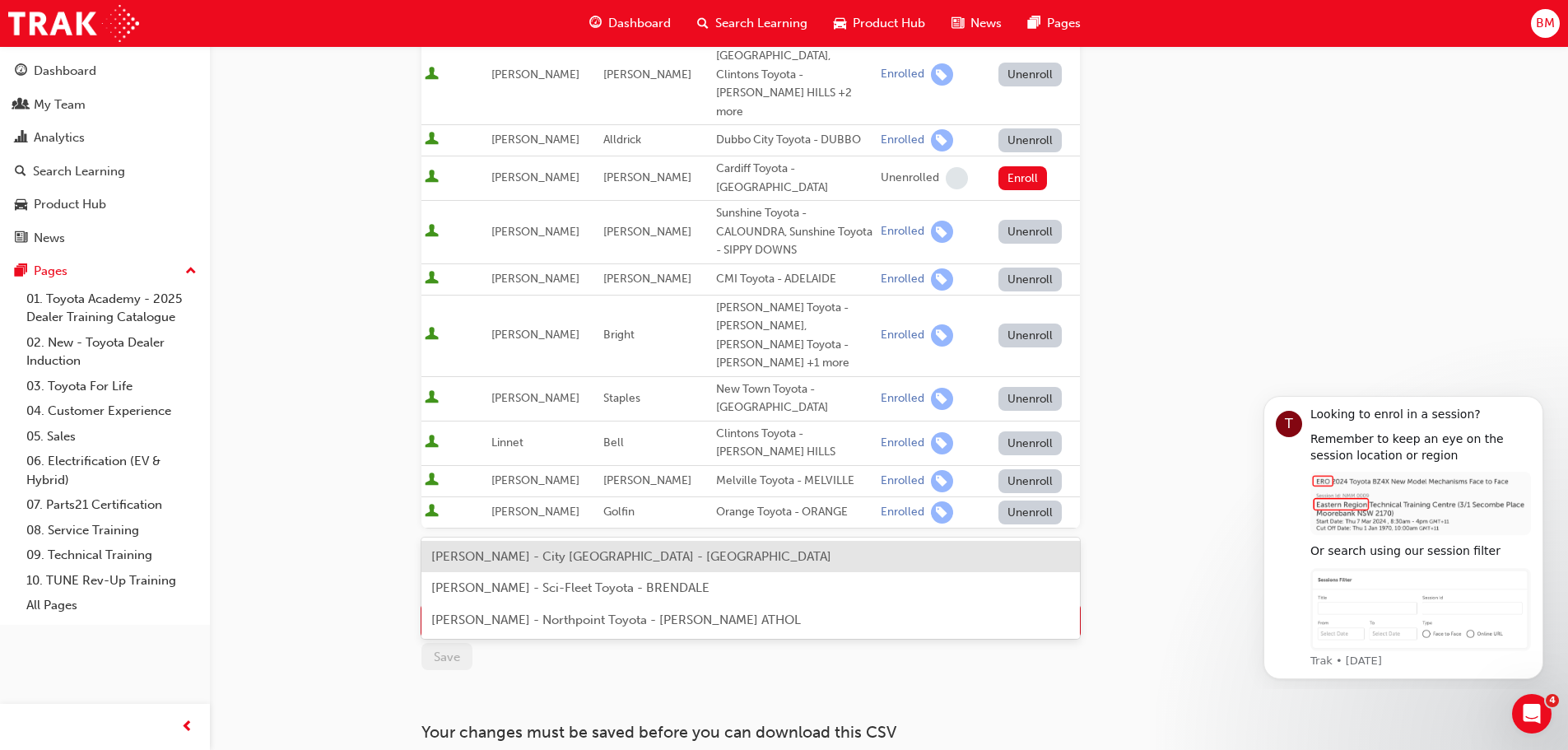
click at [589, 607] on div "Name" at bounding box center [738, 621] width 632 height 29
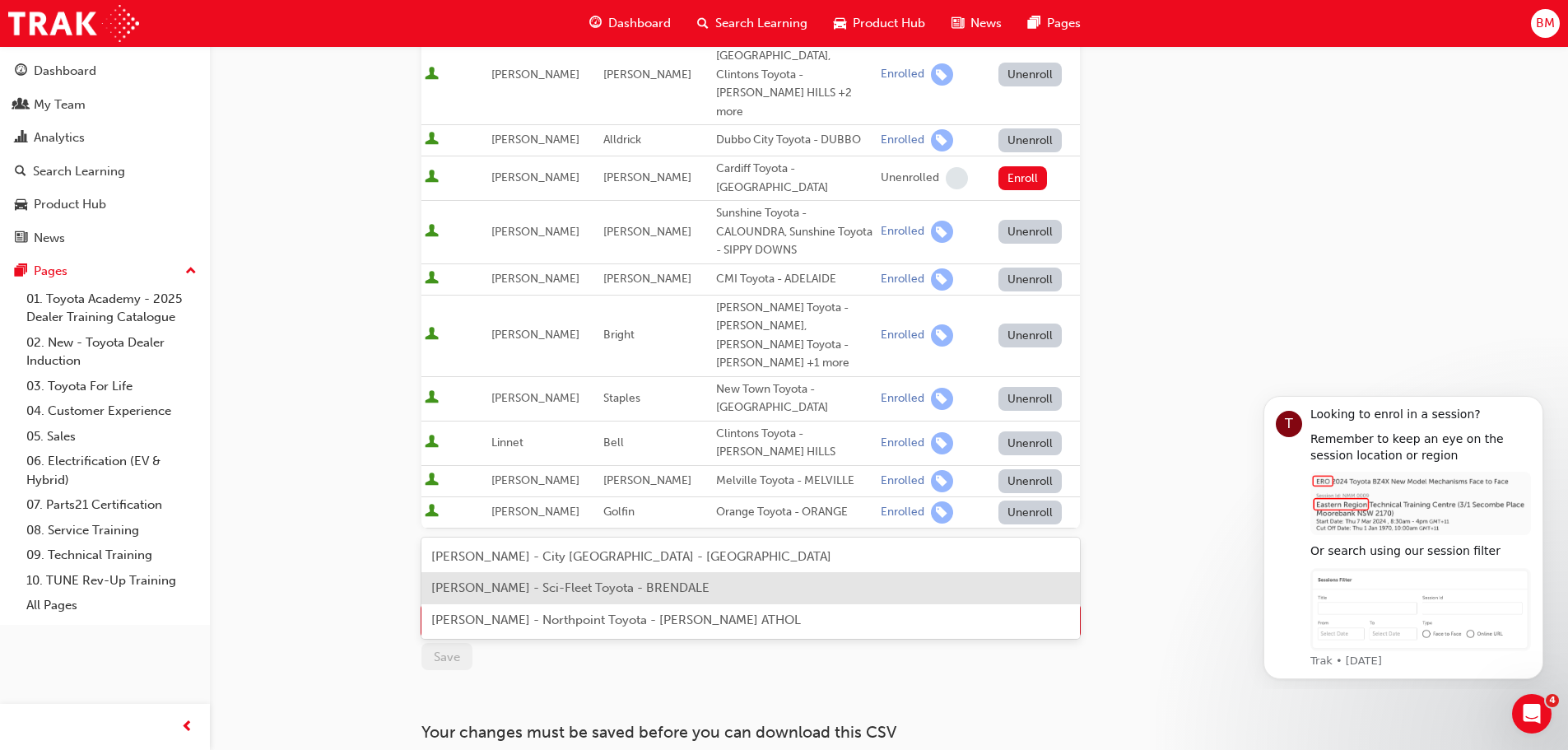
click at [572, 584] on span "[PERSON_NAME] - Sci-Fleet Toyota - BRENDALE" at bounding box center [571, 587] width 278 height 15
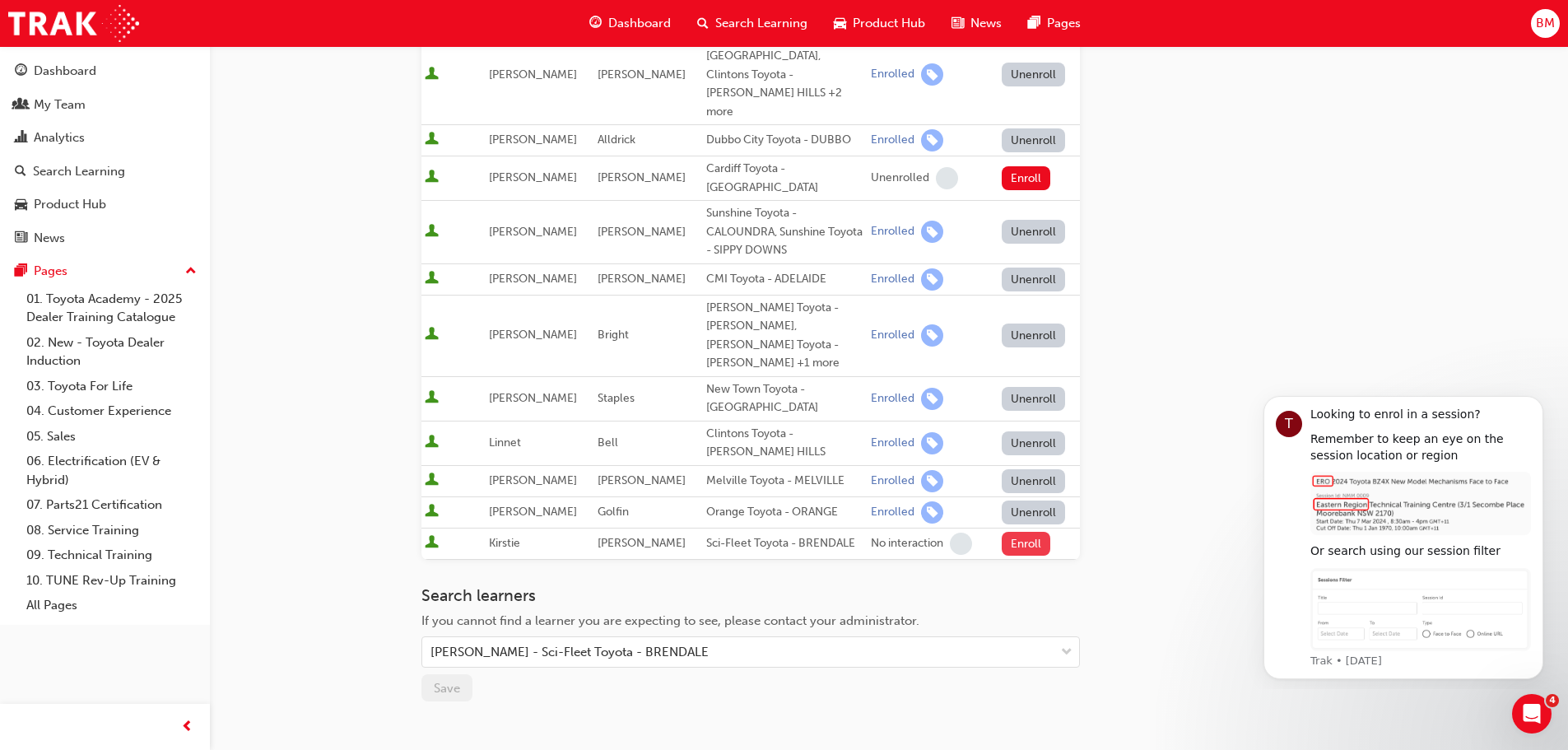
click at [1014, 532] on button "Enroll" at bounding box center [1026, 544] width 49 height 24
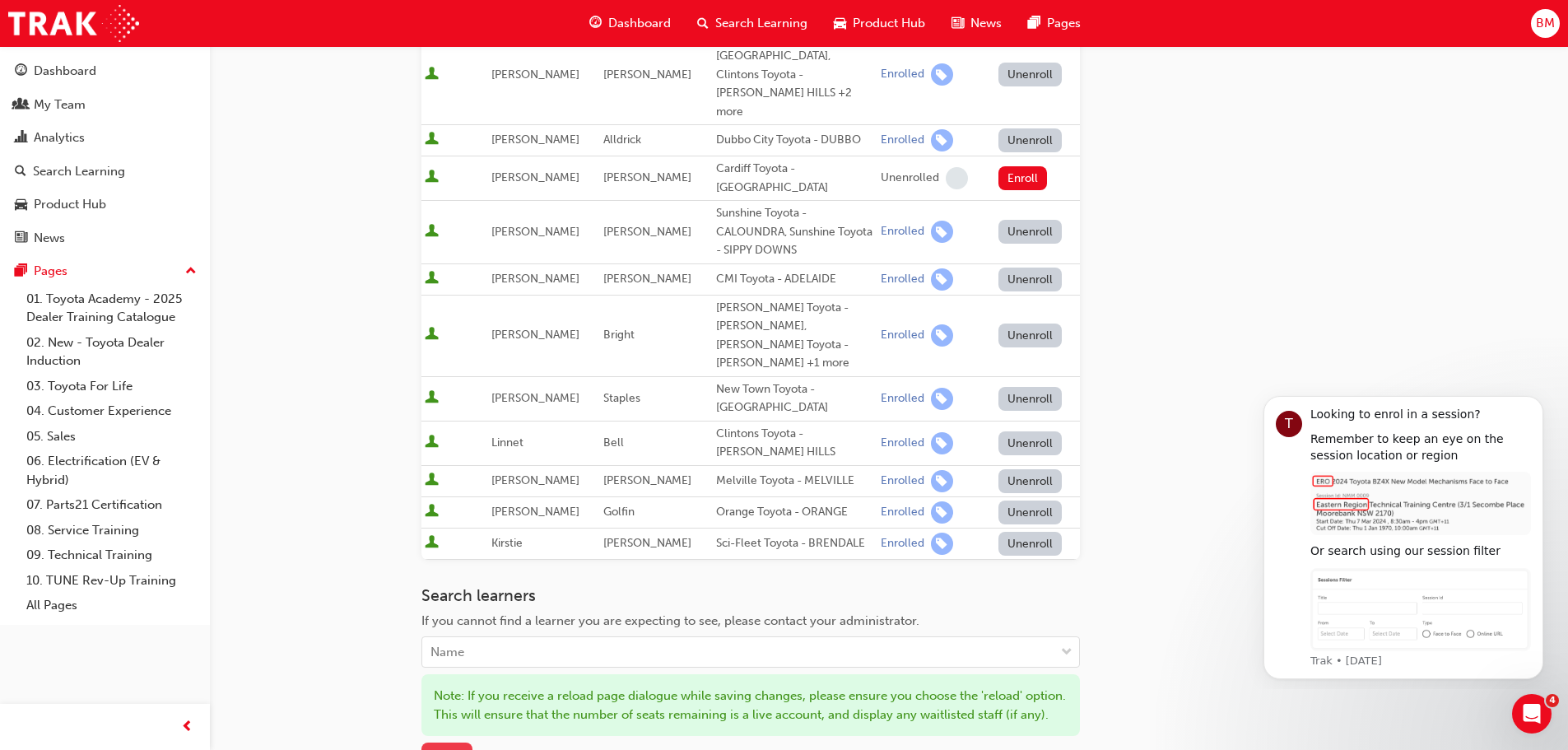
click at [450, 749] on span "Save" at bounding box center [446, 756] width 26 height 15
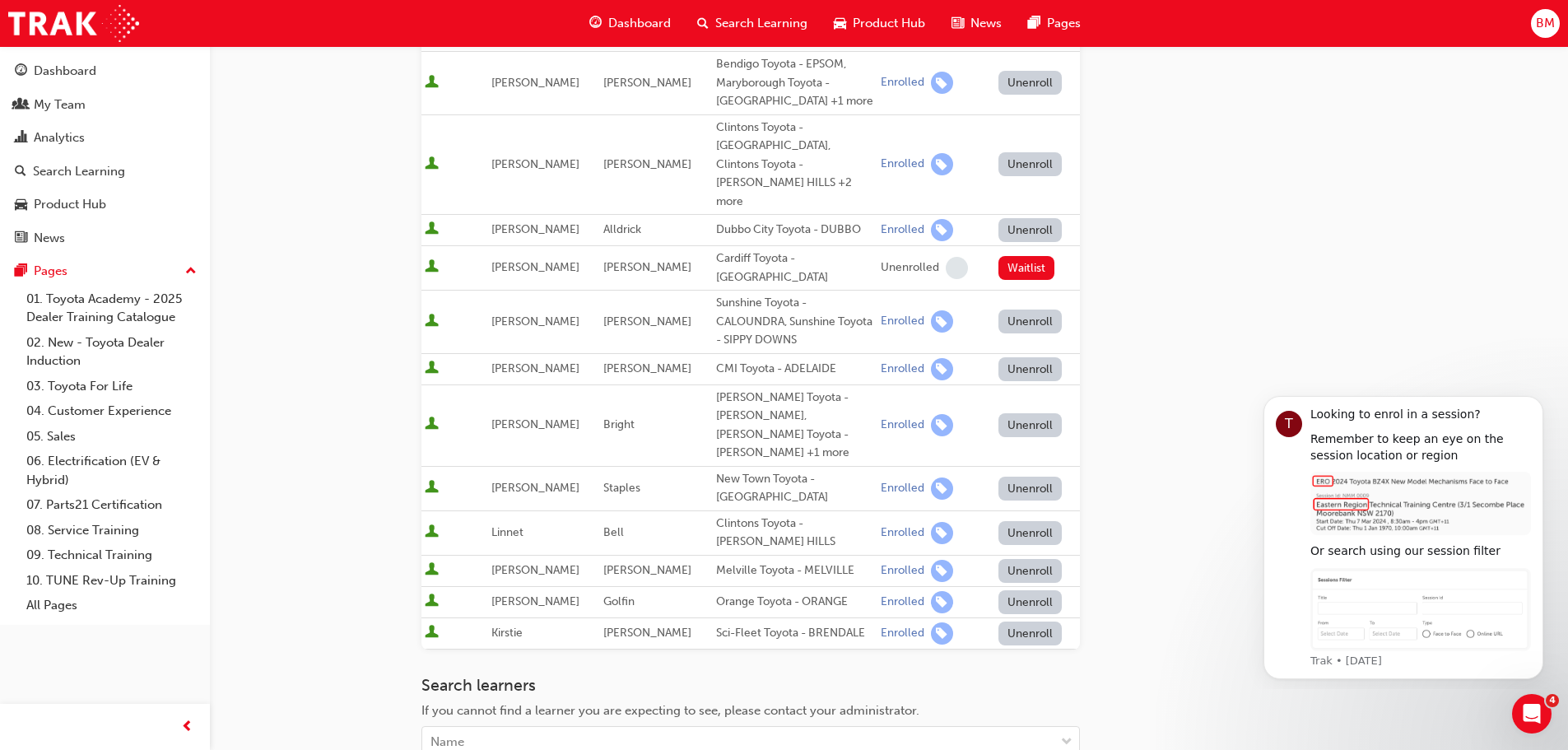
scroll to position [809, 0]
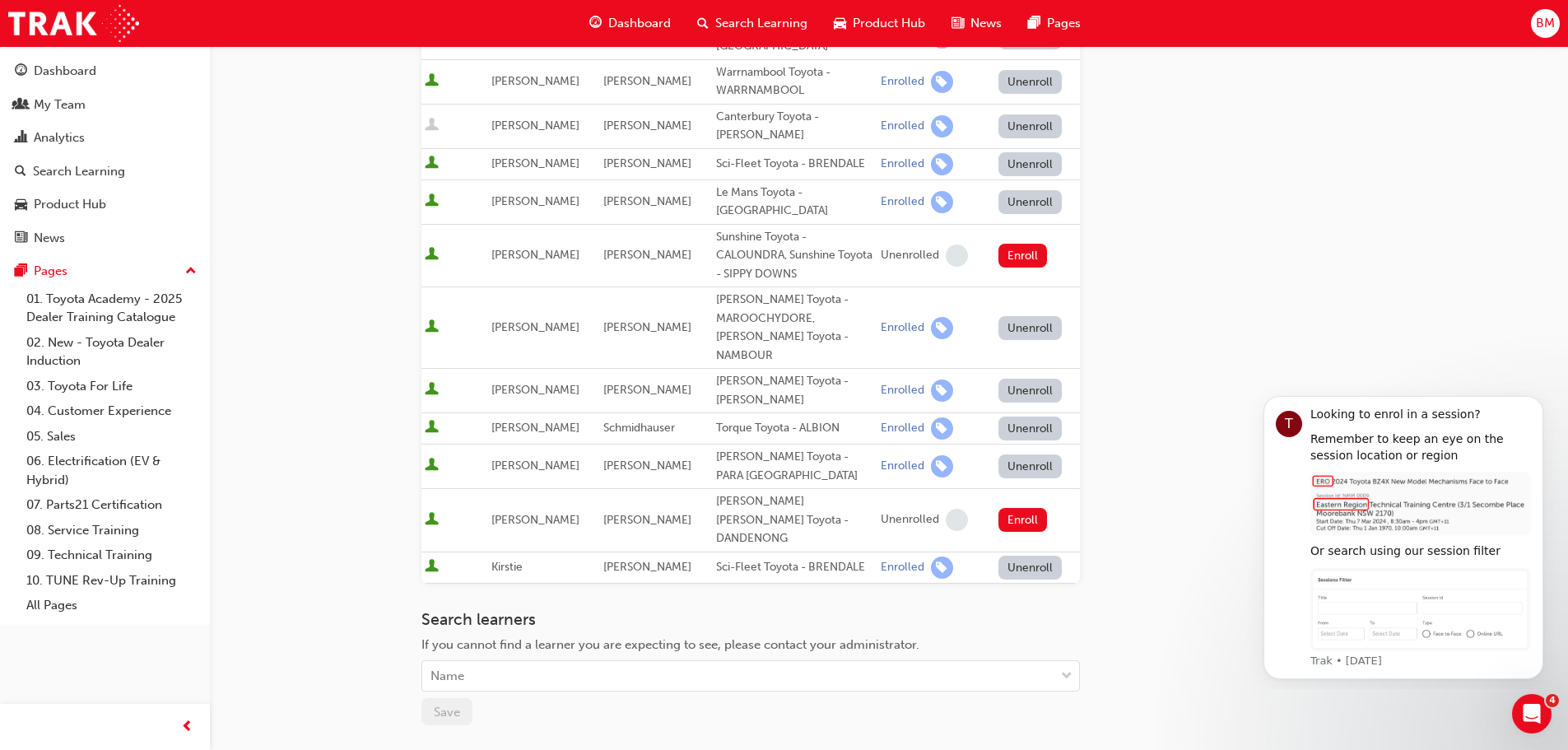
scroll to position [479, 0]
